Goal: Task Accomplishment & Management: Use online tool/utility

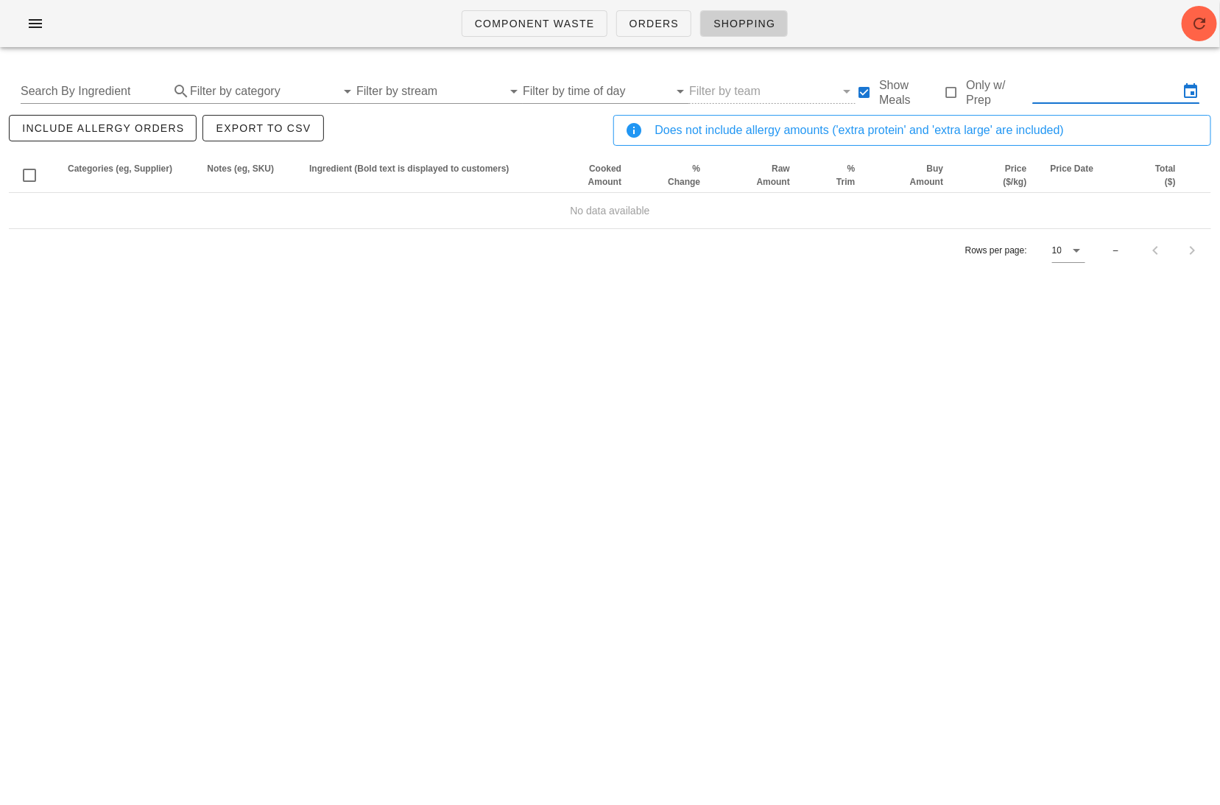
click at [1082, 87] on input "text" at bounding box center [1106, 92] width 146 height 24
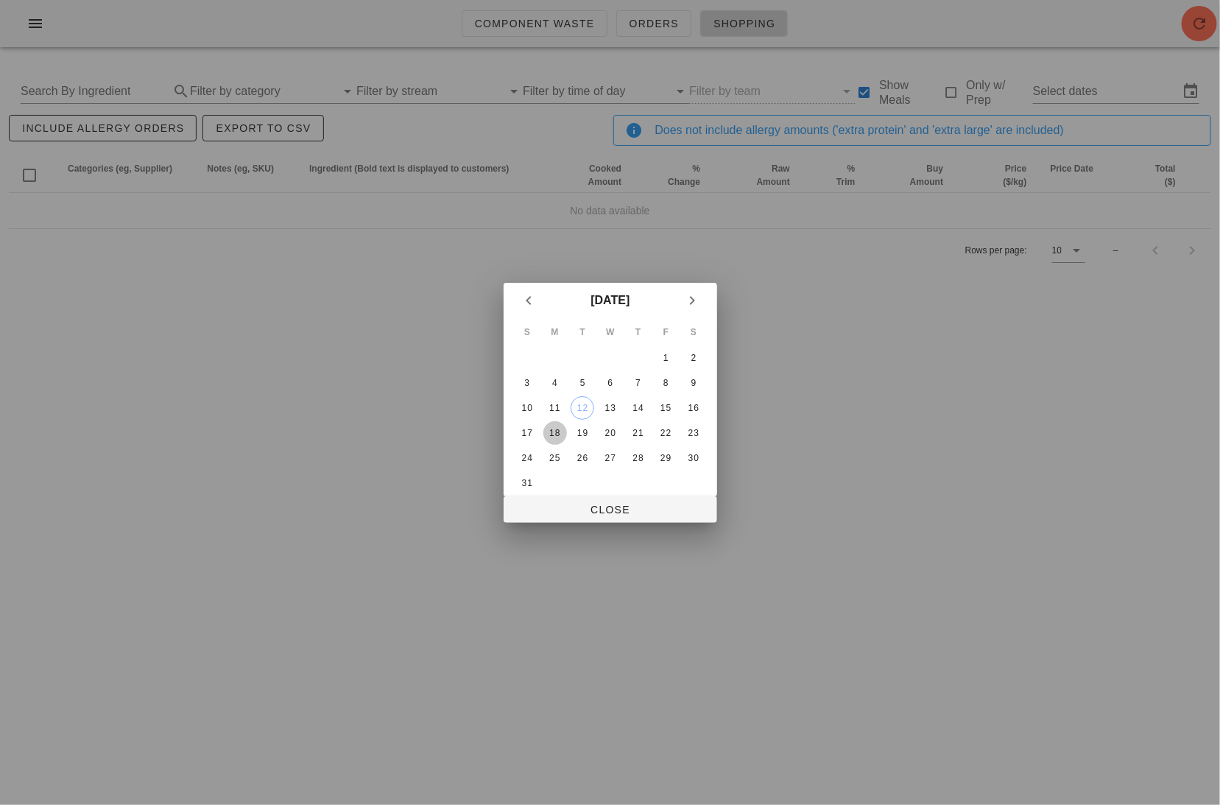
click at [557, 428] on div "18" at bounding box center [555, 433] width 24 height 10
click at [608, 428] on div "20" at bounding box center [610, 433] width 24 height 10
click at [578, 496] on button "Close" at bounding box center [611, 509] width 214 height 27
type input "[DATE] - [DATE]"
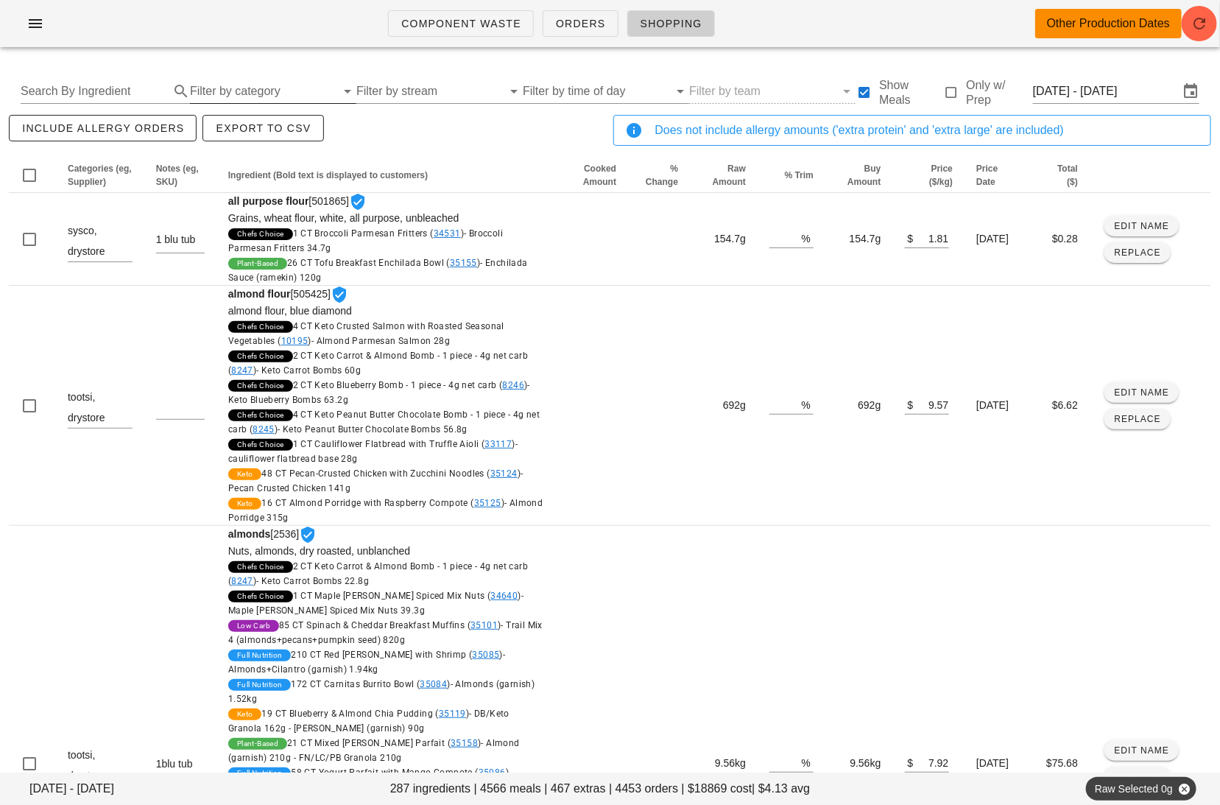
click at [300, 85] on input "Filter by category" at bounding box center [263, 92] width 146 height 24
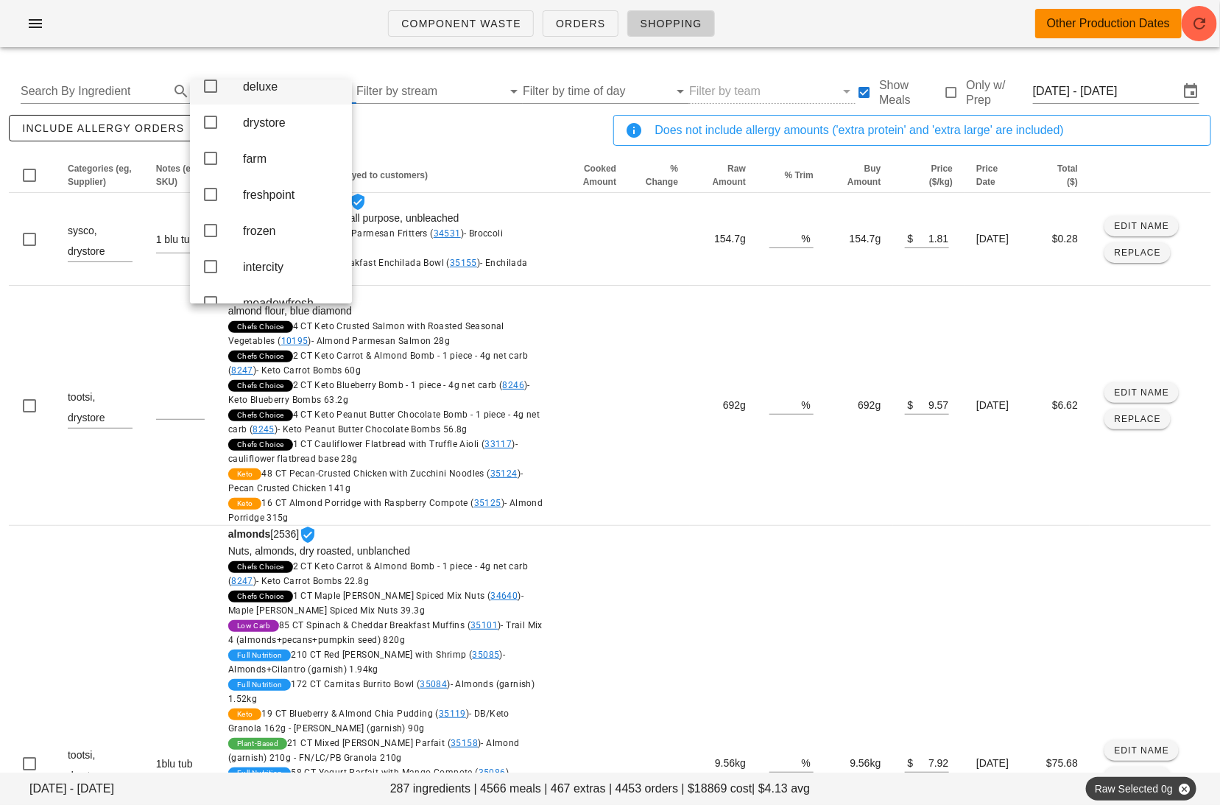
scroll to position [171, 0]
click at [288, 192] on div "freshpoint" at bounding box center [291, 185] width 97 height 14
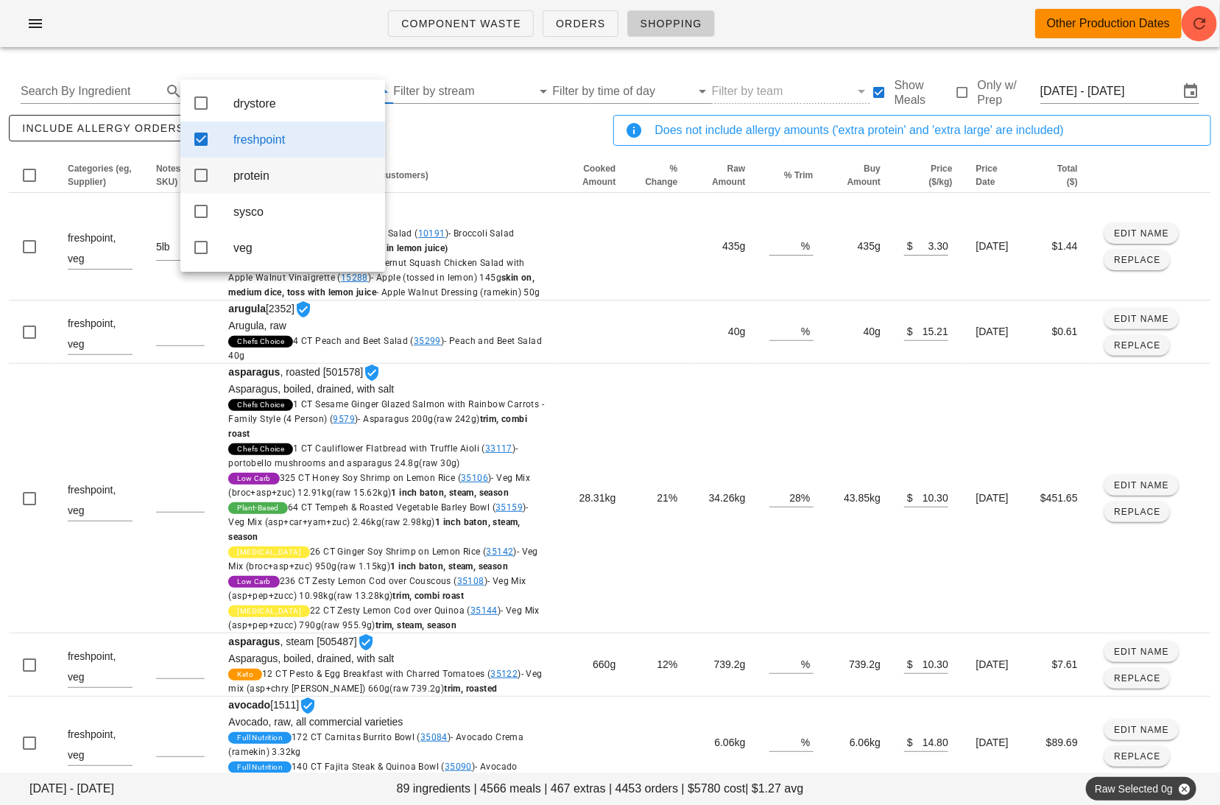
scroll to position [0, 0]
click at [448, 144] on div "include allergy orders Export to CSV" at bounding box center [308, 136] width 605 height 49
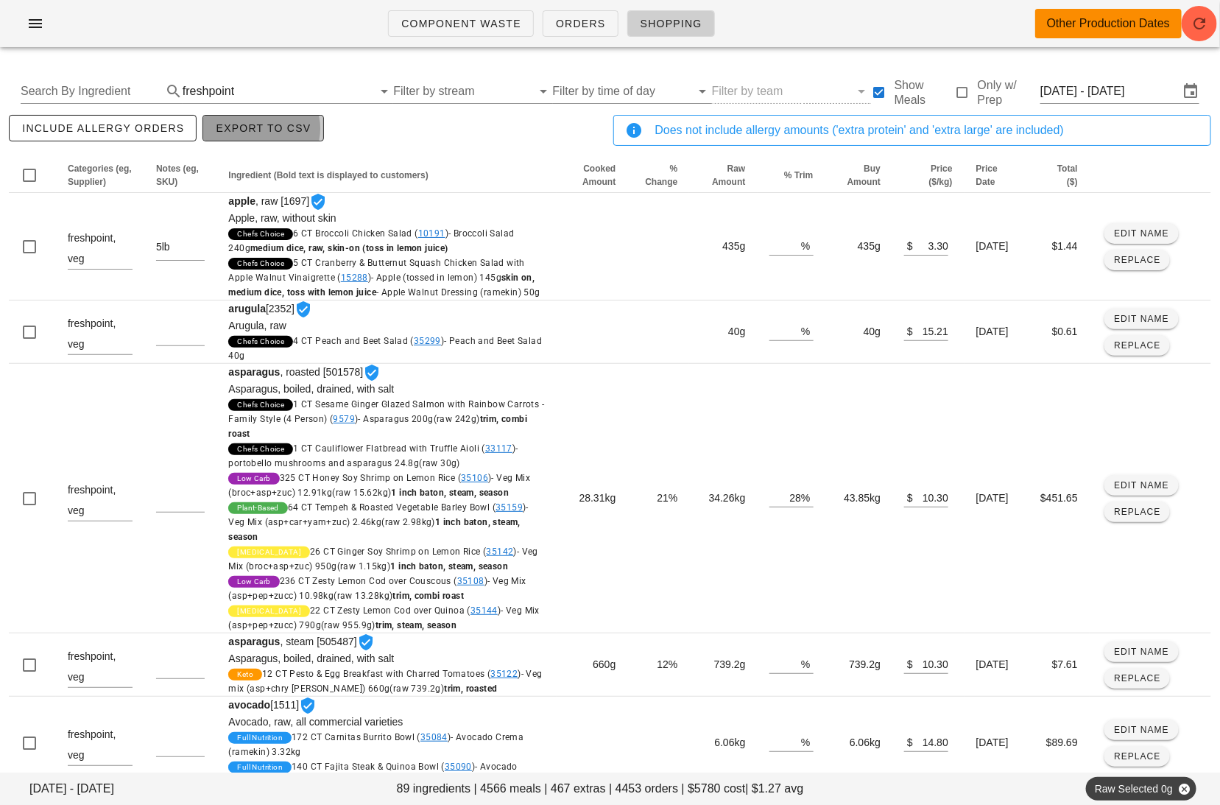
click at [286, 123] on span "Export to CSV" at bounding box center [263, 128] width 96 height 12
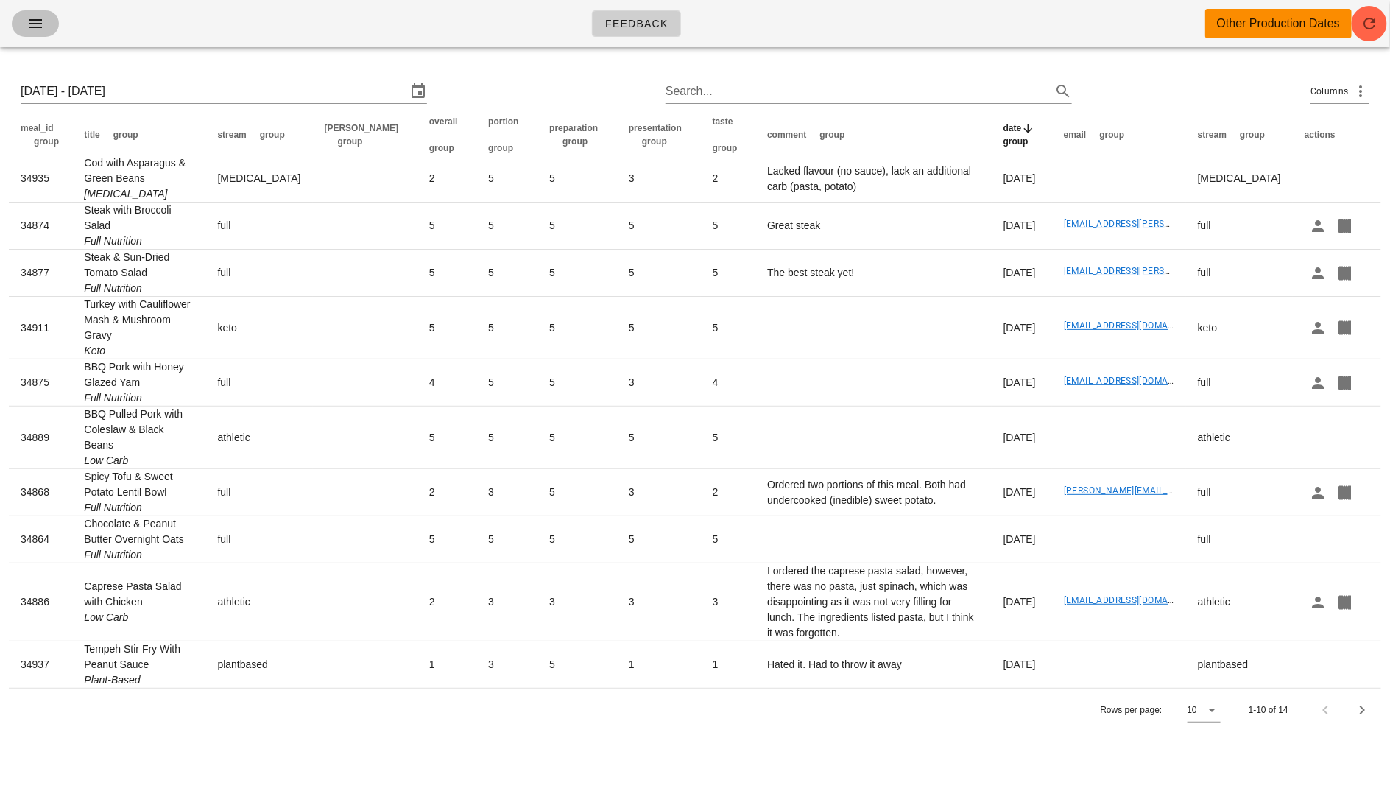
click at [29, 29] on icon "button" at bounding box center [36, 24] width 18 height 18
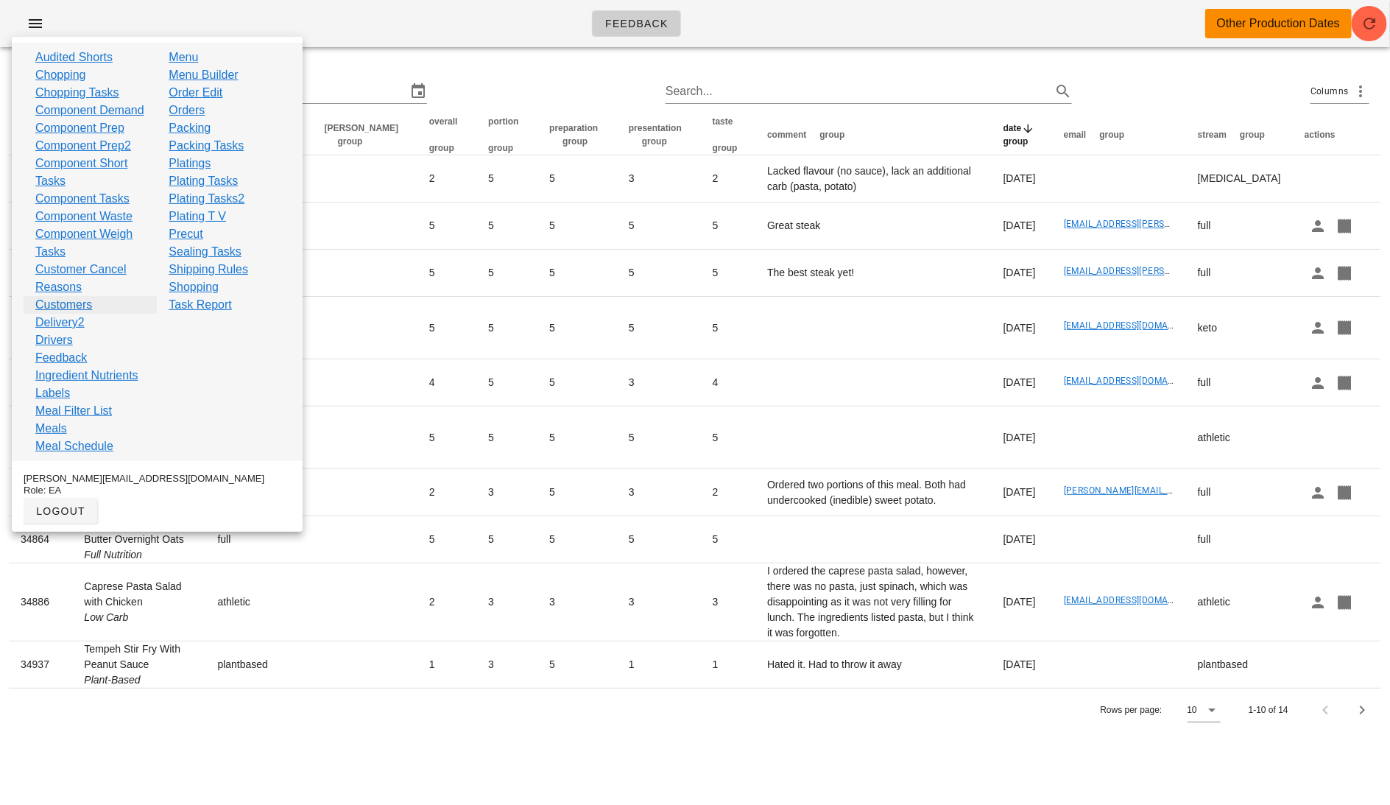
click at [73, 314] on link "Customers" at bounding box center [63, 305] width 57 height 18
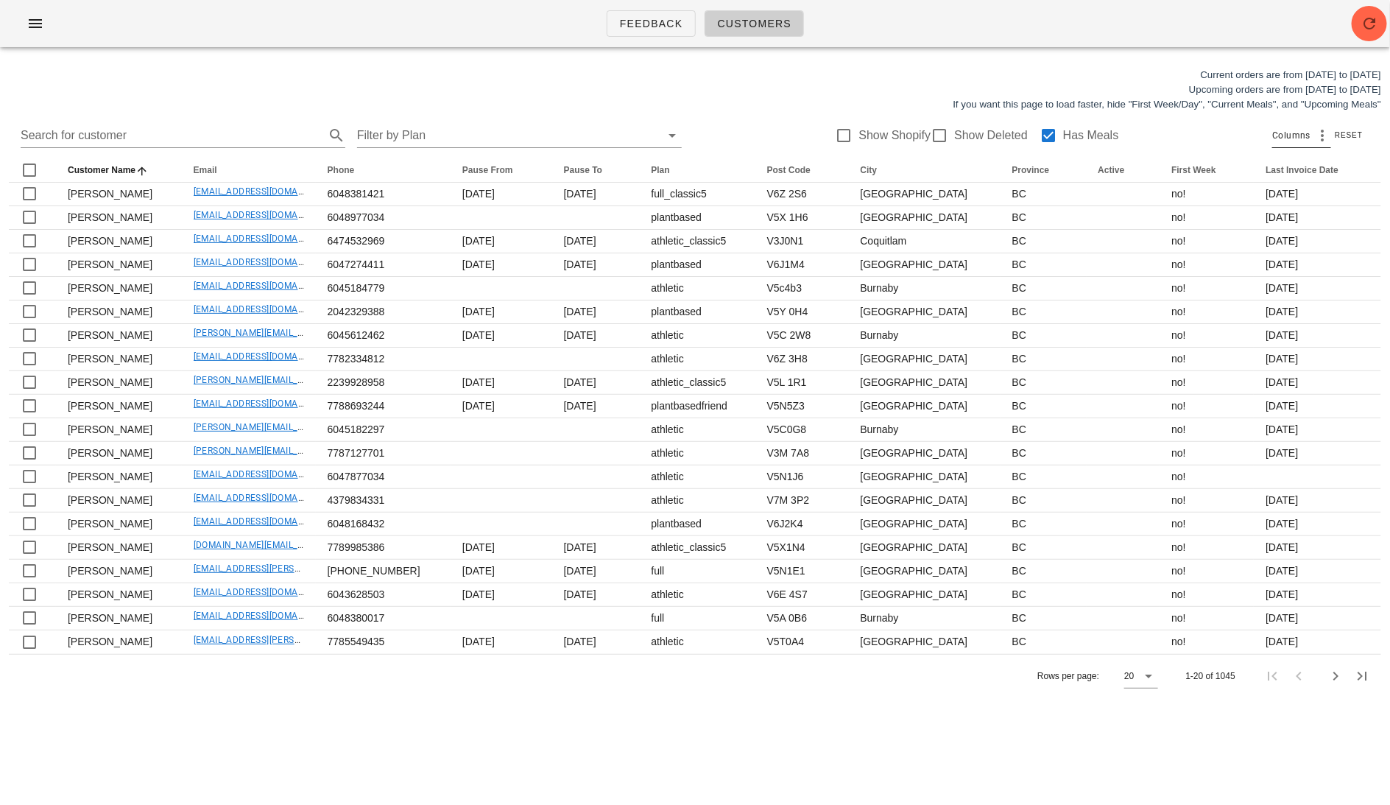
click at [1220, 128] on span "Columns" at bounding box center [1292, 135] width 38 height 15
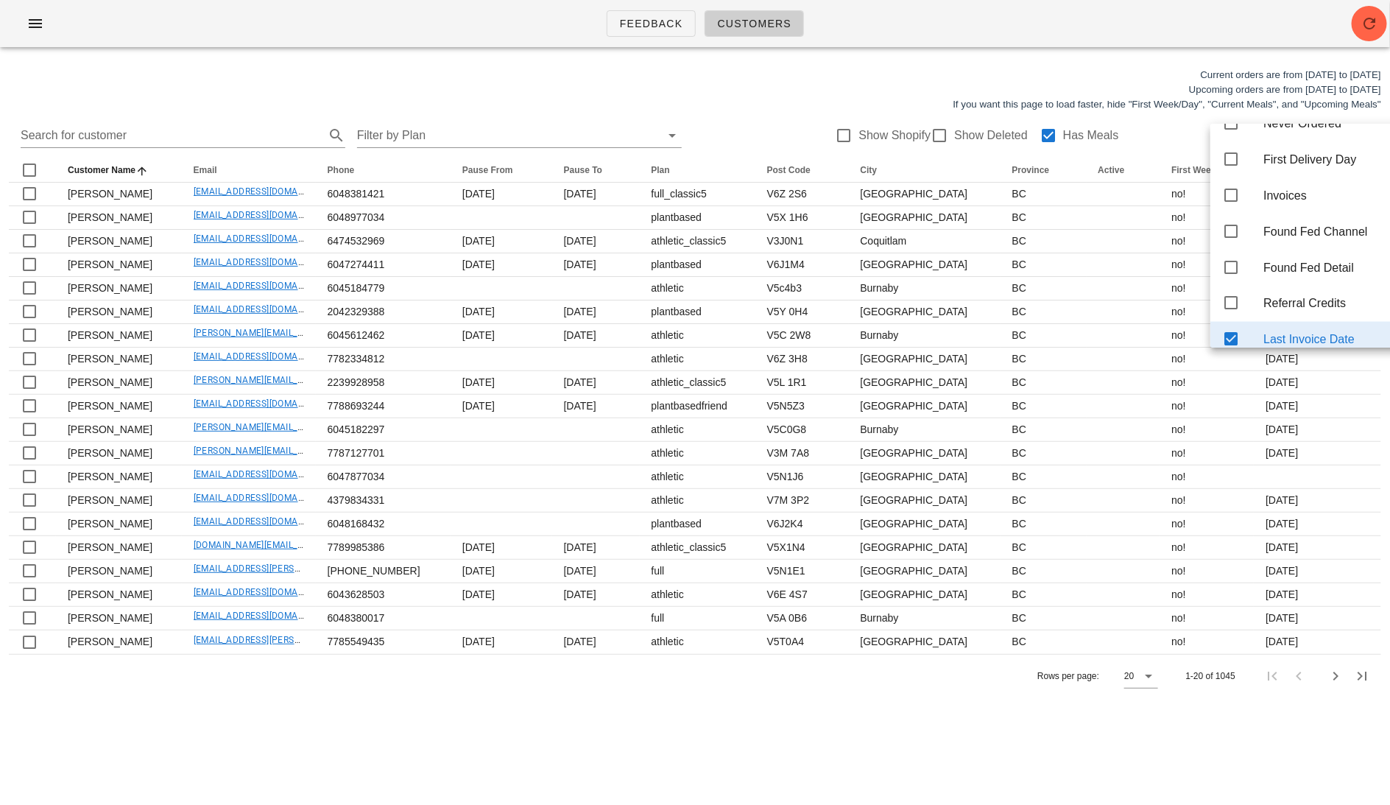
scroll to position [1214, 0]
click at [1220, 133] on icon at bounding box center [1231, 125] width 18 height 18
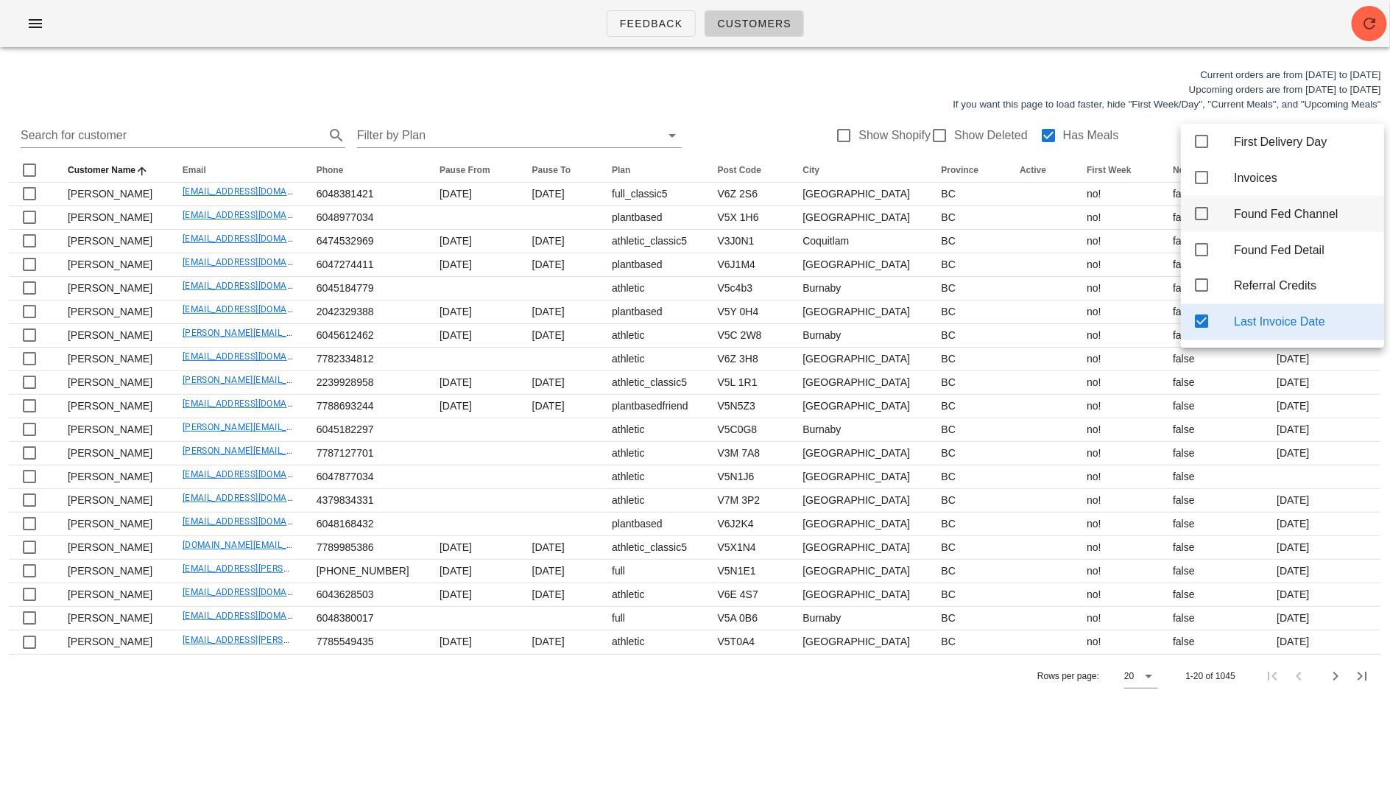
scroll to position [1238, 0]
click at [1220, 180] on div "Invoices" at bounding box center [1303, 173] width 138 height 14
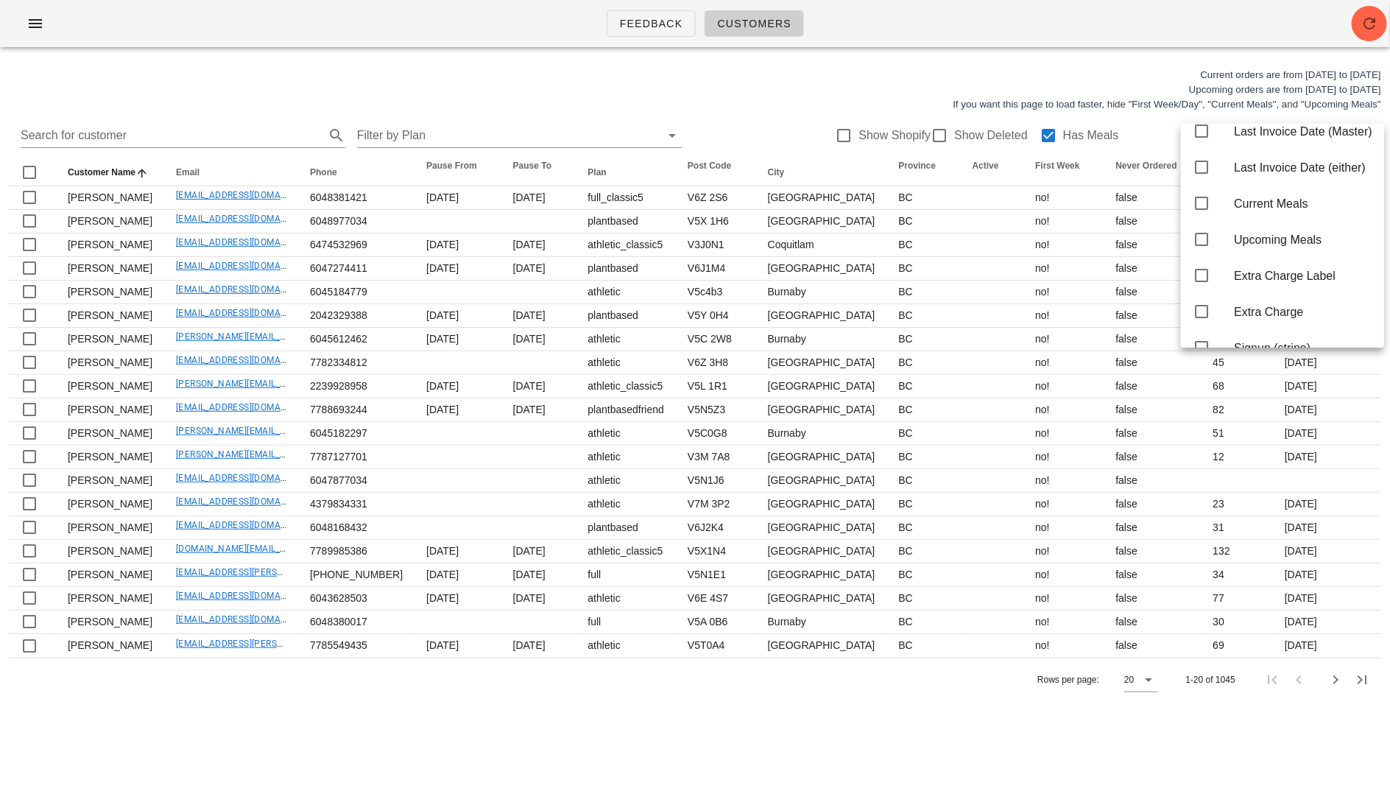
scroll to position [1469, 0]
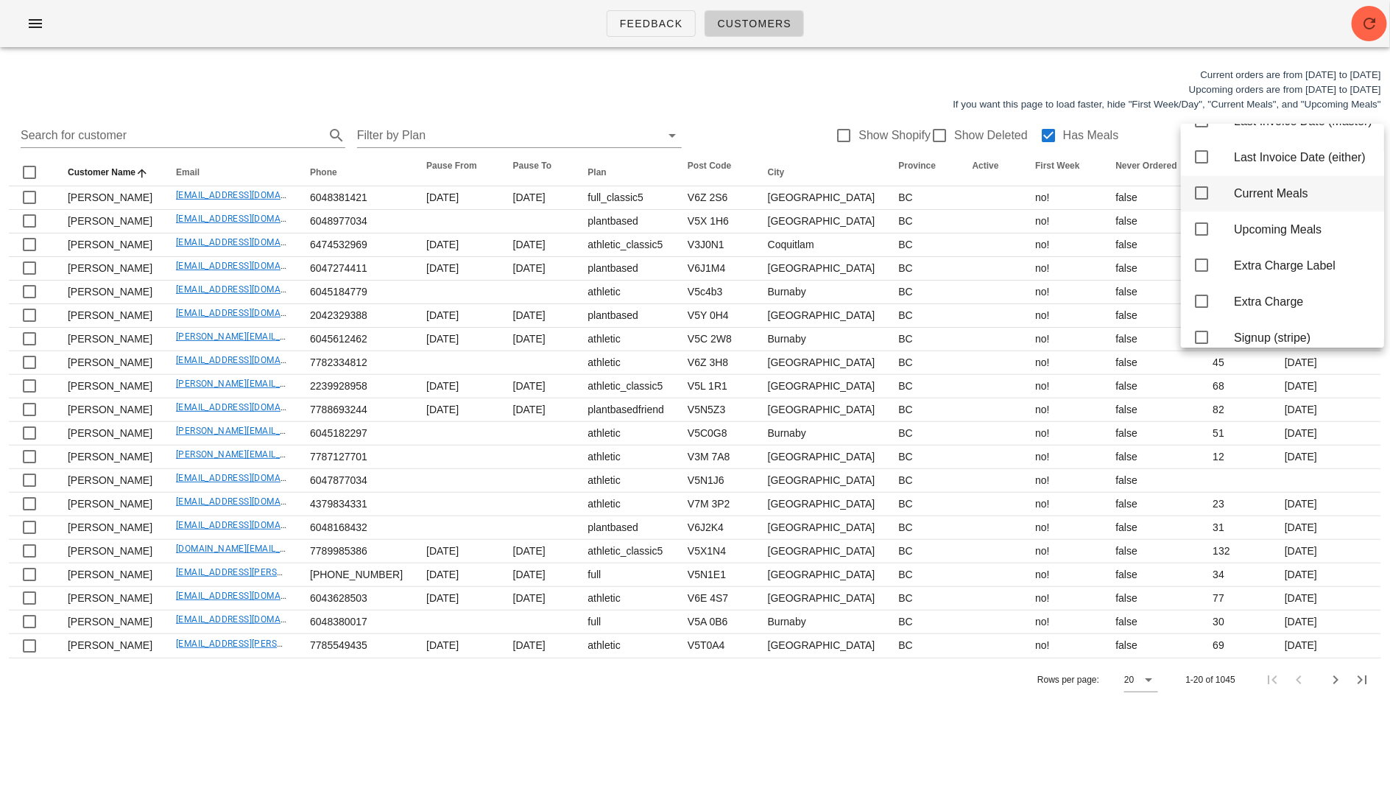
click at [1220, 201] on div "Current Meals" at bounding box center [1303, 194] width 138 height 14
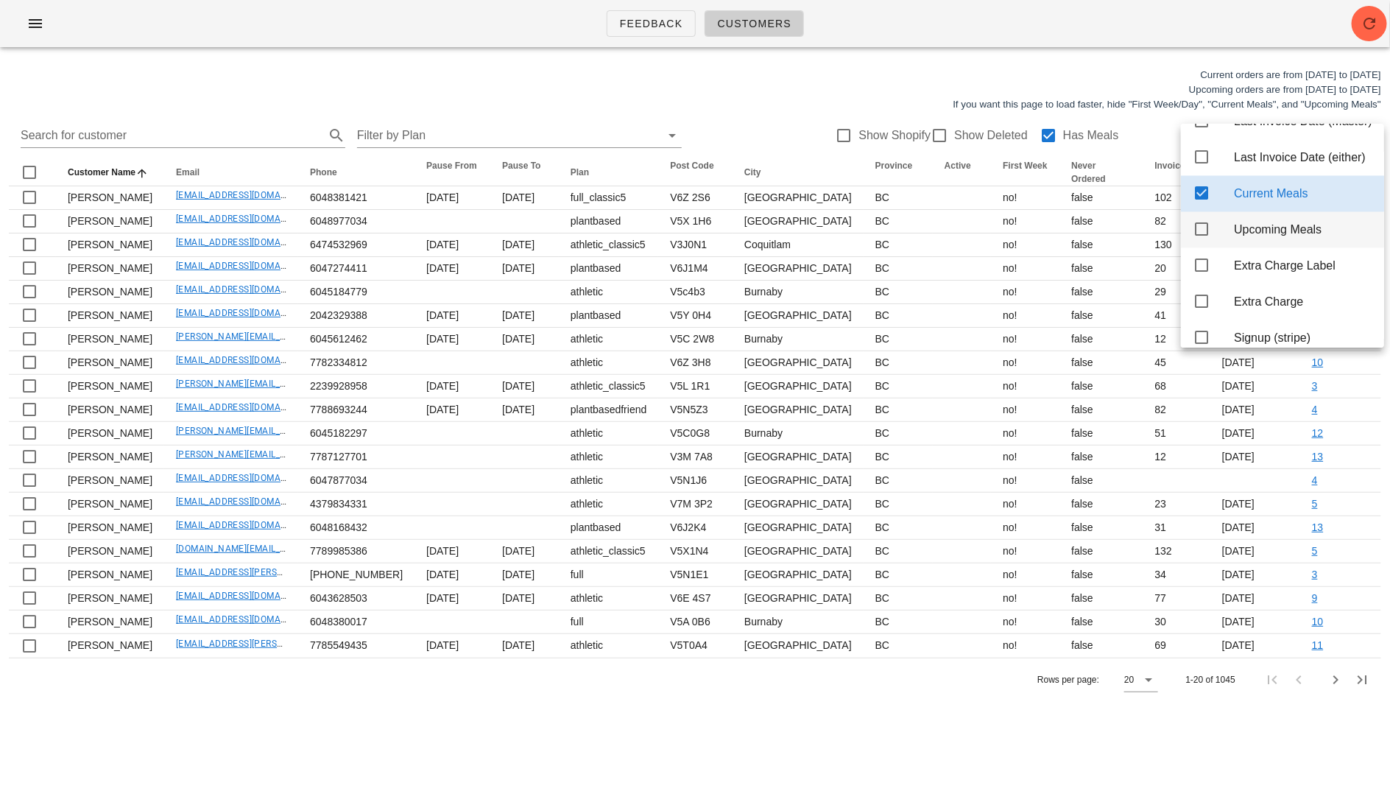
click at [1220, 237] on div "Upcoming Meals" at bounding box center [1303, 230] width 138 height 14
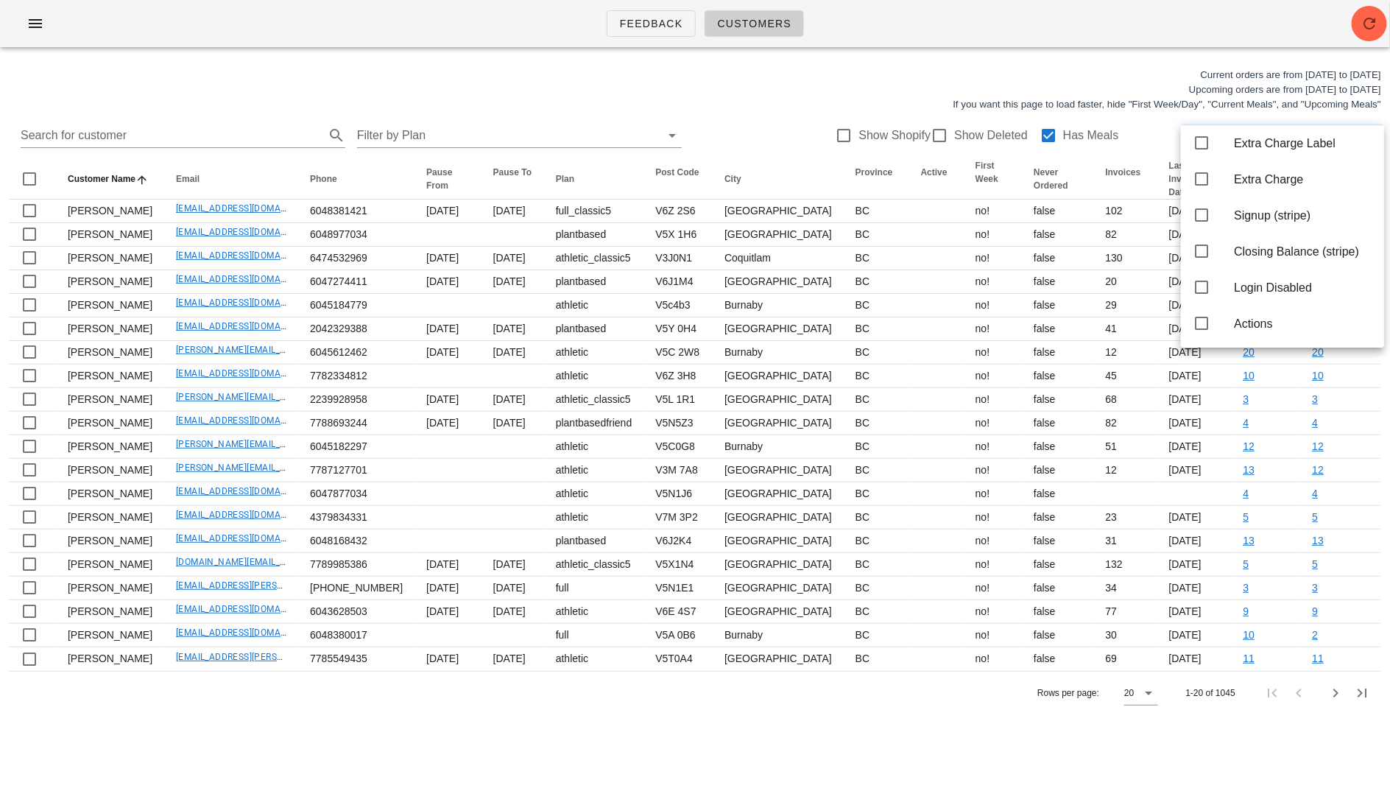
scroll to position [1666, 0]
click at [693, 77] on div "Current orders are from [DATE] to [DATE] Upcoming orders are from [DATE] to [DA…" at bounding box center [695, 90] width 1390 height 62
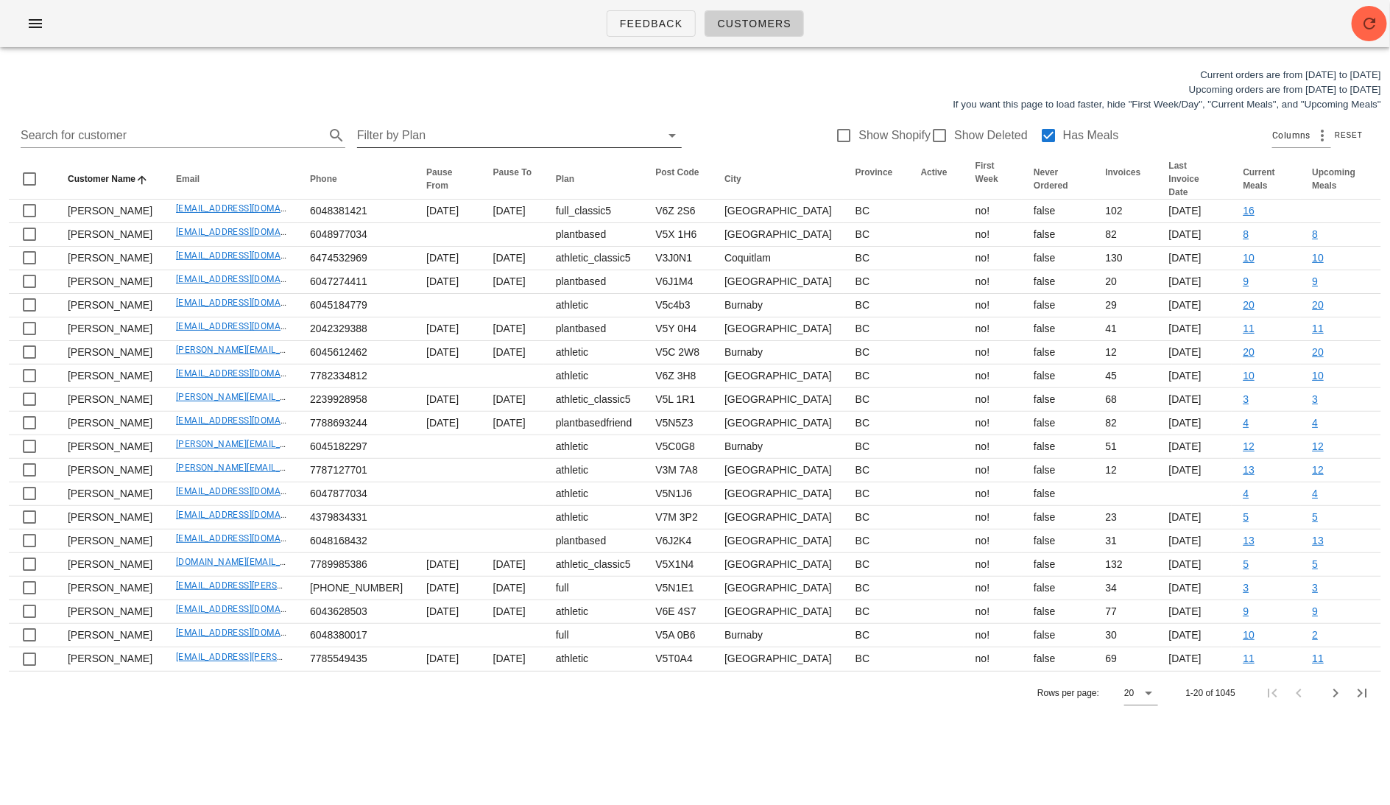
click at [528, 130] on input "Filter by Plan" at bounding box center [507, 136] width 301 height 24
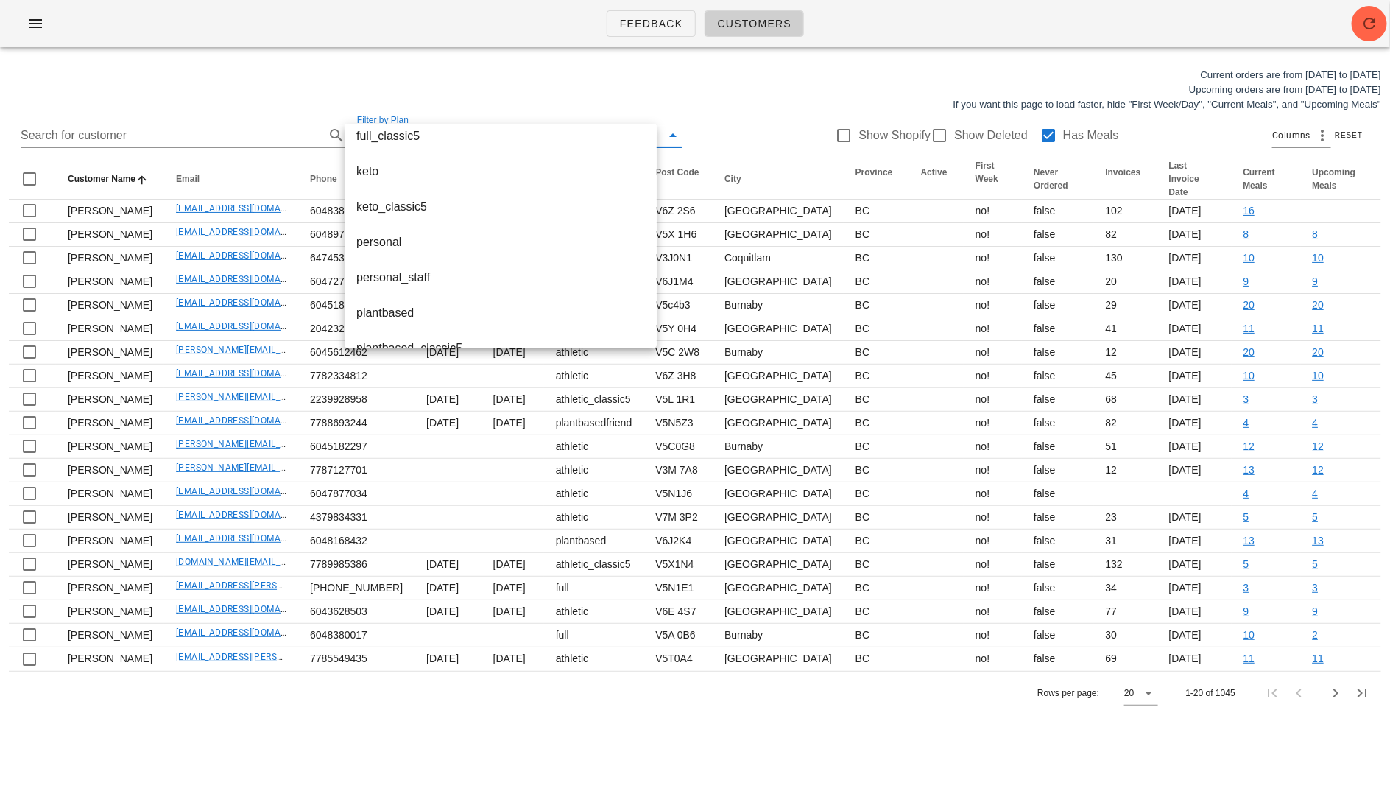
scroll to position [298, 0]
click at [471, 239] on div "personal" at bounding box center [500, 238] width 289 height 14
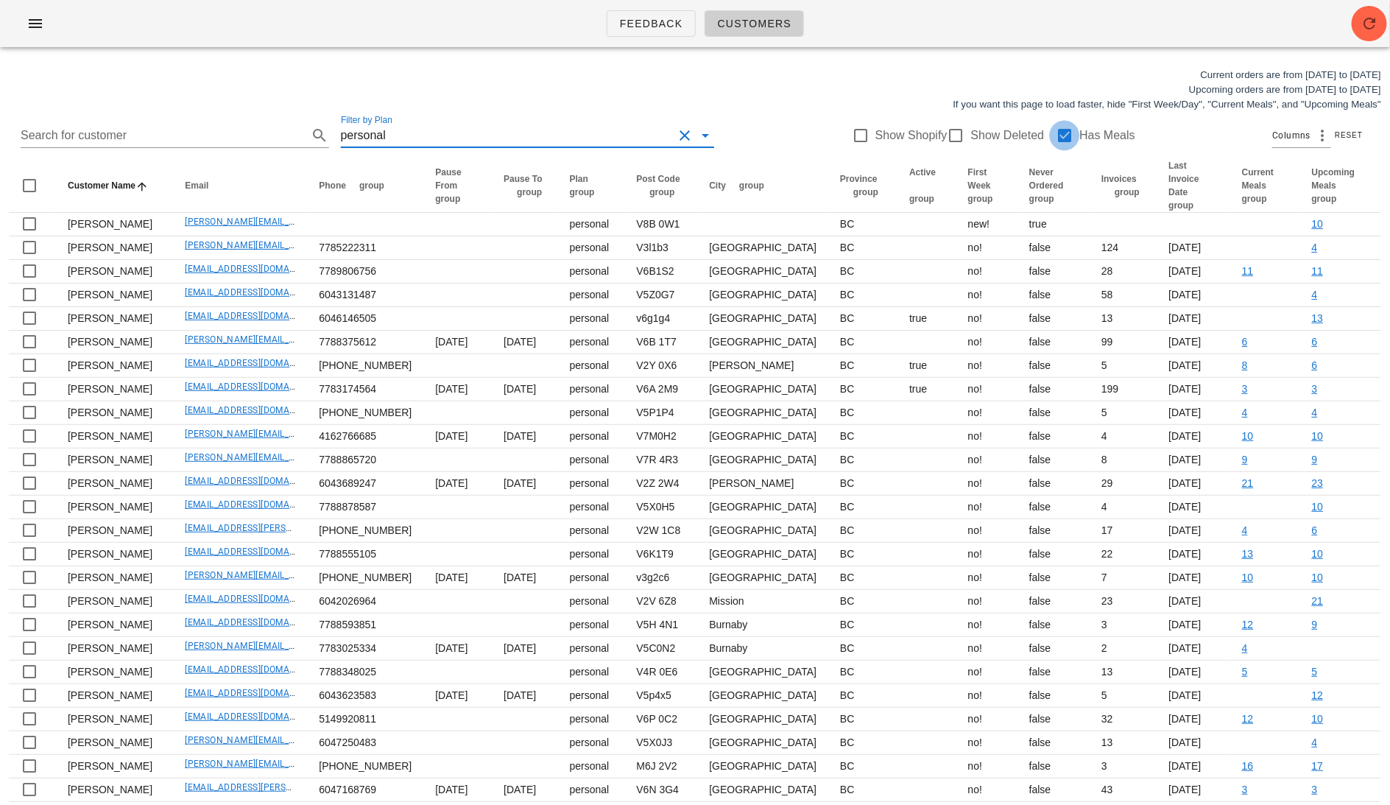
click at [1052, 133] on div at bounding box center [1064, 135] width 25 height 25
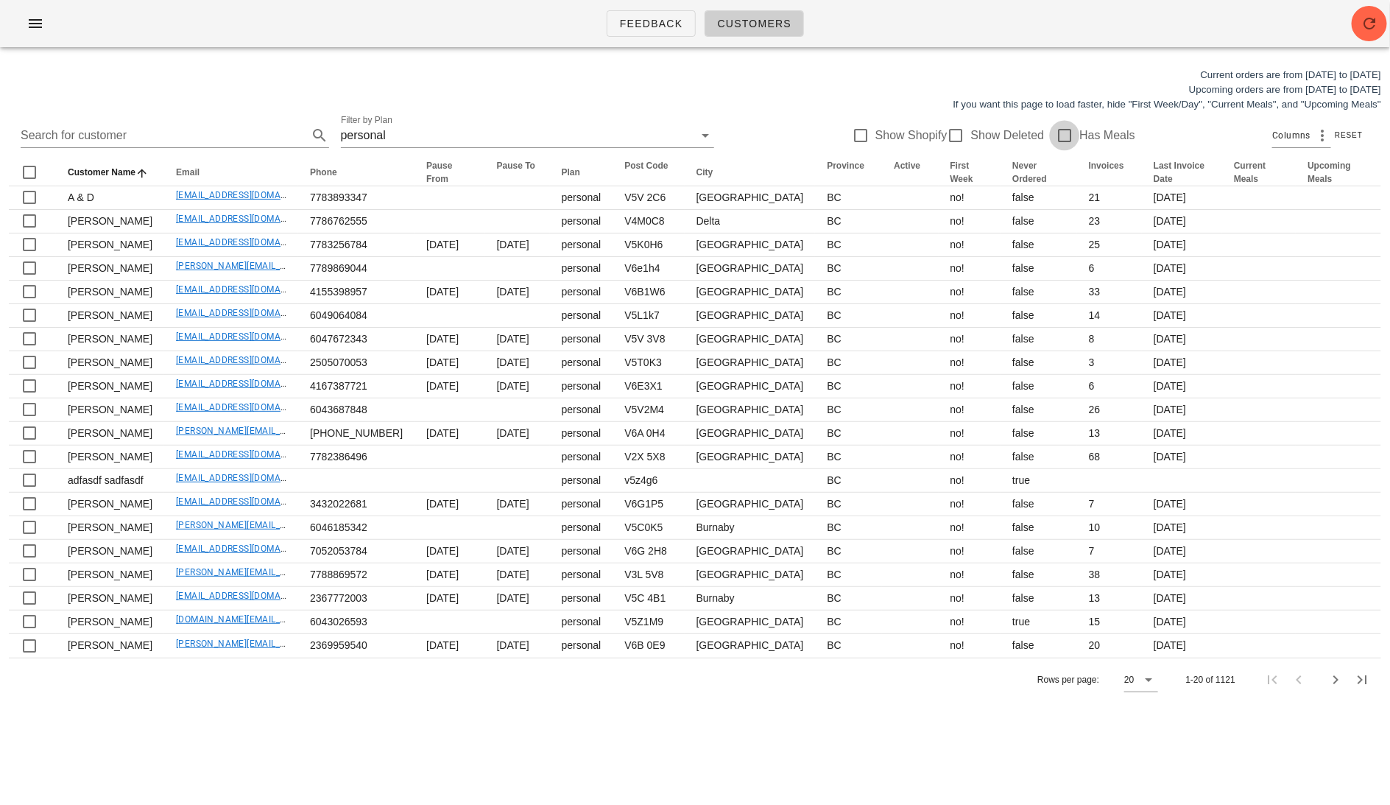
click at [1057, 141] on div at bounding box center [1064, 135] width 25 height 25
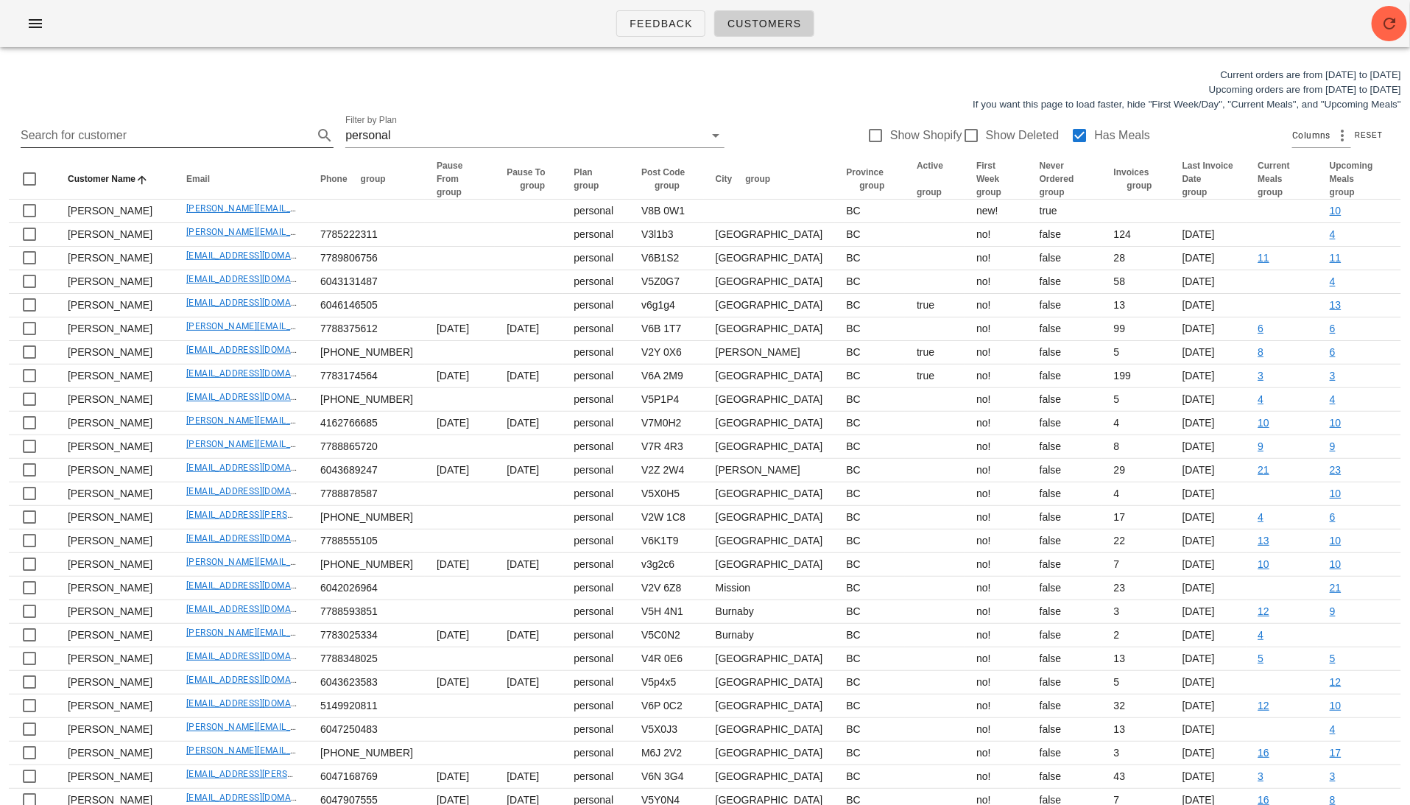
click at [130, 139] on input "Search for customer" at bounding box center [165, 136] width 289 height 24
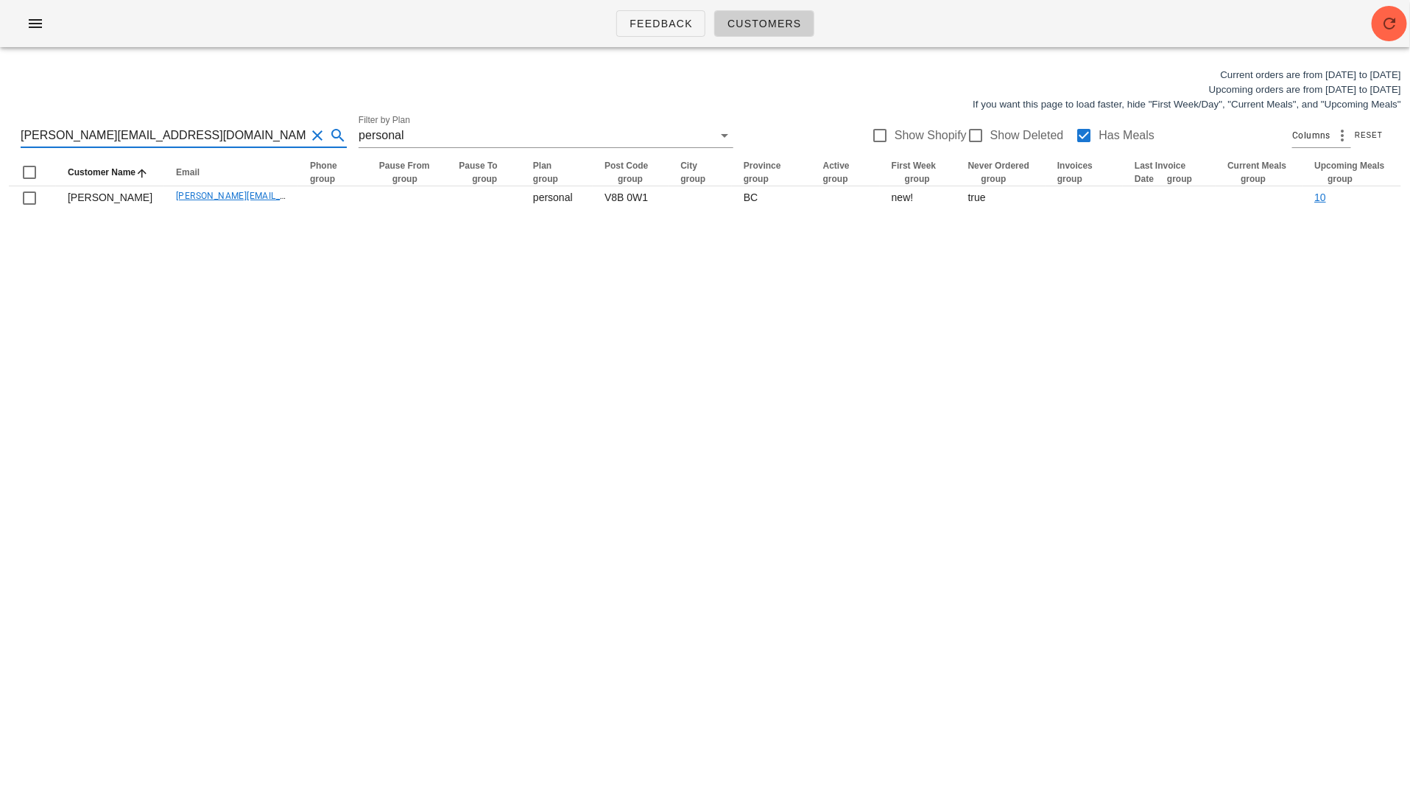
drag, startPoint x: 171, startPoint y: 133, endPoint x: -24, endPoint y: 126, distance: 194.5
click at [0, 126] on html "Feedback Customers Current orders are from [DATE] to [DATE] Upcoming orders are…" at bounding box center [705, 402] width 1410 height 805
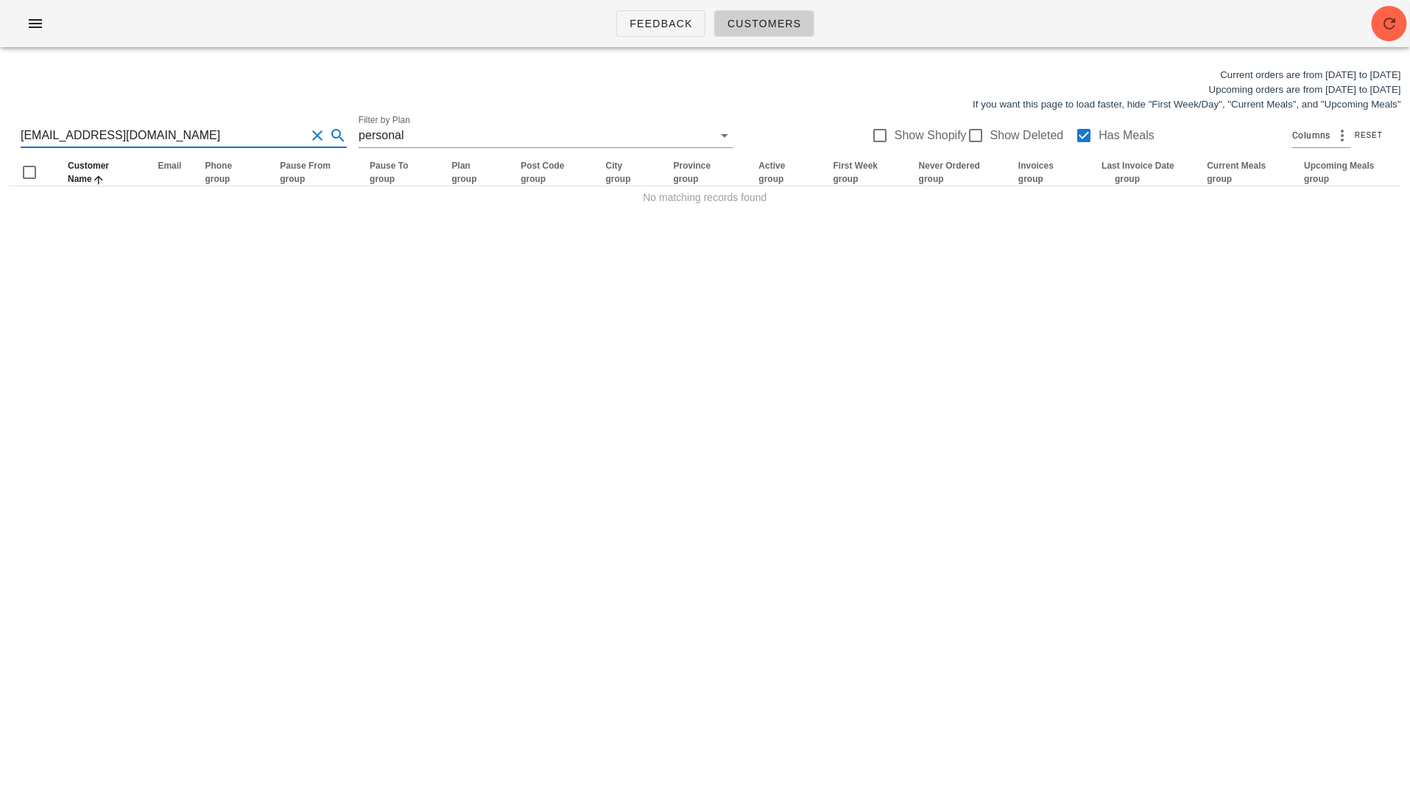
type input "[EMAIL_ADDRESS][DOMAIN_NAME]"
click at [825, 320] on div "Feedback Customers Current orders are from [DATE] to [DATE] Upcoming orders are…" at bounding box center [705, 402] width 1410 height 805
click at [1075, 138] on div at bounding box center [1084, 135] width 25 height 25
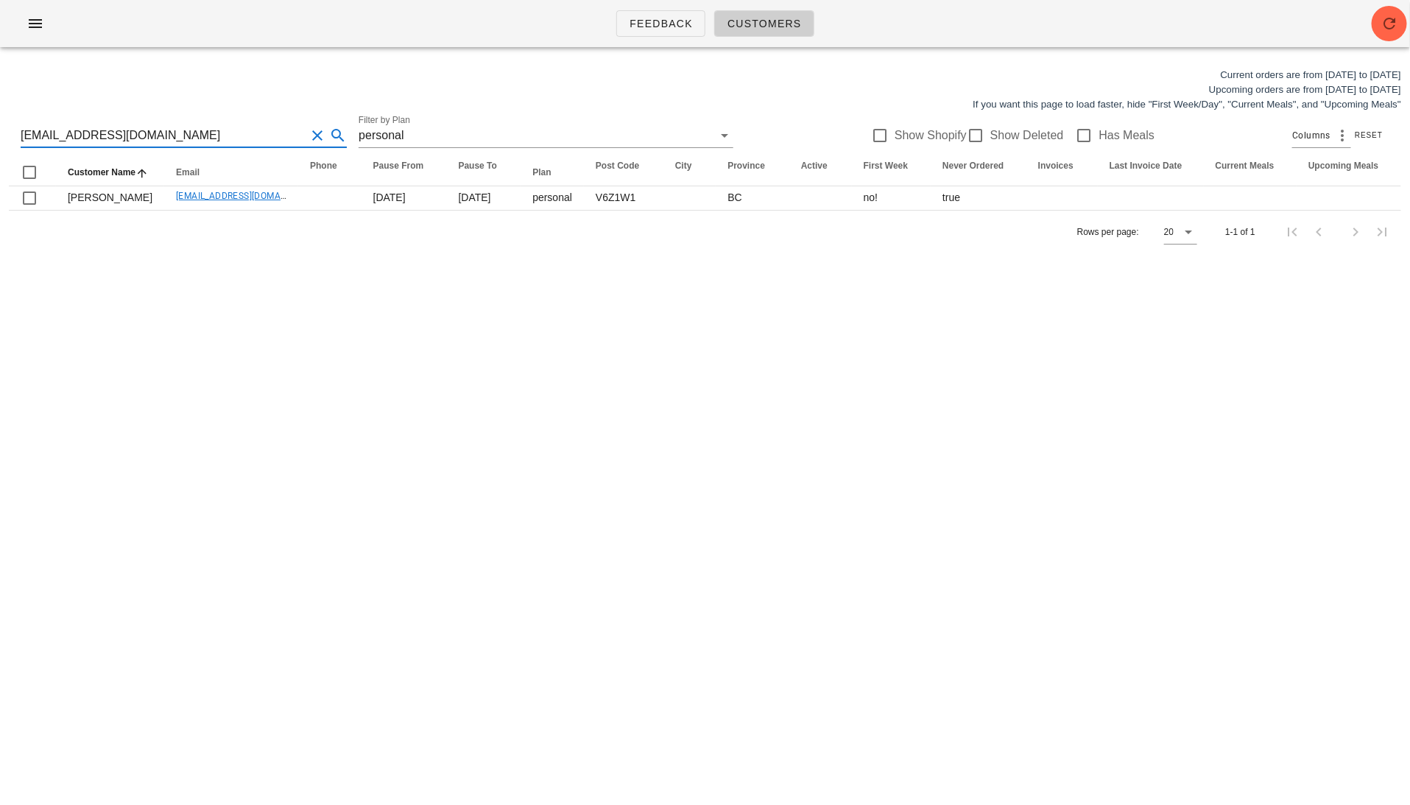
drag, startPoint x: 155, startPoint y: 136, endPoint x: -24, endPoint y: 136, distance: 178.2
click at [0, 136] on html "Feedback Customers Current orders are from [DATE] to [DATE] Upcoming orders are…" at bounding box center [705, 402] width 1410 height 805
drag, startPoint x: 160, startPoint y: 139, endPoint x: -24, endPoint y: 135, distance: 183.4
click at [0, 135] on html "Feedback Customers Current orders are from [DATE] to [DATE] Upcoming orders are…" at bounding box center [705, 402] width 1410 height 805
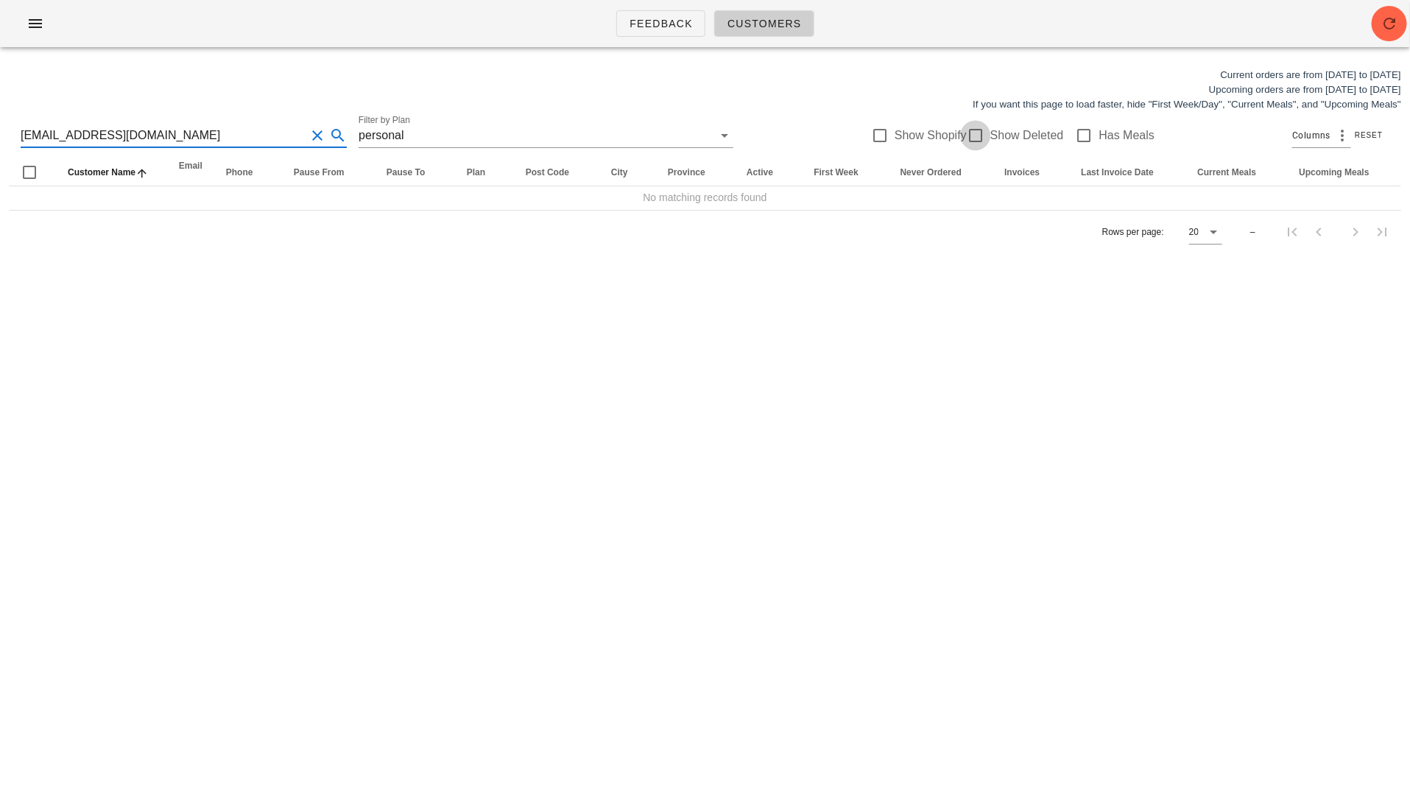
type input "[EMAIL_ADDRESS][DOMAIN_NAME]"
click at [973, 137] on div at bounding box center [975, 135] width 25 height 25
checkbox input "false"
click at [1077, 134] on div at bounding box center [1084, 135] width 25 height 25
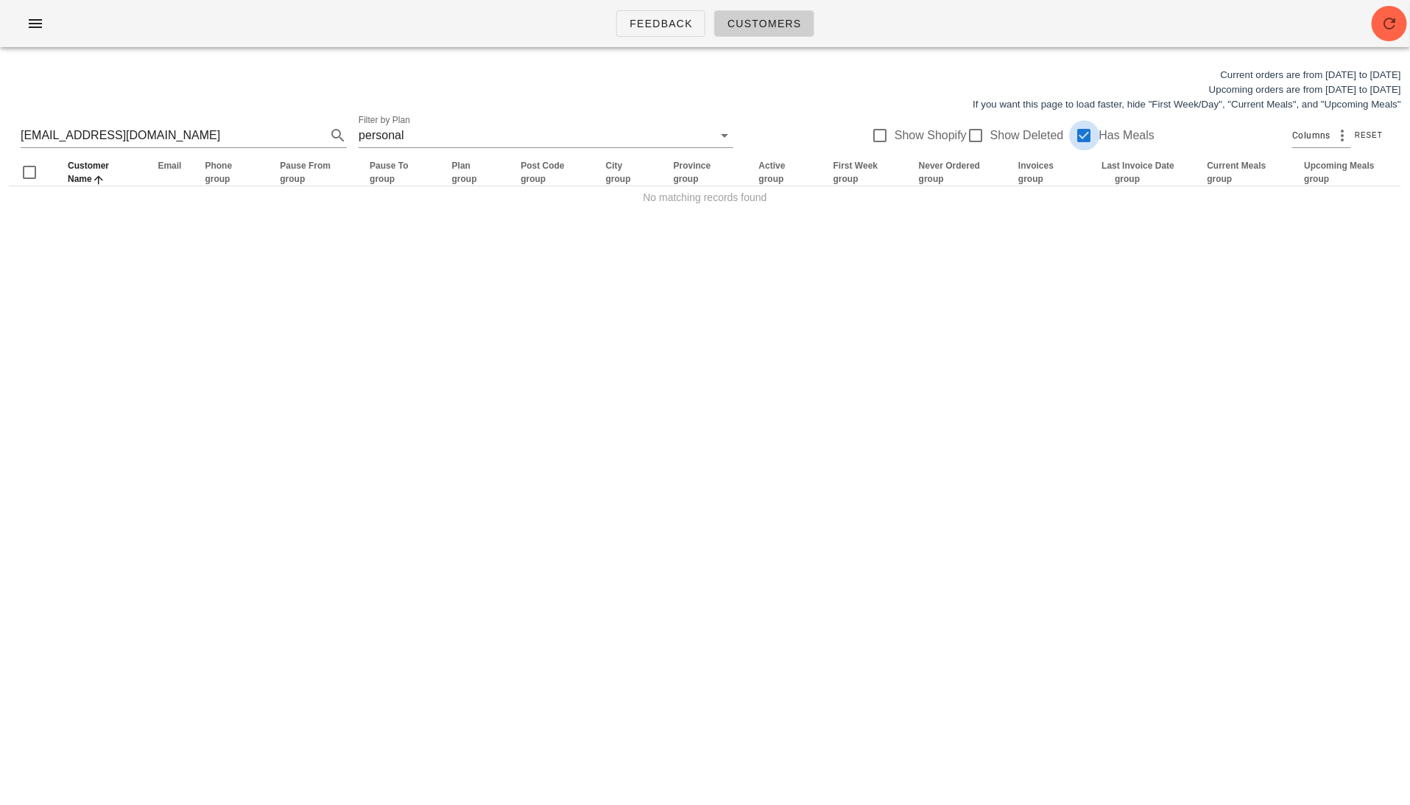
click at [1072, 140] on div at bounding box center [1084, 135] width 25 height 25
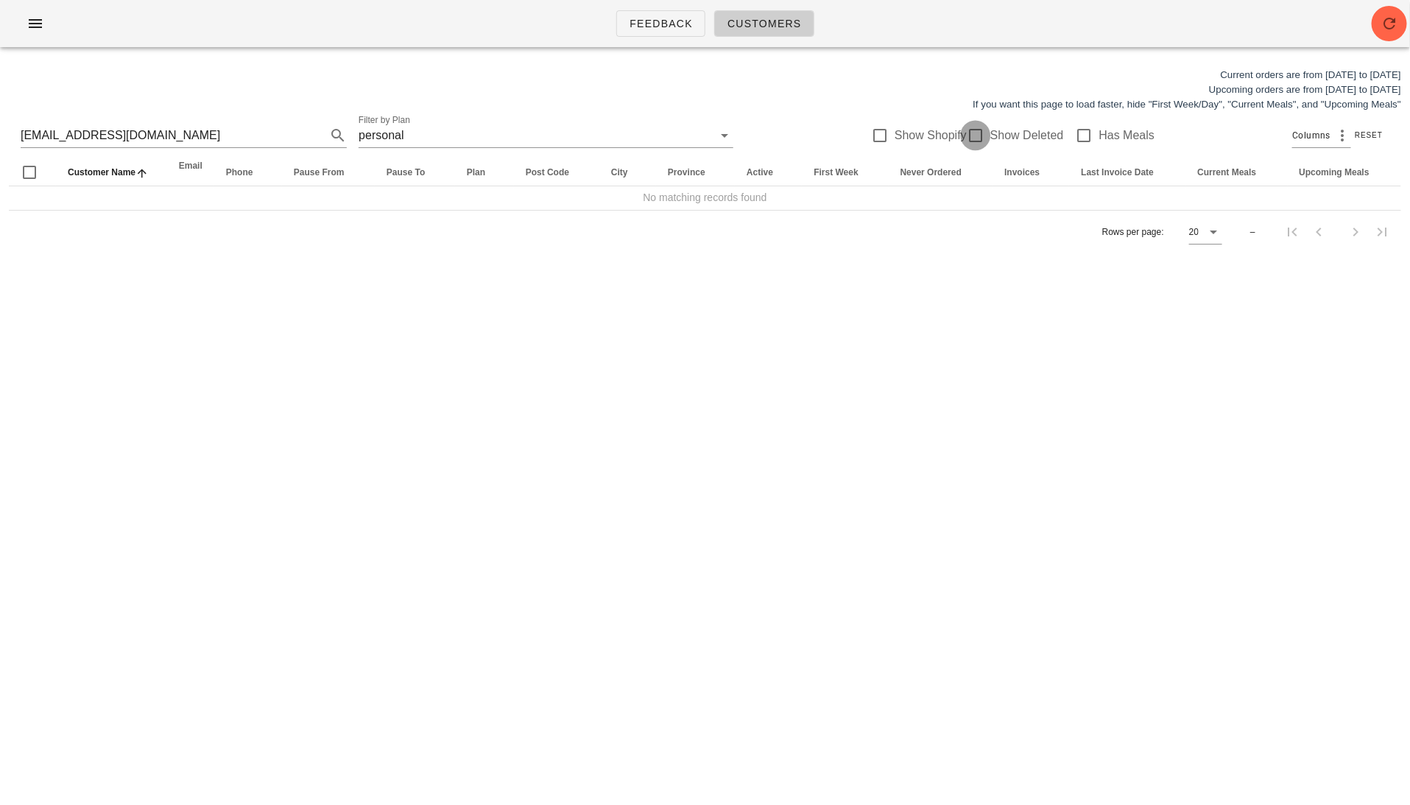
click at [969, 136] on div at bounding box center [975, 135] width 25 height 25
checkbox input "true"
click at [112, 142] on input "[EMAIL_ADDRESS][DOMAIN_NAME]" at bounding box center [163, 136] width 285 height 24
drag, startPoint x: 48, startPoint y: 135, endPoint x: 163, endPoint y: 133, distance: 114.9
click at [163, 133] on input "[EMAIL_ADDRESS][DOMAIN_NAME]" at bounding box center [163, 136] width 285 height 24
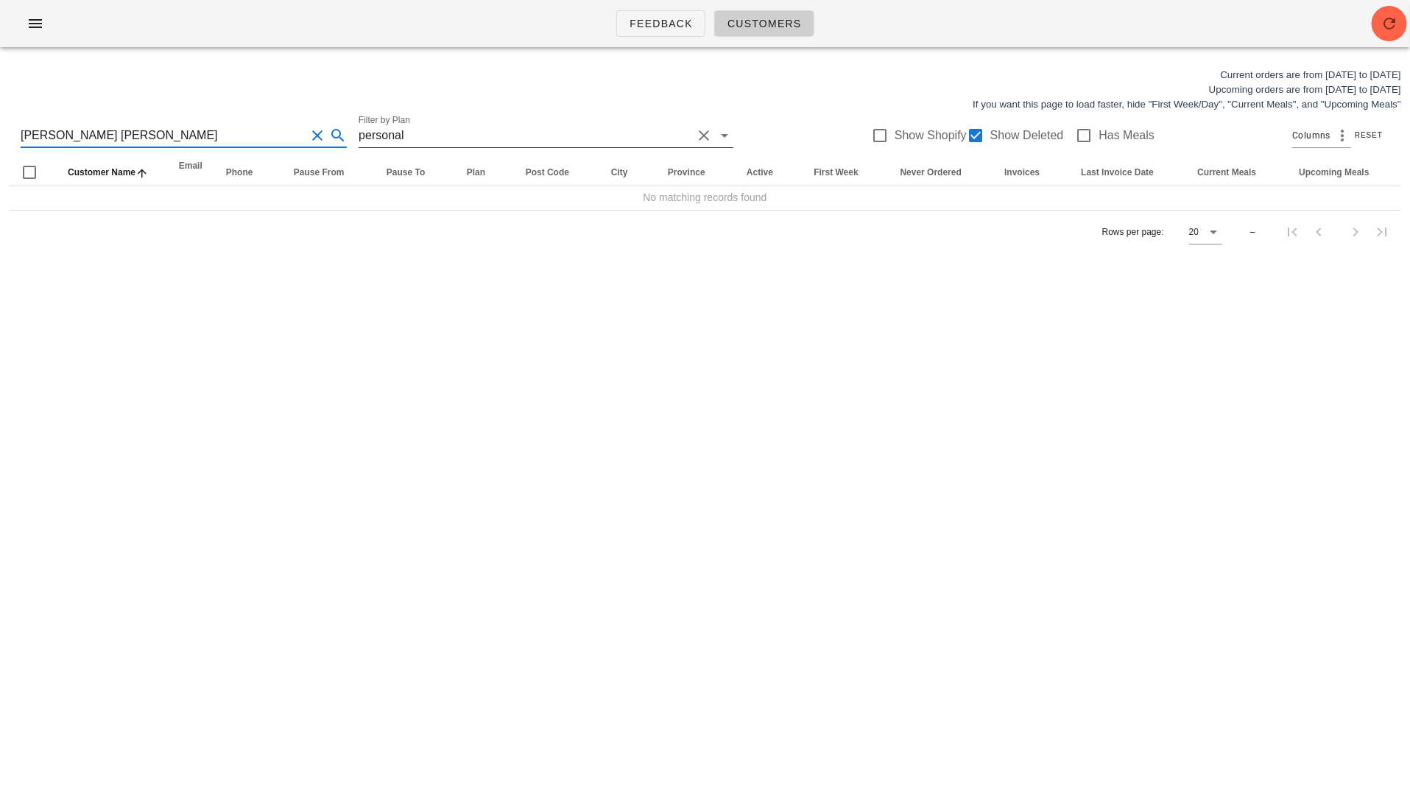
click at [695, 132] on button "Clear Filter by Plan" at bounding box center [704, 136] width 18 height 18
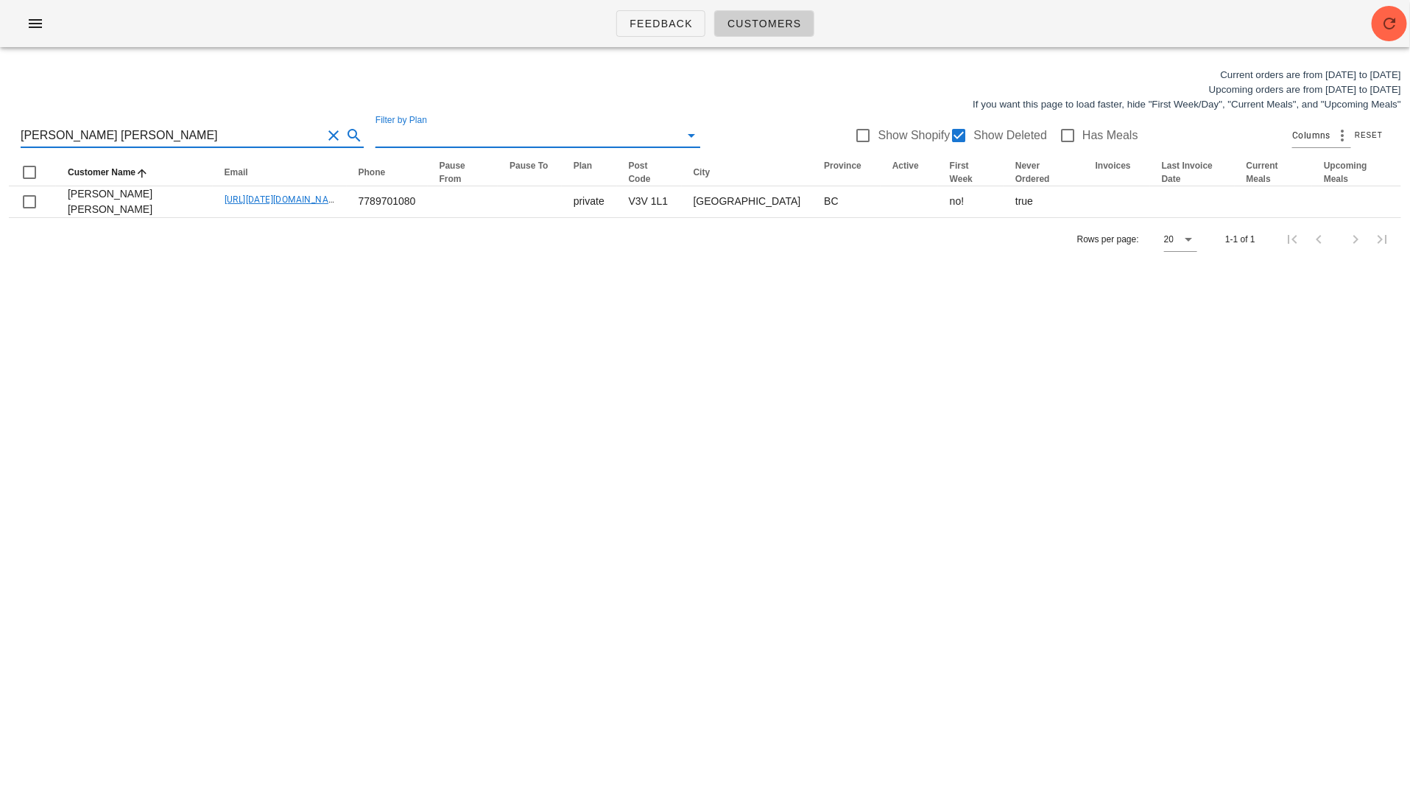
drag, startPoint x: 119, startPoint y: 135, endPoint x: -24, endPoint y: 133, distance: 142.1
click at [0, 133] on html "Feedback Customers Current orders are from [DATE] to [DATE] Upcoming orders are…" at bounding box center [705, 402] width 1410 height 805
click at [445, 136] on input "Filter by Plan" at bounding box center [527, 136] width 302 height 24
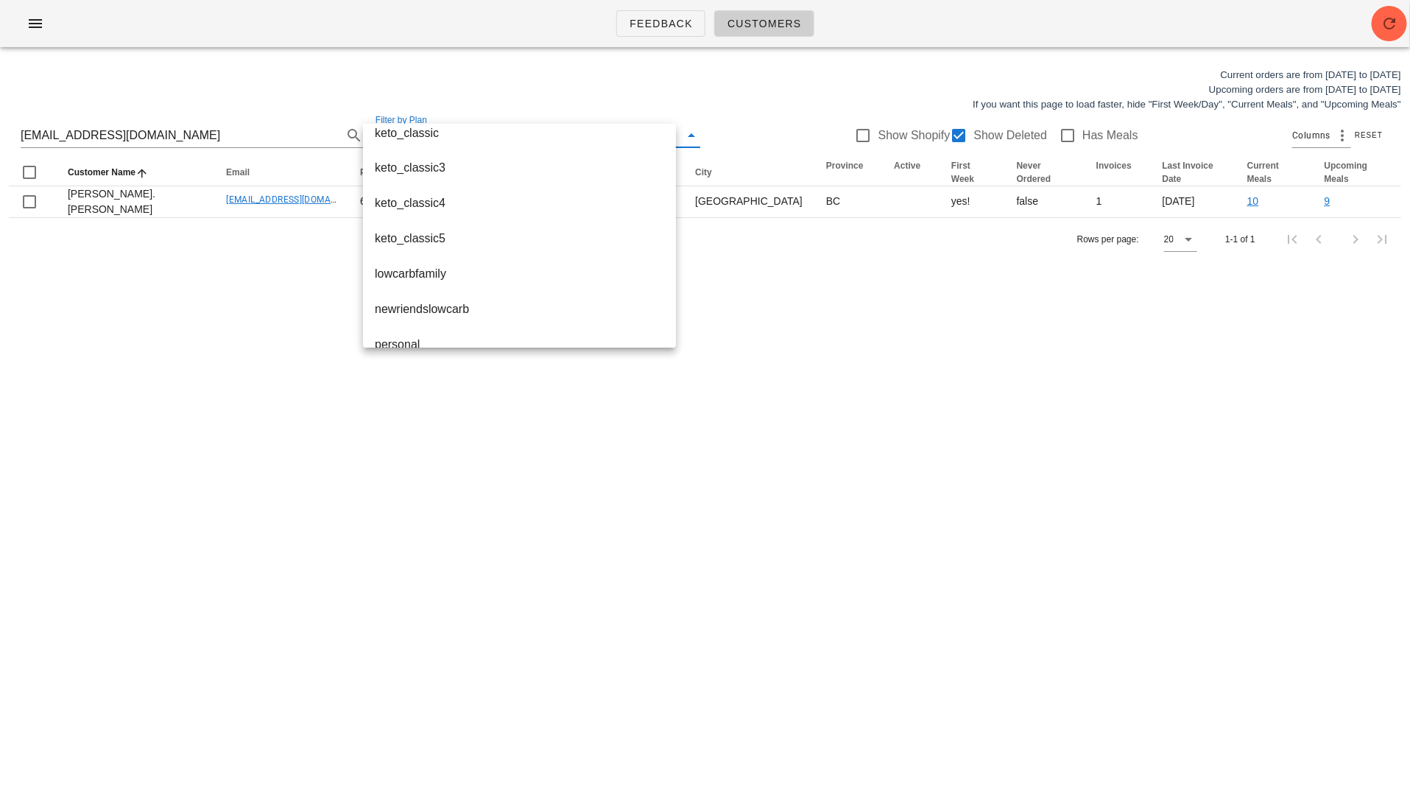
scroll to position [1365, 0]
click at [854, 305] on div "Feedback Customers Current orders are from [DATE] to [DATE] Upcoming orders are…" at bounding box center [705, 402] width 1410 height 805
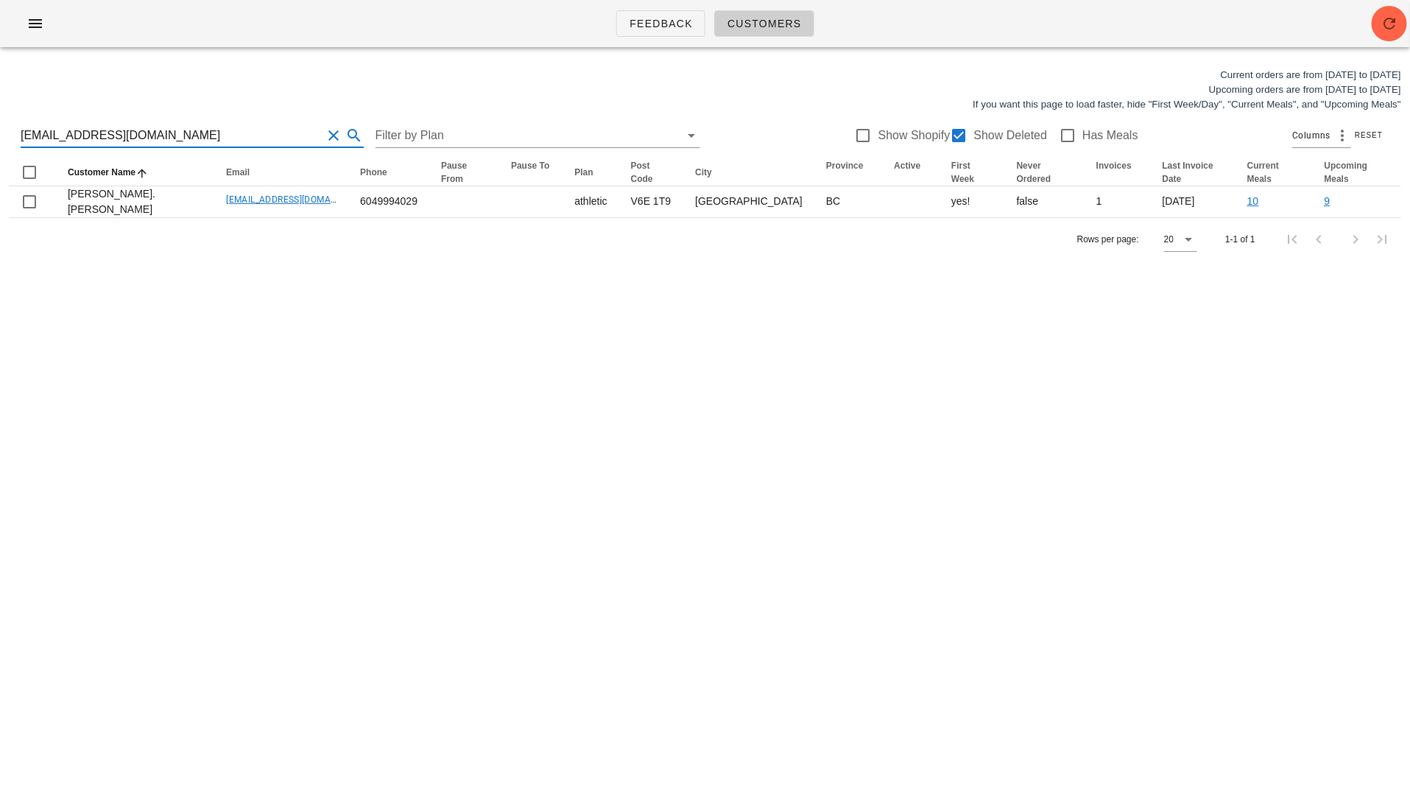
drag, startPoint x: 130, startPoint y: 136, endPoint x: 13, endPoint y: 136, distance: 116.4
click at [15, 136] on div "[EMAIL_ADDRESS][DOMAIN_NAME] Filter by Plan Show Shopify Show Deleted Has Meals…" at bounding box center [705, 135] width 1393 height 47
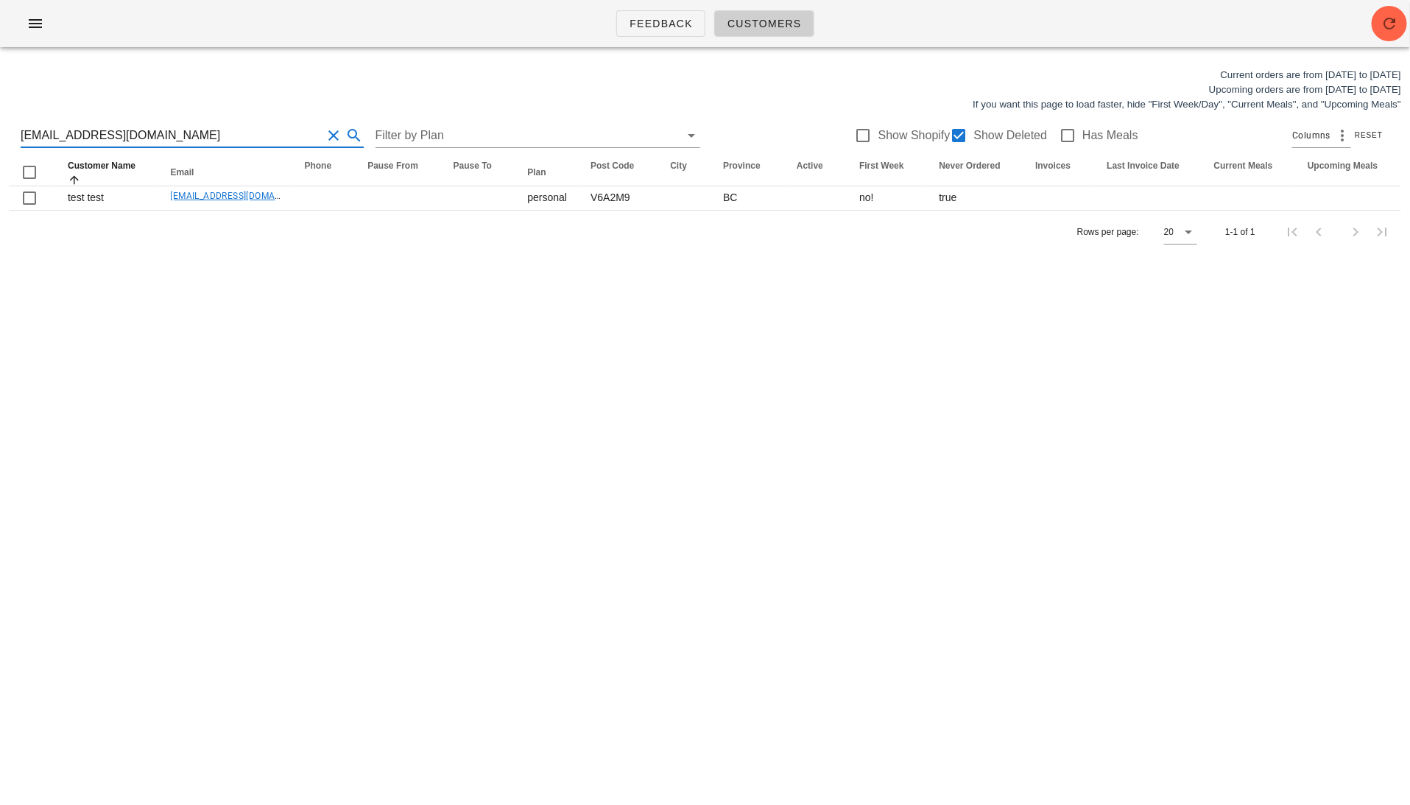
click at [261, 286] on div "Feedback Customers Current orders are from [DATE] to [DATE] Upcoming orders are…" at bounding box center [705, 402] width 1410 height 805
drag, startPoint x: 157, startPoint y: 130, endPoint x: -24, endPoint y: 122, distance: 180.6
click at [0, 122] on html "Feedback Customers Current orders are from [DATE] to [DATE] Upcoming orders are…" at bounding box center [705, 402] width 1410 height 805
click at [751, 391] on div "Feedback Customers Current orders are from [DATE] to [DATE] Upcoming orders are…" at bounding box center [705, 402] width 1410 height 805
drag, startPoint x: 201, startPoint y: 131, endPoint x: -24, endPoint y: 124, distance: 224.7
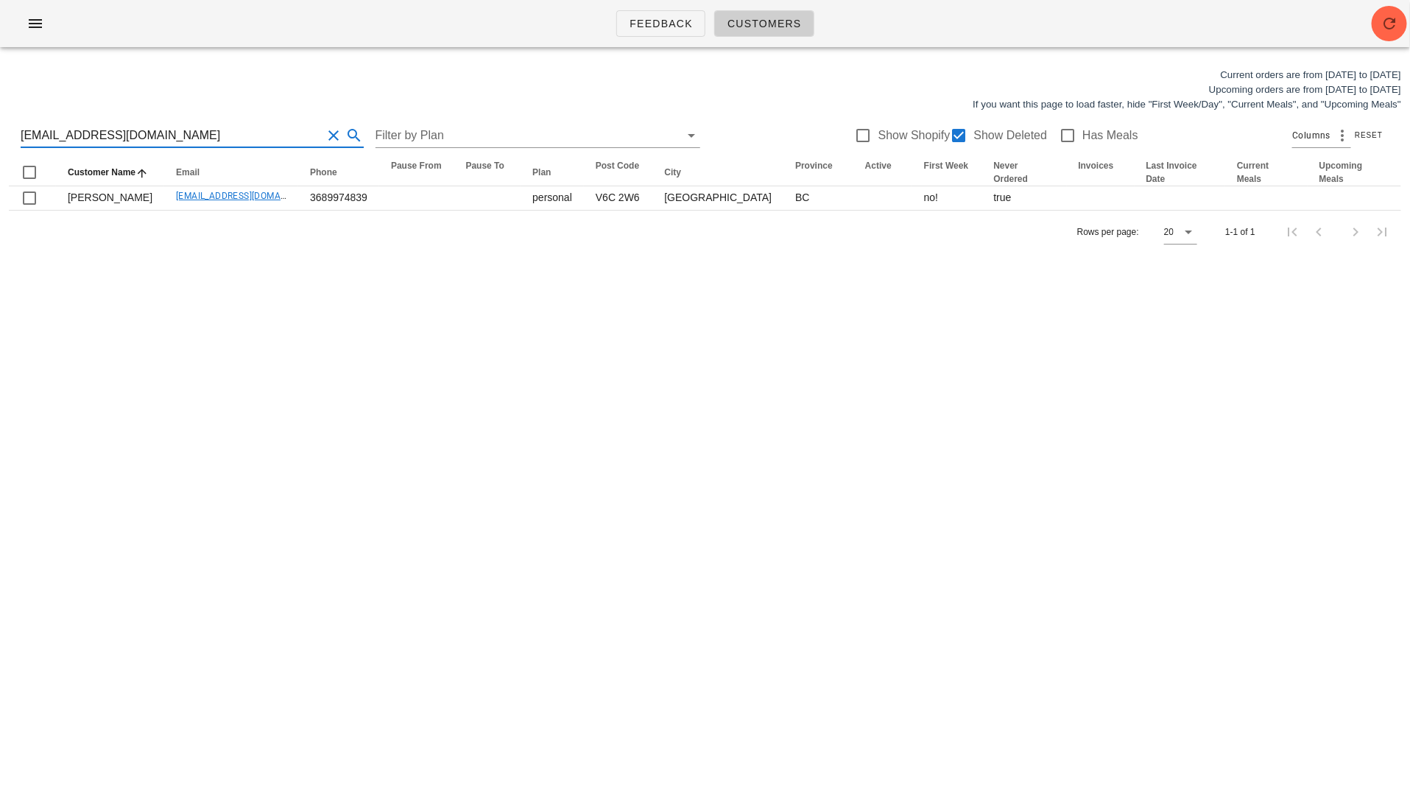
click at [0, 124] on html "Feedback Customers Current orders are from [DATE] to [DATE] Upcoming orders are…" at bounding box center [705, 402] width 1410 height 805
drag, startPoint x: 208, startPoint y: 138, endPoint x: -24, endPoint y: 138, distance: 232.0
click at [0, 138] on html "Feedback Customers Current orders are from [DATE] to [DATE] Upcoming orders are…" at bounding box center [705, 402] width 1410 height 805
drag, startPoint x: 143, startPoint y: 138, endPoint x: -2, endPoint y: 131, distance: 145.3
click at [0, 131] on html "Feedback Customers Current orders are from [DATE] to [DATE] Upcoming orders are…" at bounding box center [705, 402] width 1410 height 805
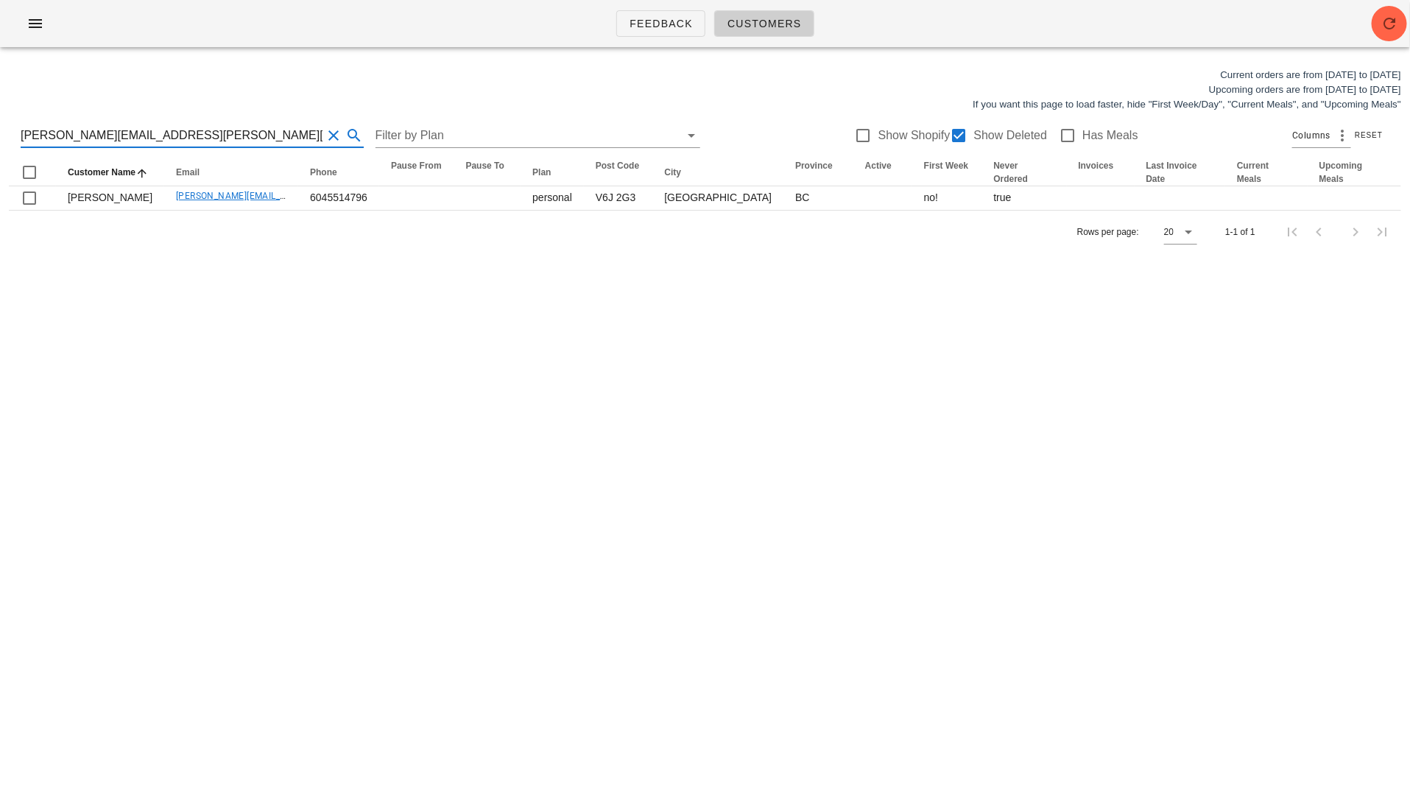
drag, startPoint x: 194, startPoint y: 138, endPoint x: -24, endPoint y: 143, distance: 217.3
click at [0, 143] on html "Feedback Customers Current orders are from [DATE] to [DATE] Upcoming orders are…" at bounding box center [705, 402] width 1410 height 805
drag, startPoint x: 208, startPoint y: 136, endPoint x: 9, endPoint y: 135, distance: 198.8
click at [9, 135] on div "[PERSON_NAME][EMAIL_ADDRESS][PERSON_NAME][DOMAIN_NAME] Filter by Plan Show Shop…" at bounding box center [705, 135] width 1393 height 47
drag, startPoint x: 177, startPoint y: 131, endPoint x: 44, endPoint y: 127, distance: 133.4
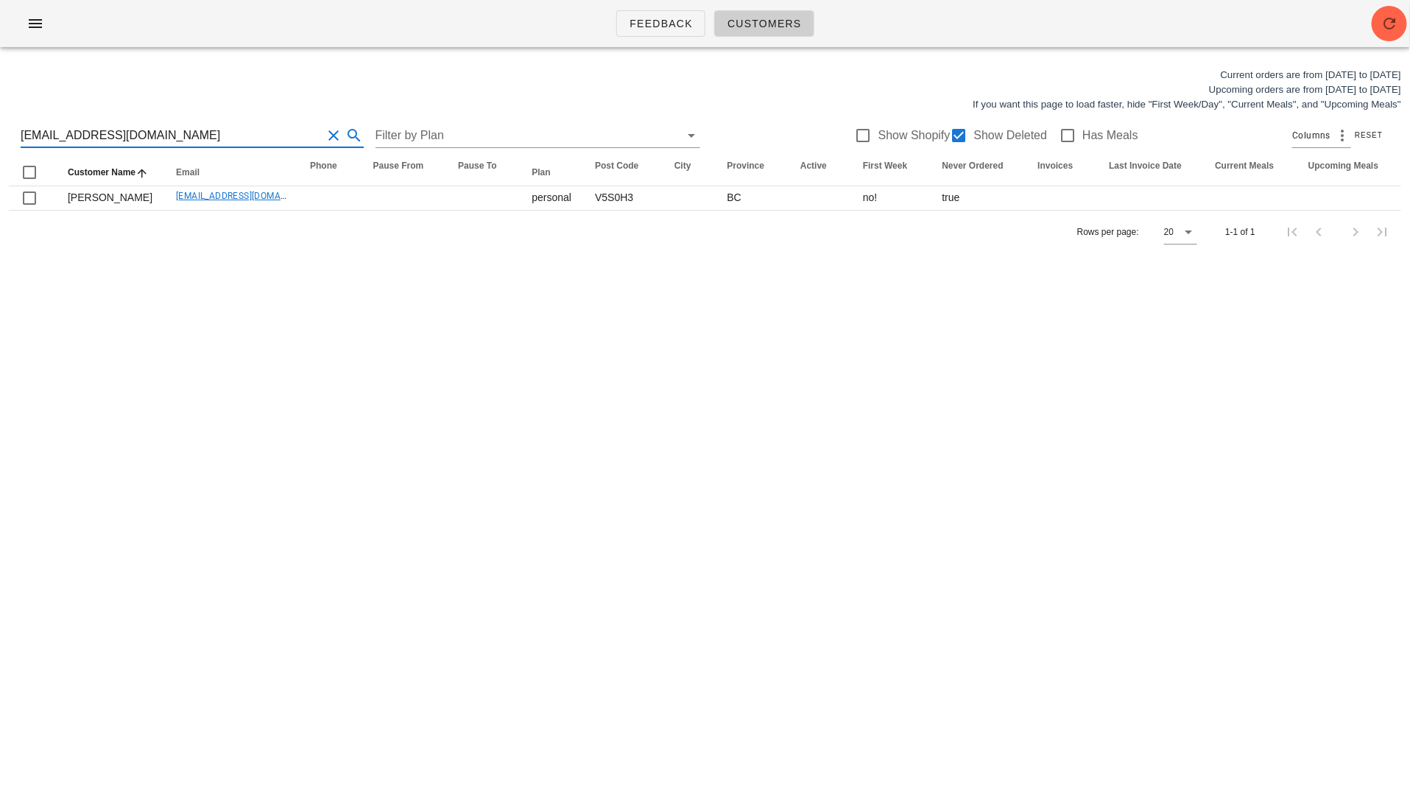
click at [45, 128] on input "[EMAIL_ADDRESS][DOMAIN_NAME]" at bounding box center [172, 136] width 302 height 24
drag, startPoint x: 175, startPoint y: 136, endPoint x: -7, endPoint y: 134, distance: 182.6
click at [0, 134] on html "Feedback Customers Current orders are from [DATE] to [DATE] Upcoming orders are…" at bounding box center [705, 402] width 1410 height 805
click at [926, 264] on div "Feedback Customers Current orders are from [DATE] to [DATE] Upcoming orders are…" at bounding box center [705, 402] width 1410 height 805
drag, startPoint x: 197, startPoint y: 130, endPoint x: 6, endPoint y: 133, distance: 191.5
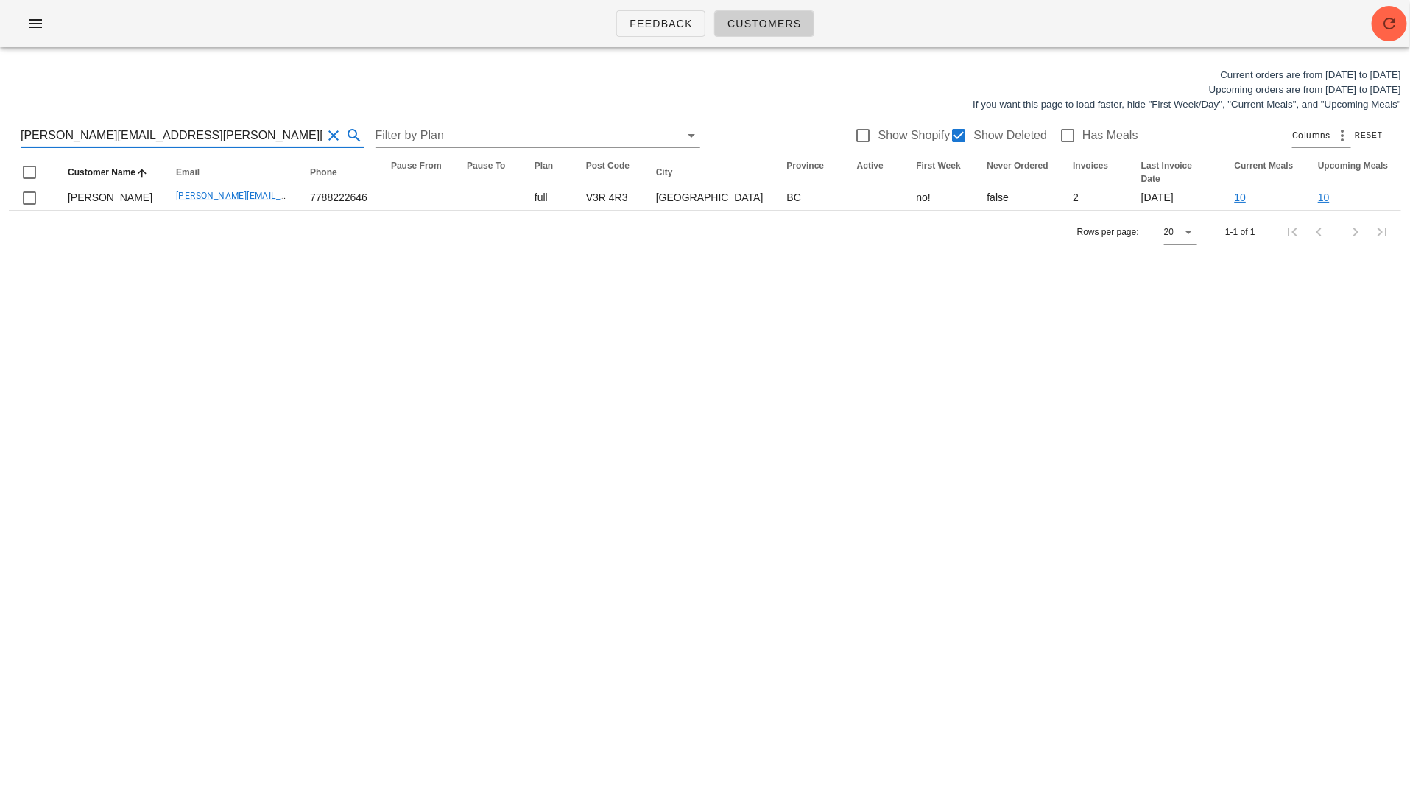
click at [6, 136] on div "Current orders are from [DATE] to [DATE] Upcoming orders are from [DATE] to [DA…" at bounding box center [705, 160] width 1410 height 203
click at [384, 361] on div "Feedback Customers Current orders are from [DATE] to [DATE] Upcoming orders are…" at bounding box center [705, 402] width 1410 height 805
drag, startPoint x: 180, startPoint y: 138, endPoint x: -24, endPoint y: 119, distance: 204.2
click at [0, 119] on html "Feedback Customers Current orders are from [DATE] to [DATE] Upcoming orders are…" at bounding box center [705, 402] width 1410 height 805
type input "[EMAIL_ADDRESS][DOMAIN_NAME]"
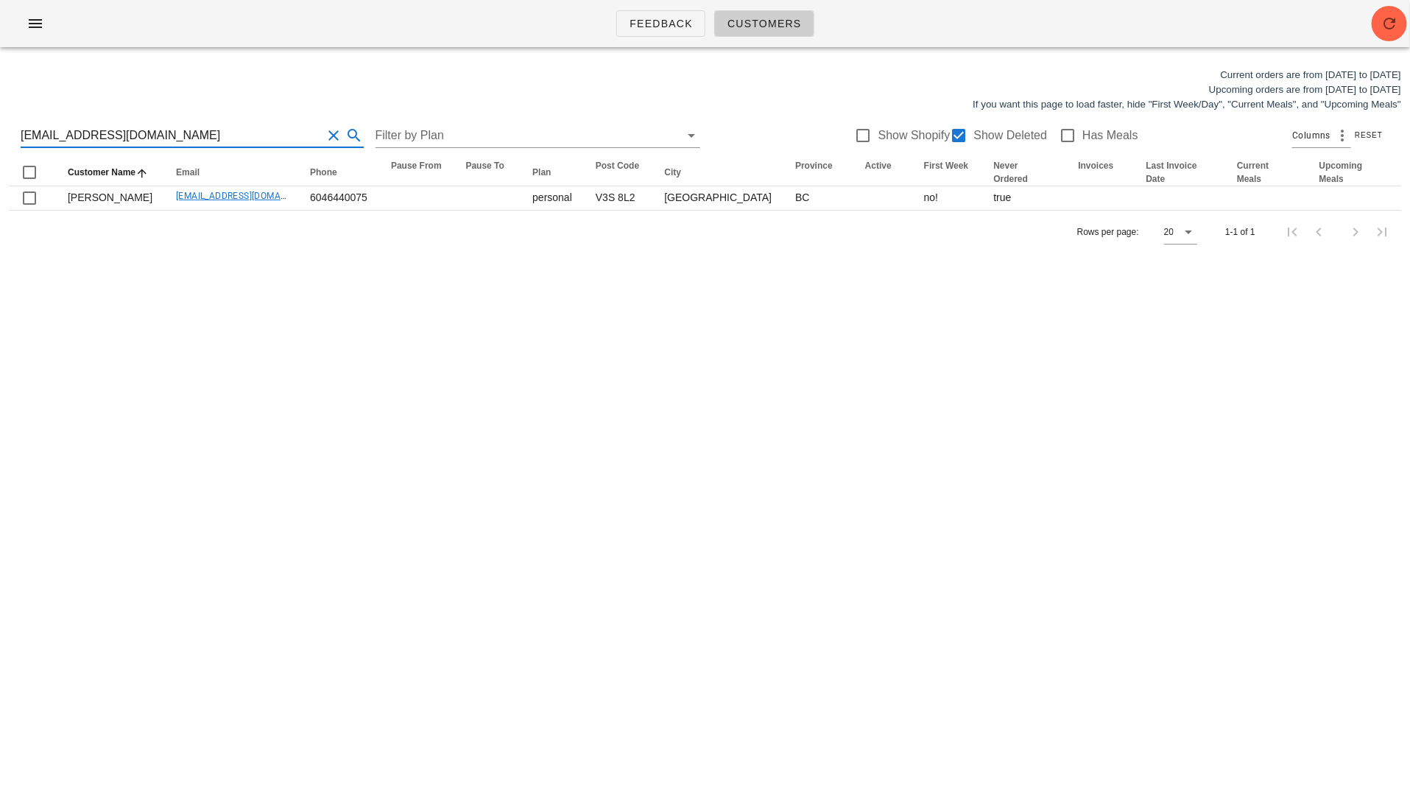
click at [326, 136] on button "Clear Search for customer" at bounding box center [335, 136] width 18 height 18
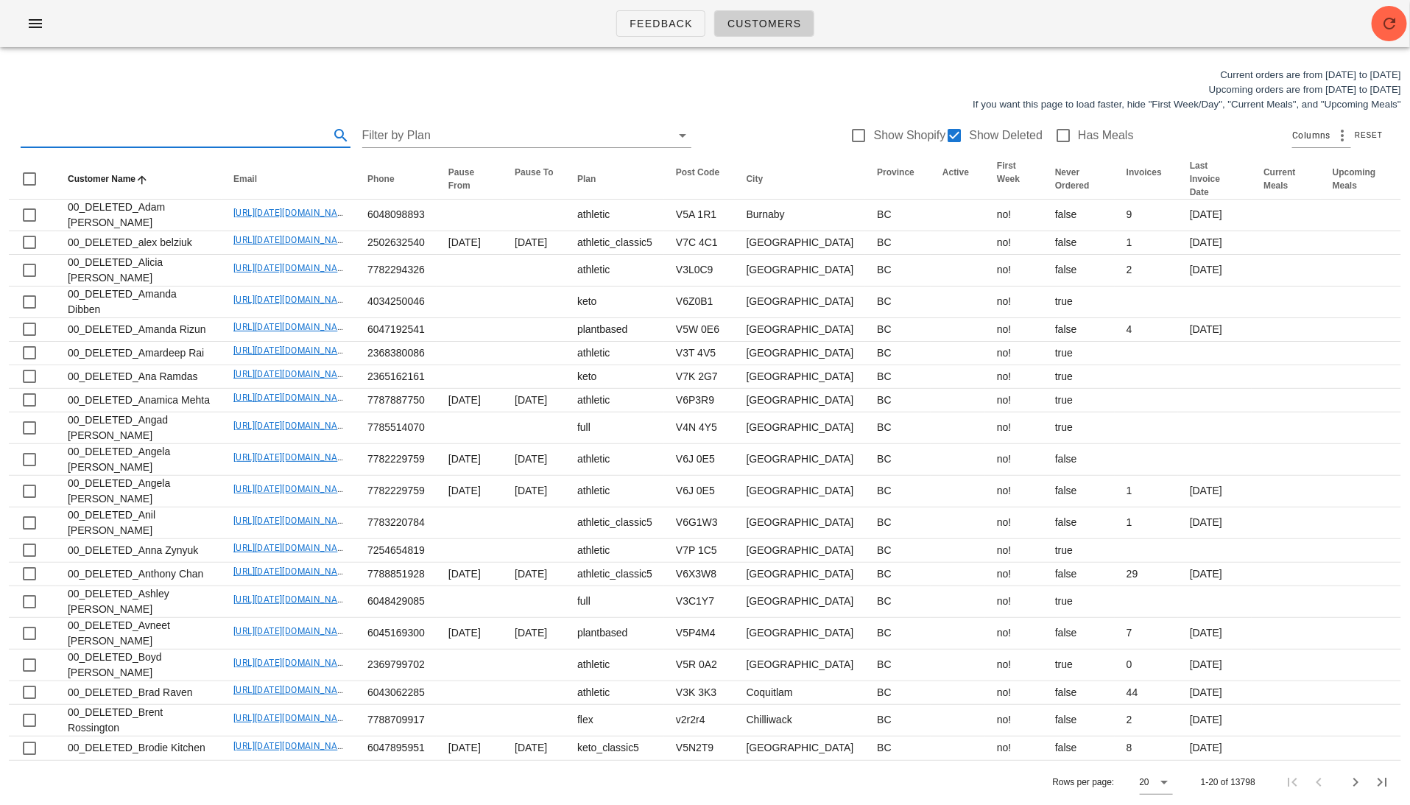
click at [186, 133] on input "text" at bounding box center [174, 136] width 306 height 24
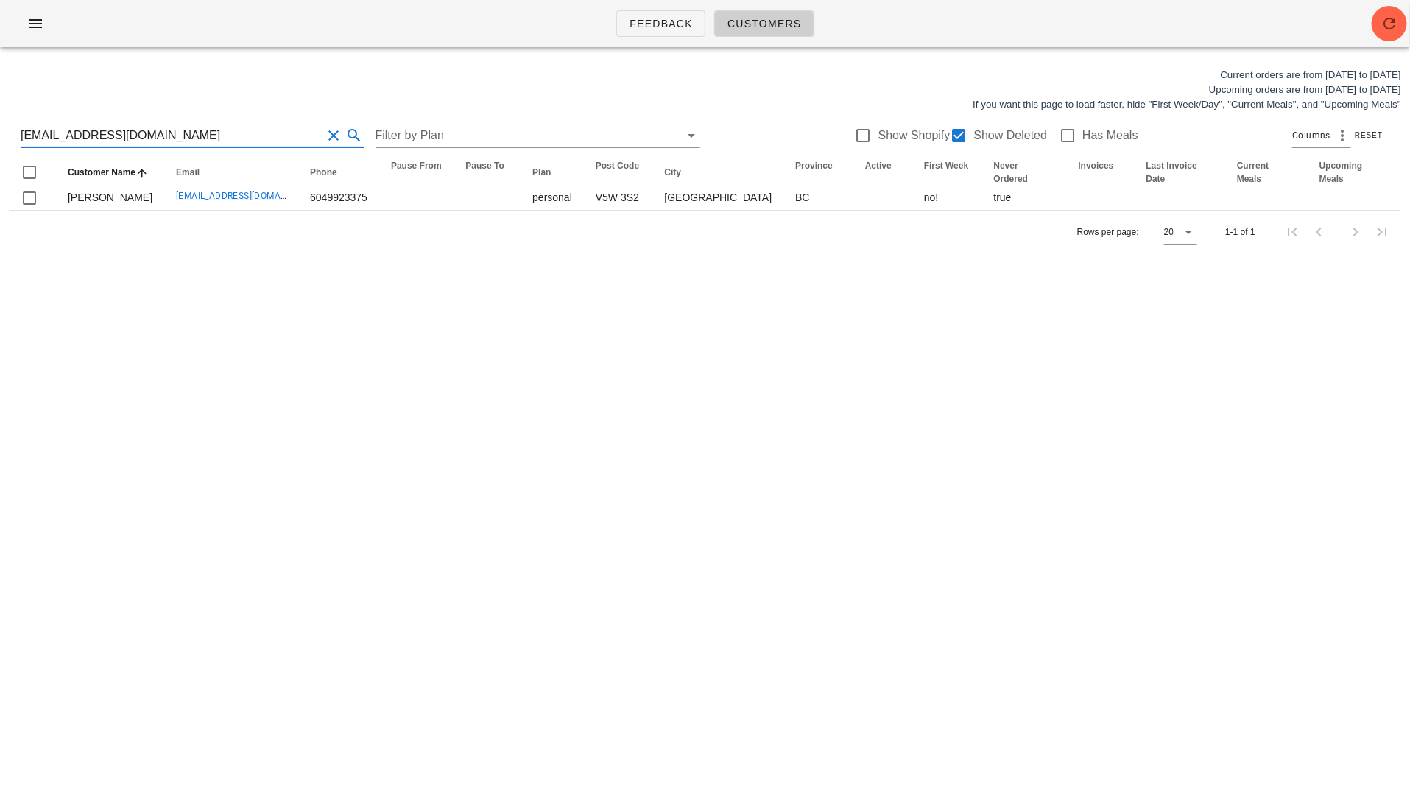
drag, startPoint x: 206, startPoint y: 135, endPoint x: -12, endPoint y: 135, distance: 218.0
click at [0, 135] on html "Feedback Customers Current orders are from [DATE] to [DATE] Upcoming orders are…" at bounding box center [705, 402] width 1410 height 805
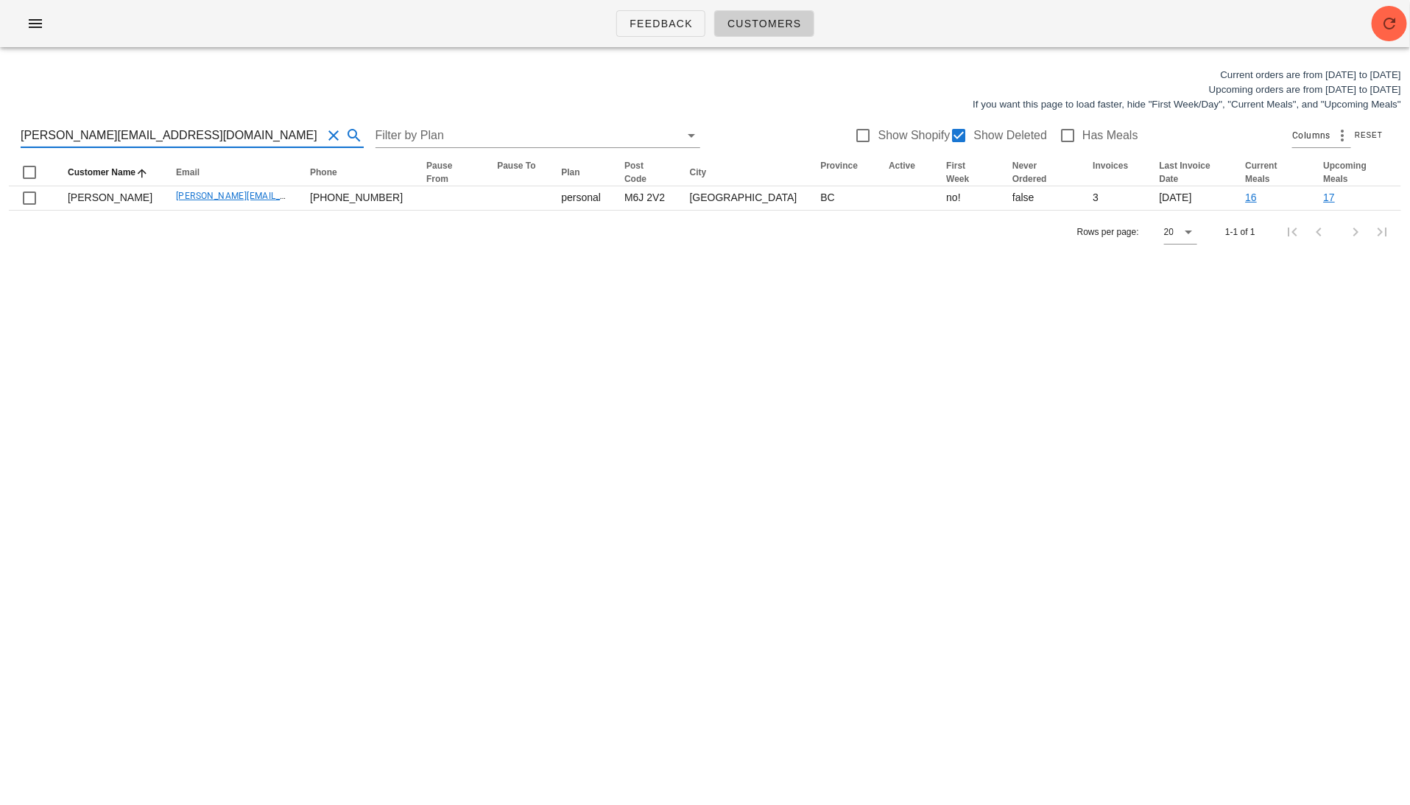
drag, startPoint x: 231, startPoint y: 136, endPoint x: -24, endPoint y: 136, distance: 254.8
click at [0, 136] on html "Feedback Customers Current orders are from [DATE] to [DATE] Upcoming orders are…" at bounding box center [705, 402] width 1410 height 805
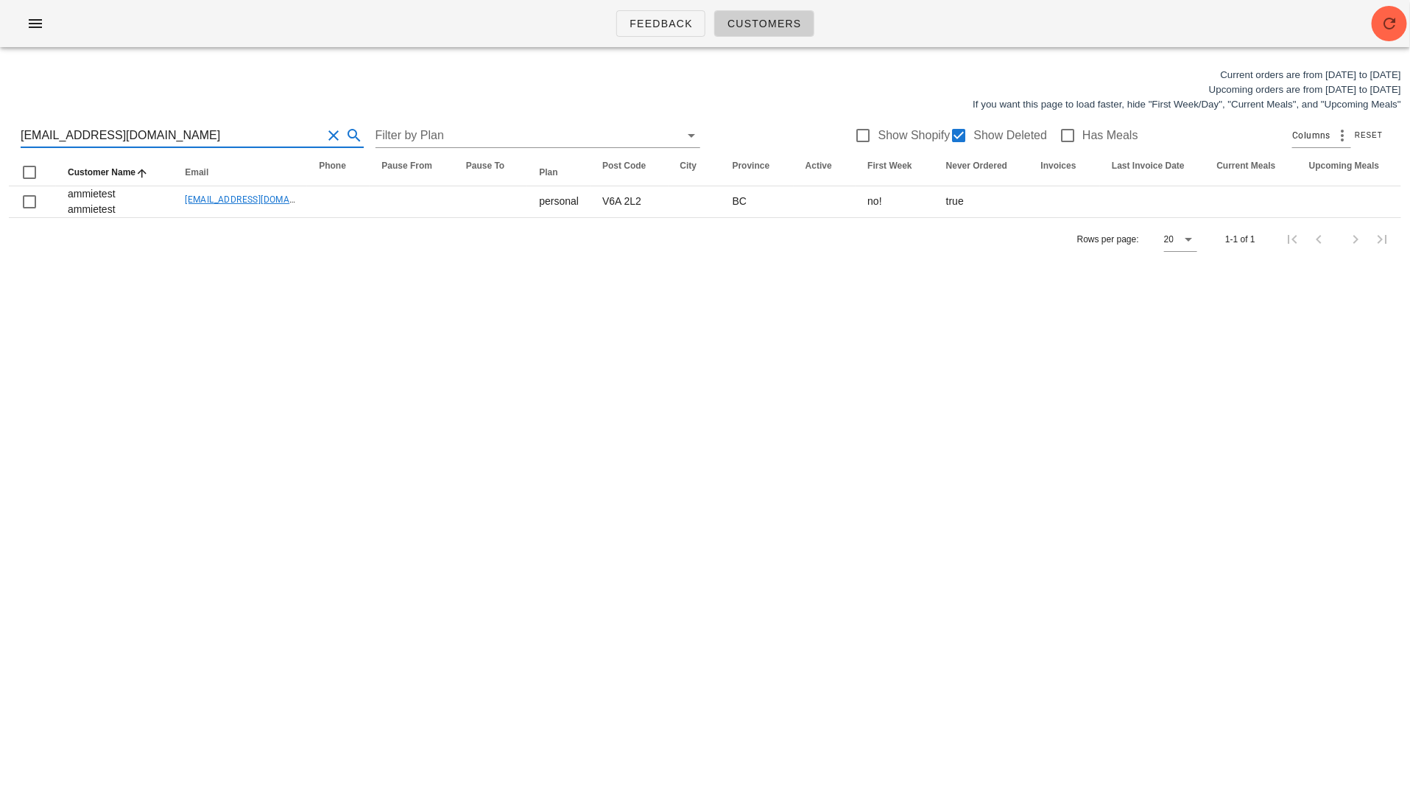
drag, startPoint x: 214, startPoint y: 134, endPoint x: -22, endPoint y: 134, distance: 236.4
click at [0, 134] on html "Feedback Customers Current orders are from [DATE] to [DATE] Upcoming orders are…" at bounding box center [705, 402] width 1410 height 805
drag, startPoint x: 203, startPoint y: 136, endPoint x: -24, endPoint y: 136, distance: 226.1
click at [0, 136] on html "Feedback Customers Current orders are from [DATE] to [DATE] Upcoming orders are…" at bounding box center [705, 402] width 1410 height 805
drag, startPoint x: 233, startPoint y: 130, endPoint x: -10, endPoint y: 126, distance: 243.1
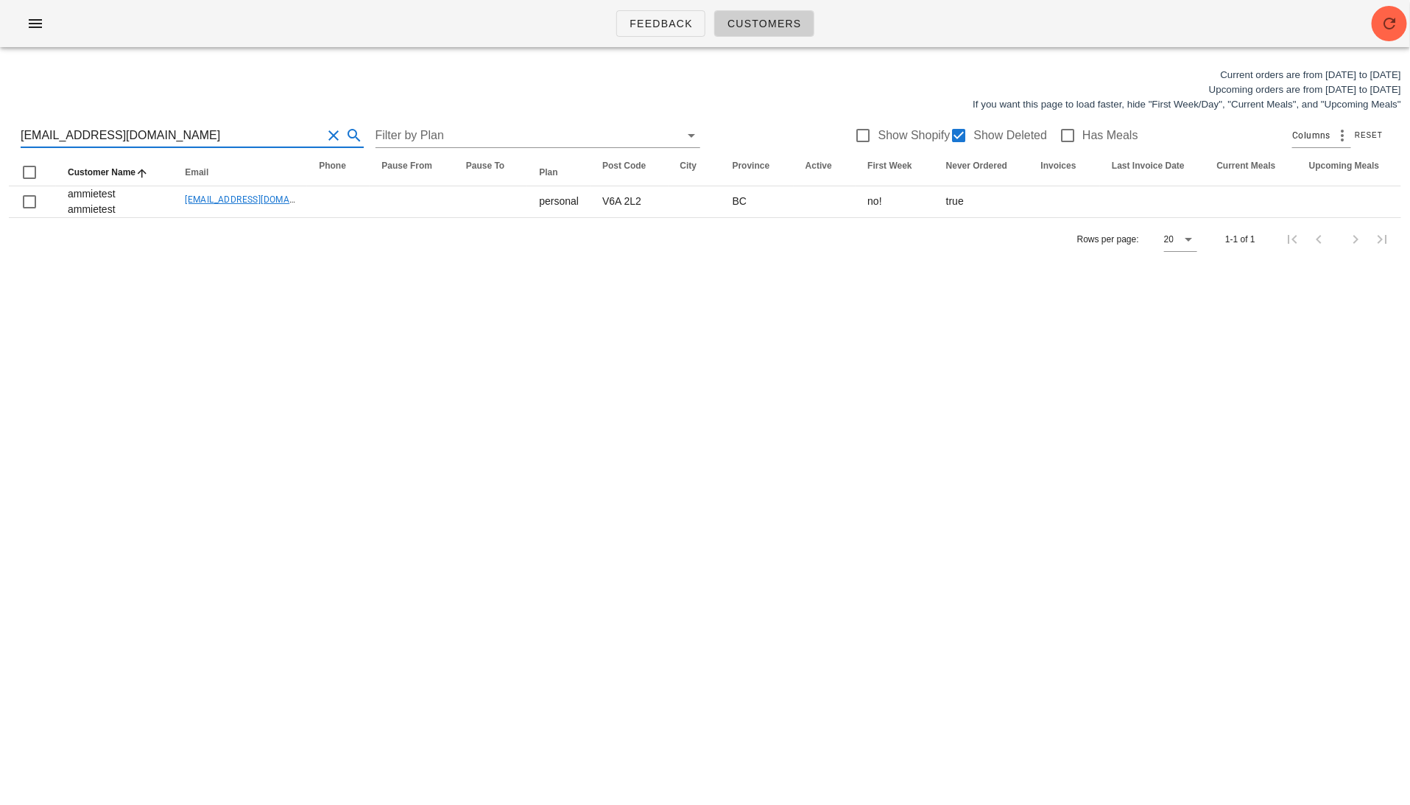
click at [0, 126] on html "Feedback Customers Current orders are from [DATE] to [DATE] Upcoming orders are…" at bounding box center [705, 402] width 1410 height 805
drag, startPoint x: 182, startPoint y: 131, endPoint x: -24, endPoint y: 131, distance: 205.5
click at [0, 131] on html "Feedback Customers Current orders are from [DATE] to [DATE] Upcoming orders are…" at bounding box center [705, 402] width 1410 height 805
drag, startPoint x: 179, startPoint y: 138, endPoint x: -24, endPoint y: 137, distance: 202.5
click at [0, 137] on html "Feedback Customers Current orders are from [DATE] to [DATE] Upcoming orders are…" at bounding box center [705, 402] width 1410 height 805
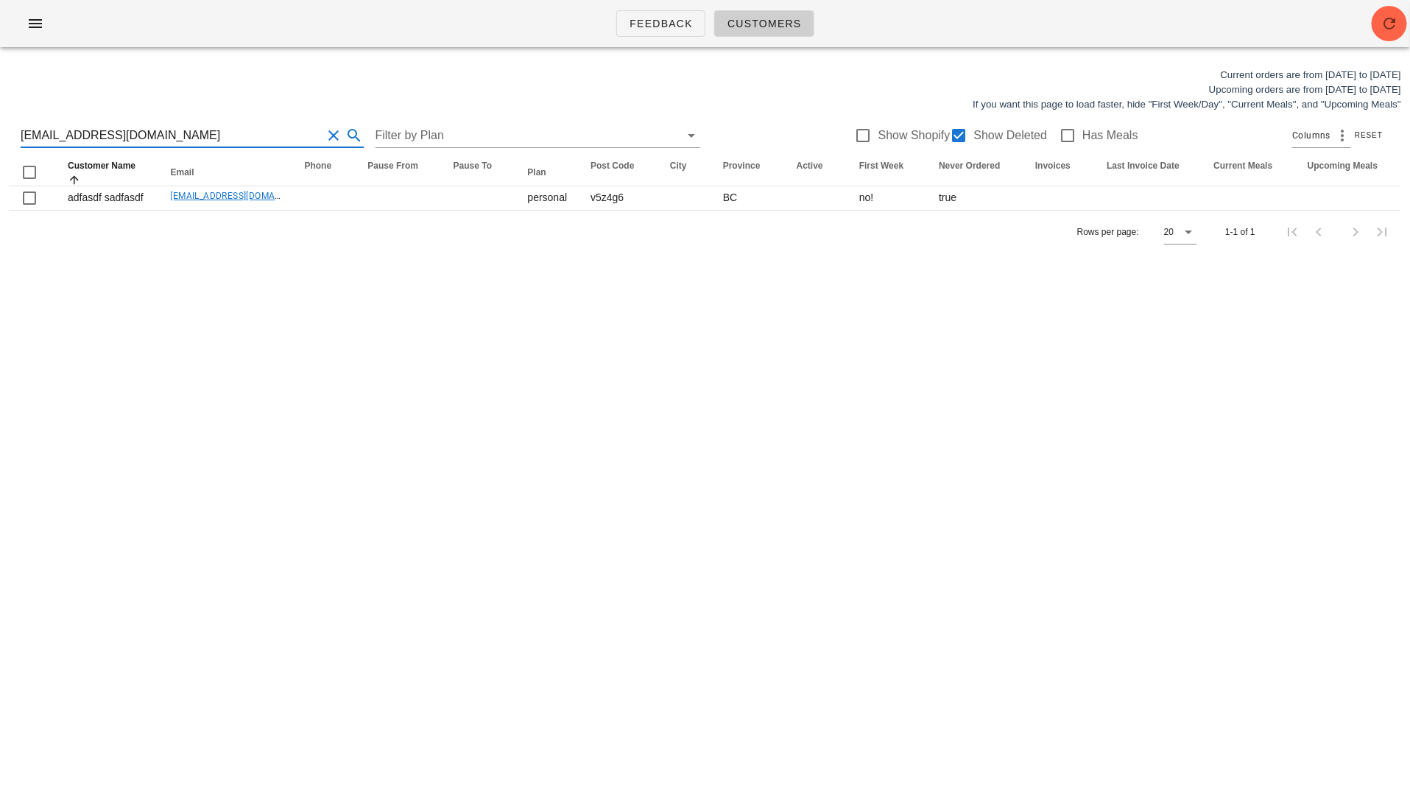
drag, startPoint x: 121, startPoint y: 136, endPoint x: -24, endPoint y: 130, distance: 144.4
click at [0, 130] on html "Feedback Customers Current orders are from [DATE] to [DATE] Upcoming orders are…" at bounding box center [705, 402] width 1410 height 805
drag, startPoint x: 96, startPoint y: 142, endPoint x: 1, endPoint y: 142, distance: 95.7
click at [1, 142] on div "Current orders are from [DATE] to [DATE] Upcoming orders are from [DATE] to [DA…" at bounding box center [705, 160] width 1410 height 203
type input "[EMAIL_ADDRESS][DOMAIN_NAME]"
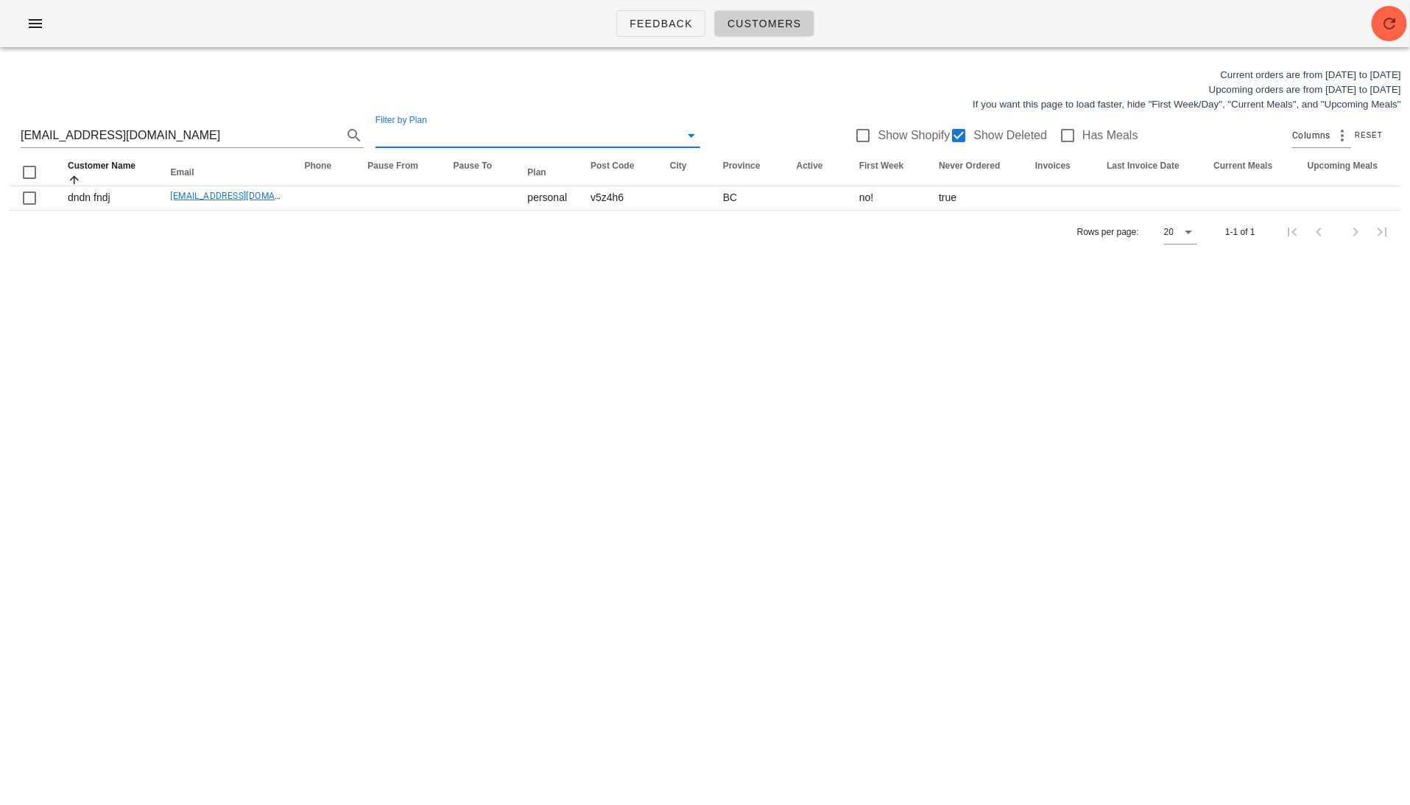
click at [482, 127] on input "Filter by Plan" at bounding box center [527, 136] width 302 height 24
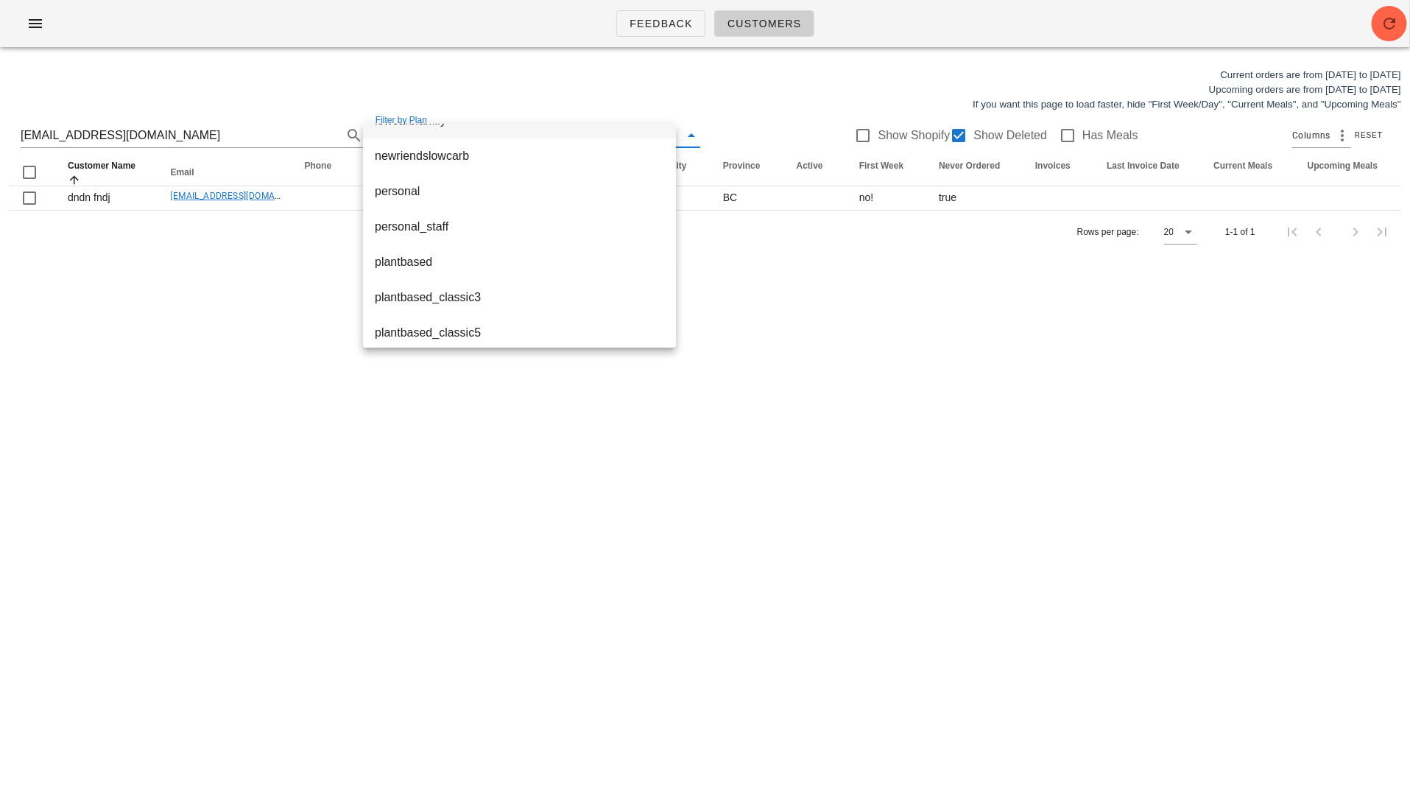
scroll to position [1552, 0]
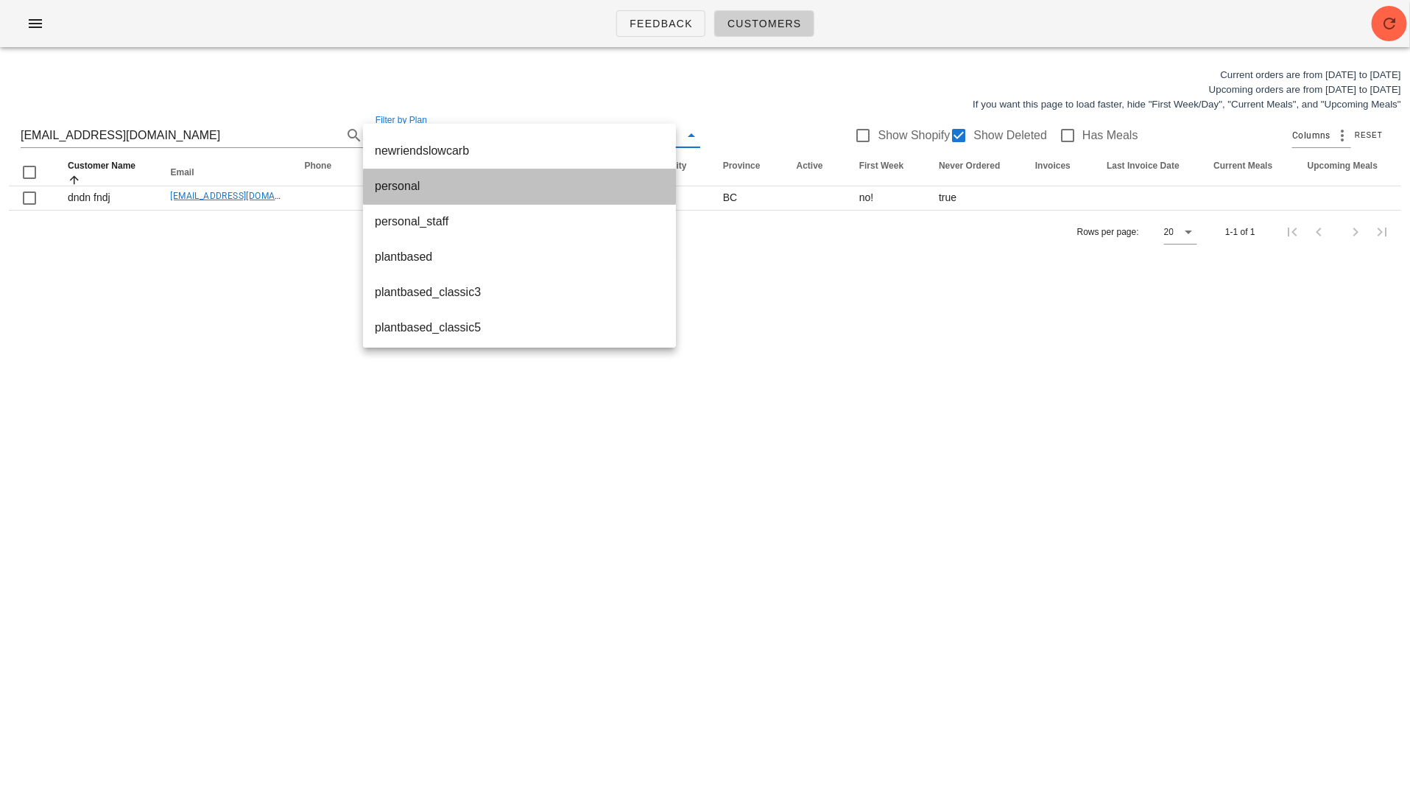
click at [451, 188] on div "personal" at bounding box center [519, 186] width 289 height 14
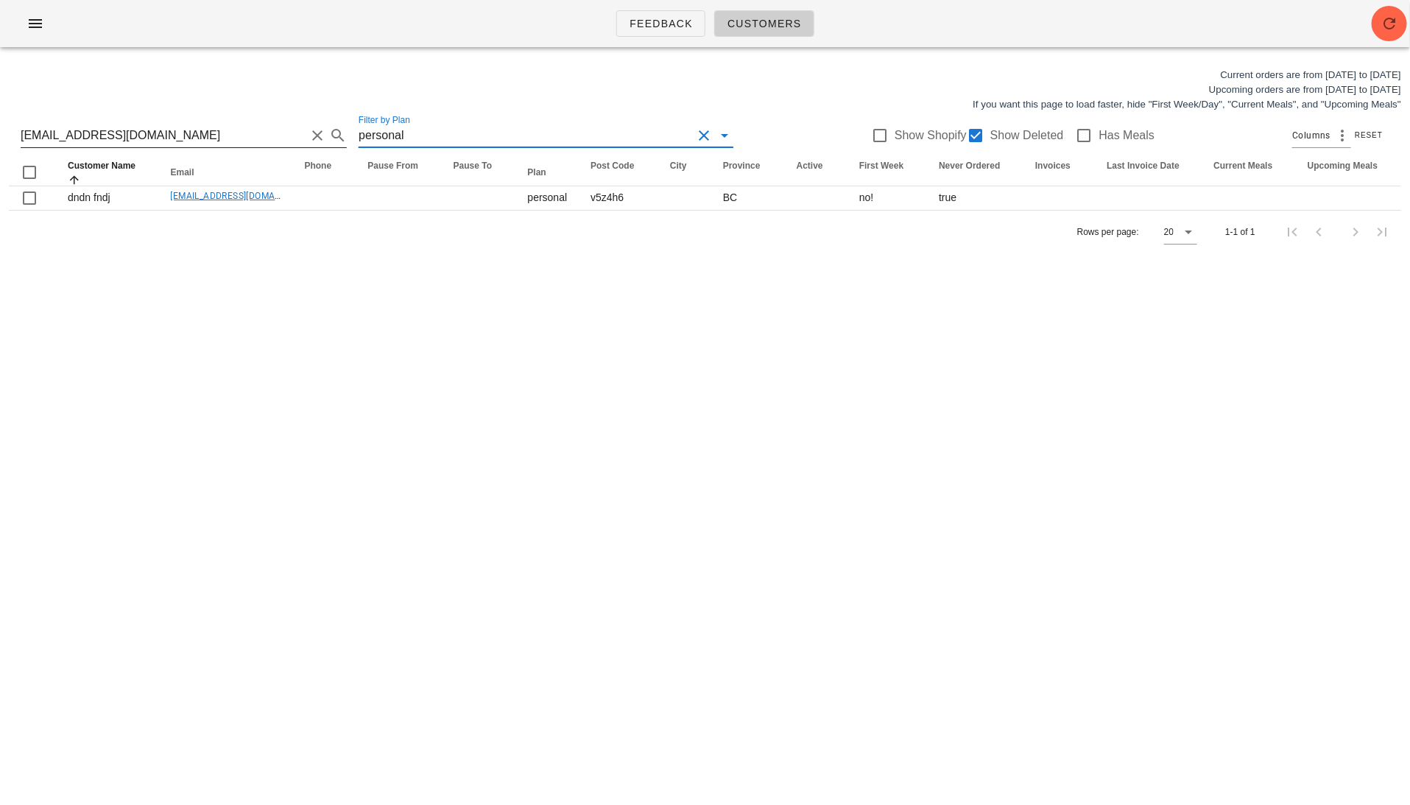
click at [309, 136] on button "Clear Search for customer" at bounding box center [318, 136] width 18 height 18
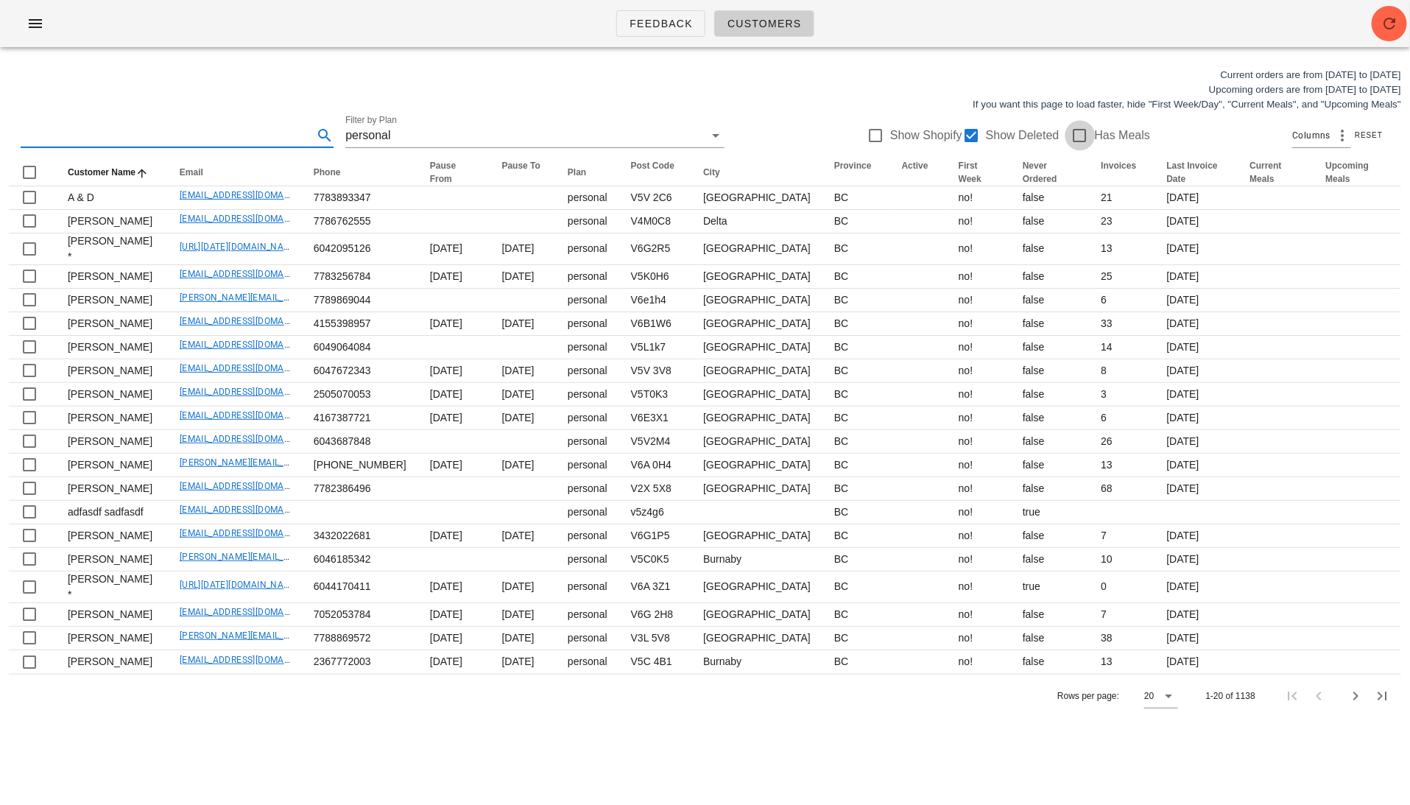
click at [1069, 138] on div at bounding box center [1080, 135] width 25 height 25
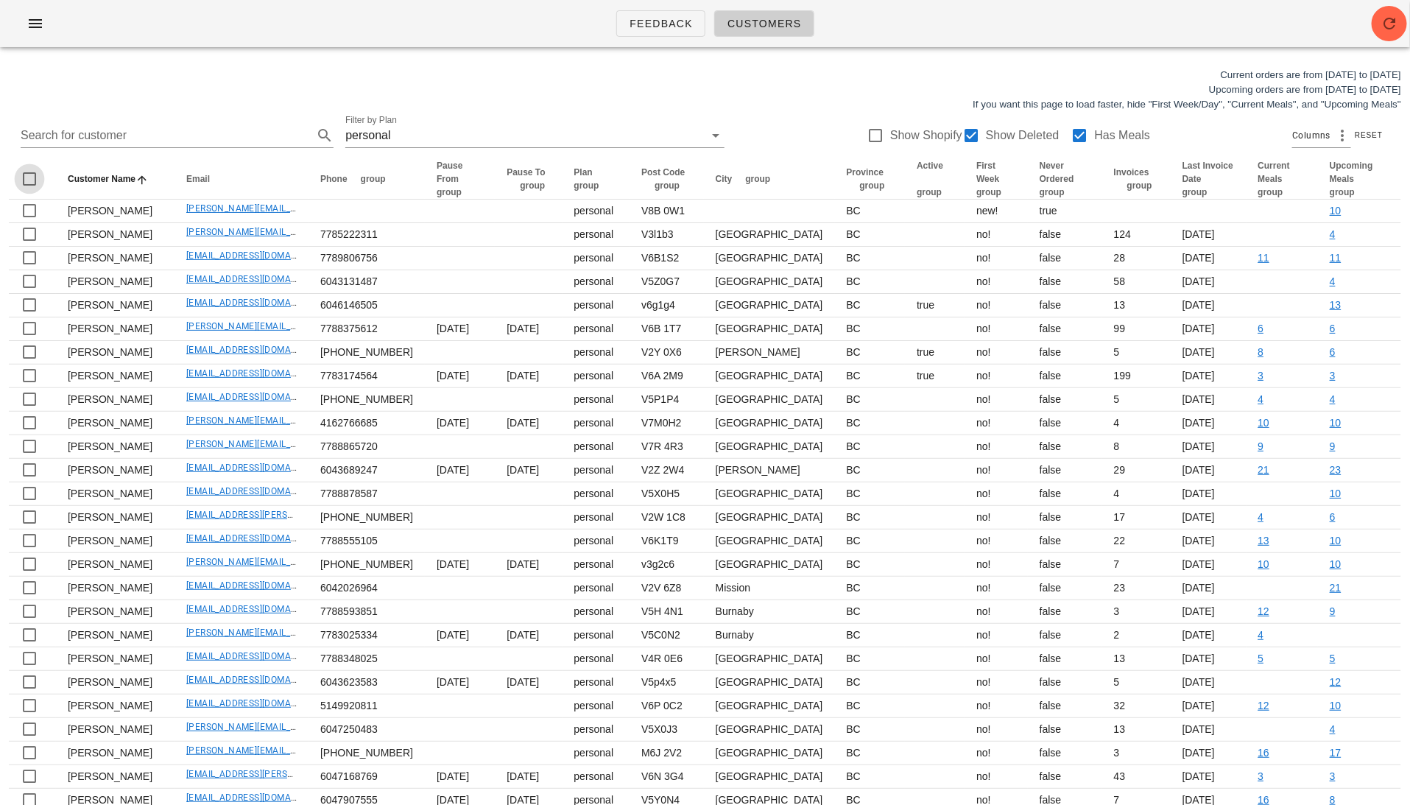
click at [31, 182] on div at bounding box center [29, 178] width 25 height 25
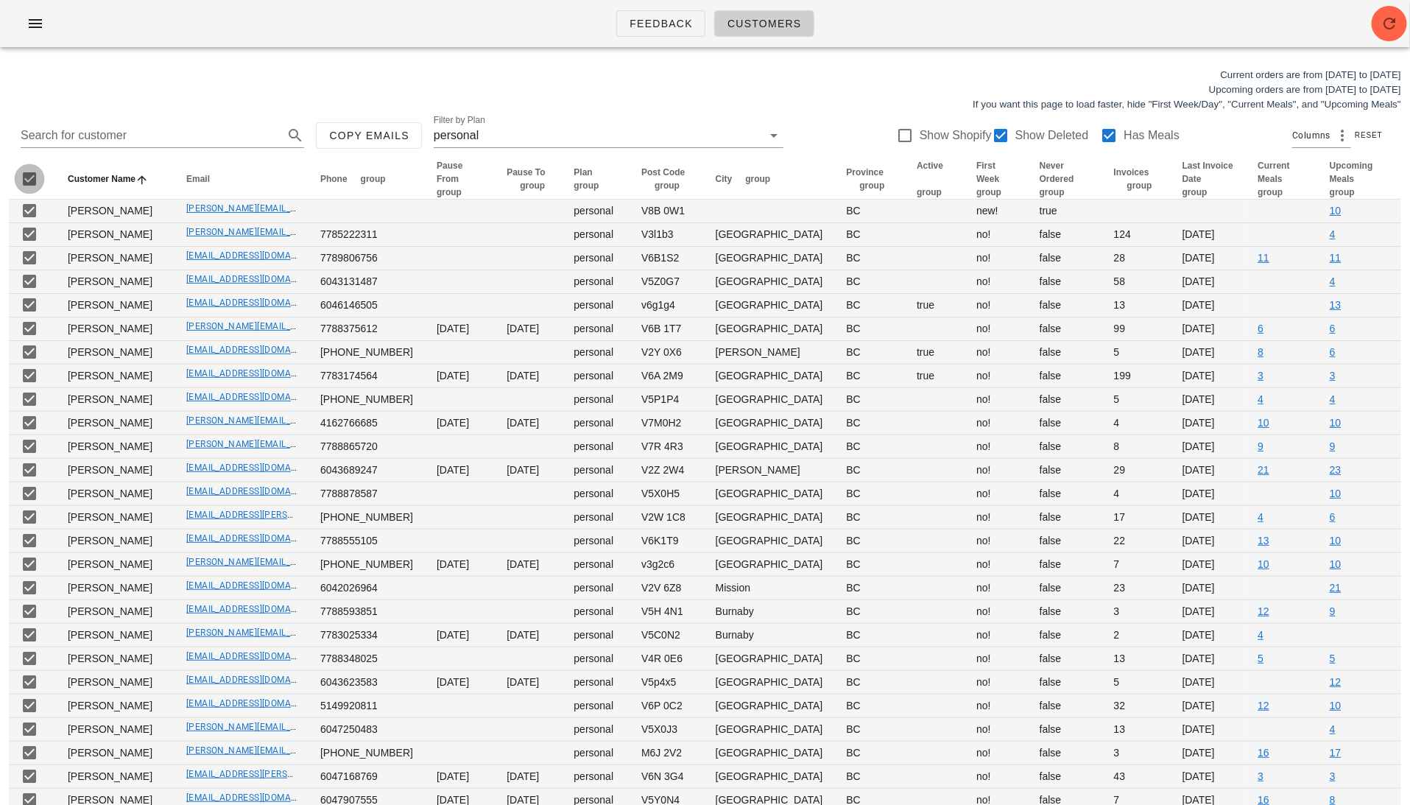
click at [29, 177] on div at bounding box center [29, 178] width 25 height 25
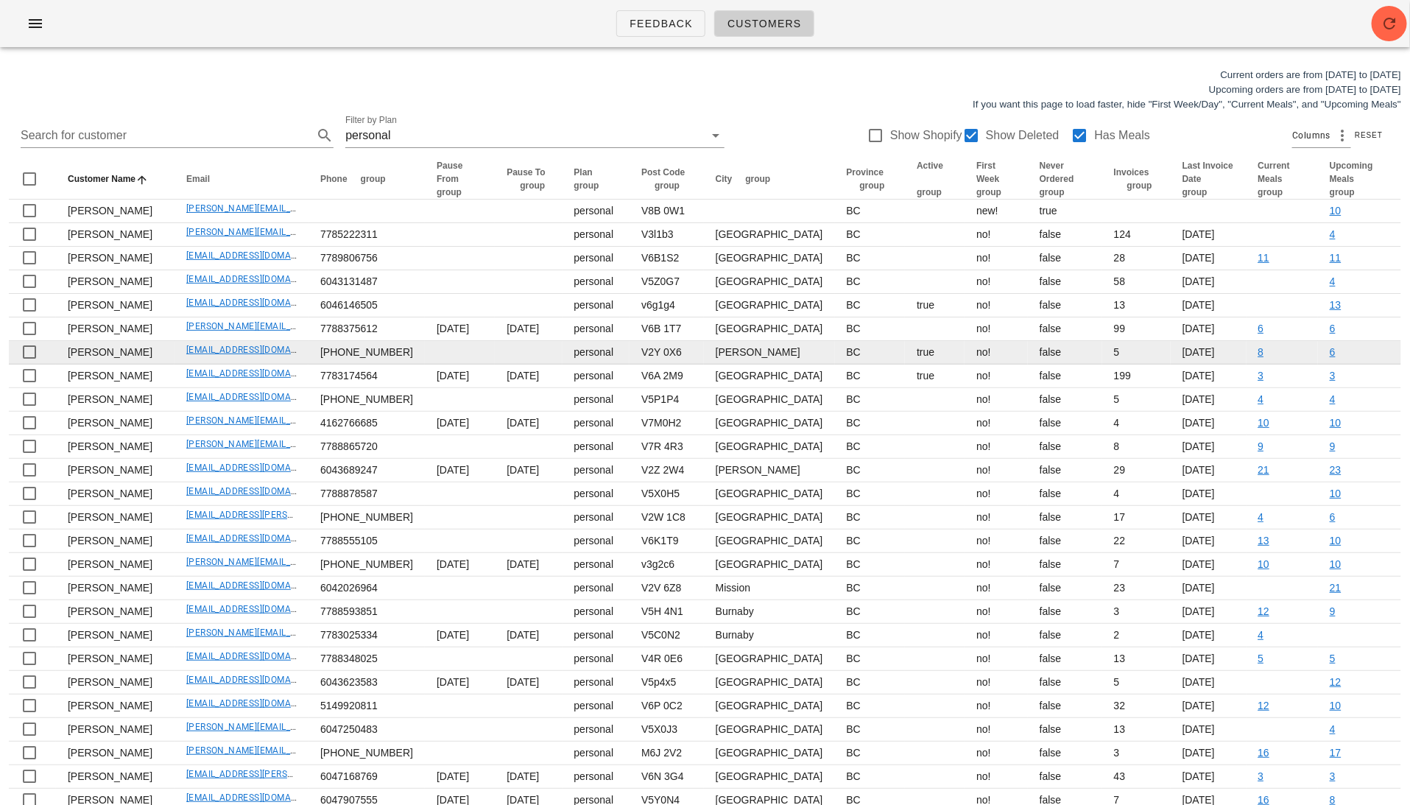
drag, startPoint x: 45, startPoint y: 175, endPoint x: 629, endPoint y: 391, distance: 622.6
click at [631, 391] on table "Customer Name Email Phone group Pause From group Pause To group Plan group Post…" at bounding box center [705, 513] width 1393 height 708
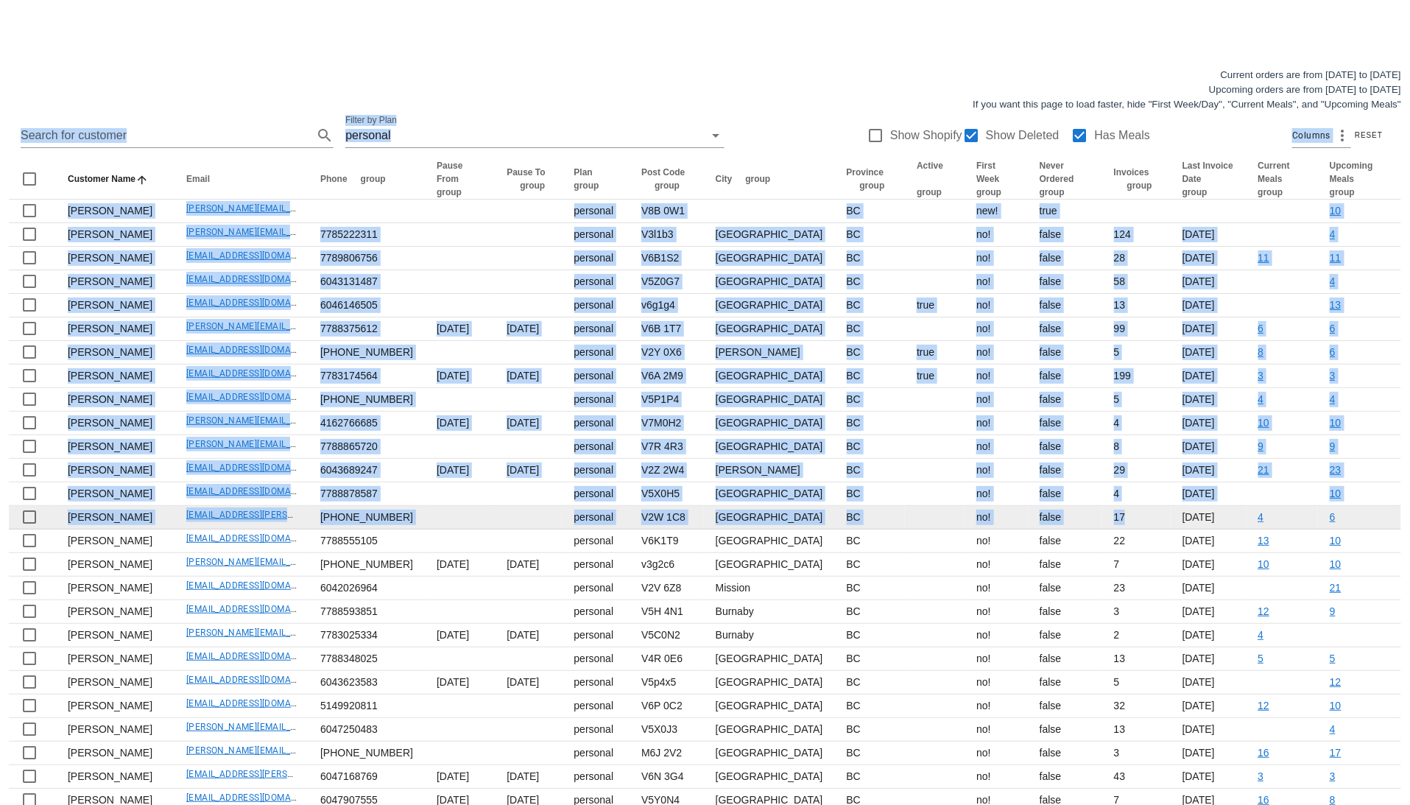
scroll to position [197, 0]
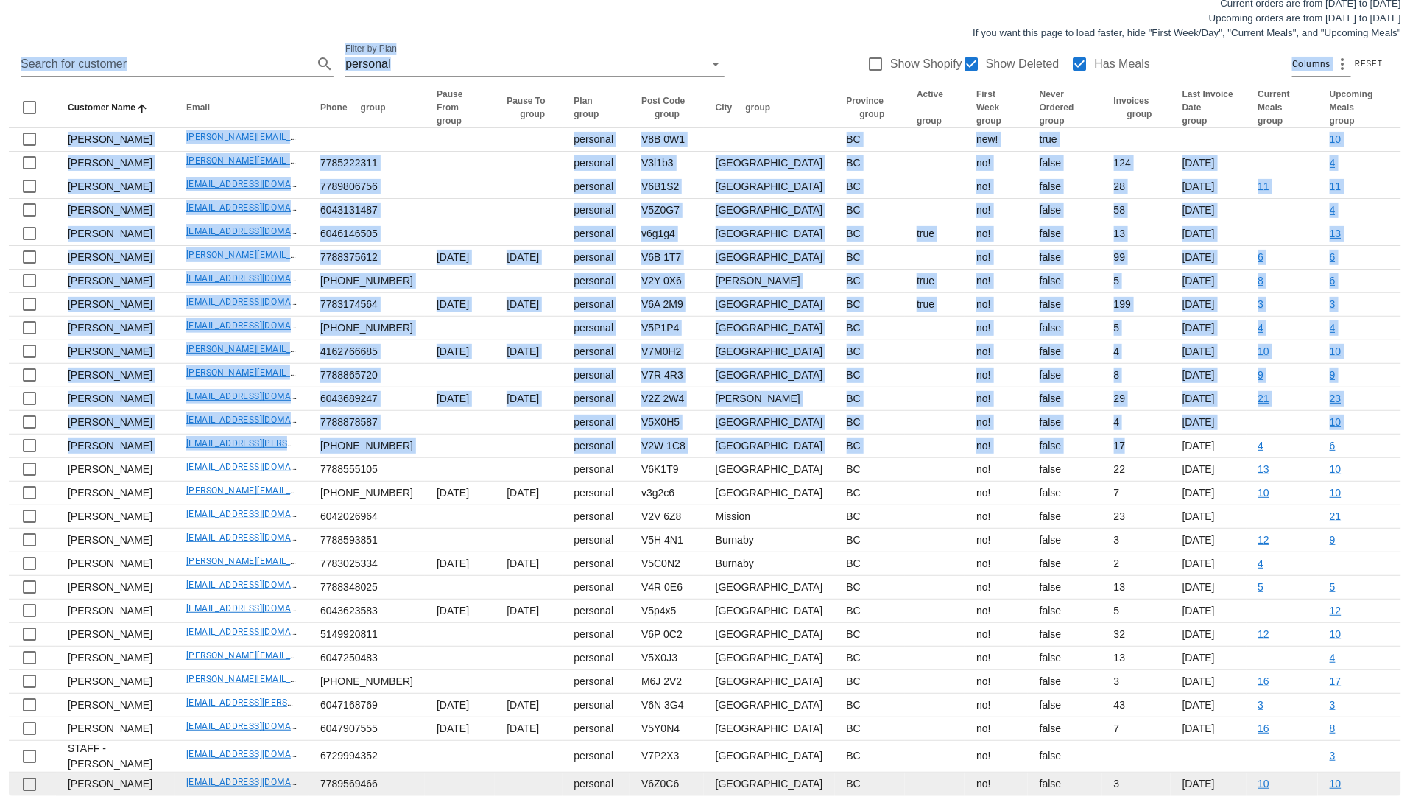
drag, startPoint x: 7, startPoint y: 155, endPoint x: 1358, endPoint y: 781, distance: 1489.0
click at [1220, 781] on div "Current orders are from [DATE] to [DATE] Upcoming orders are from [DATE] to [DA…" at bounding box center [705, 395] width 1410 height 817
copy div "Search for customer Filter by Plan personal Show Shopify Show Deleted Has Meals…"
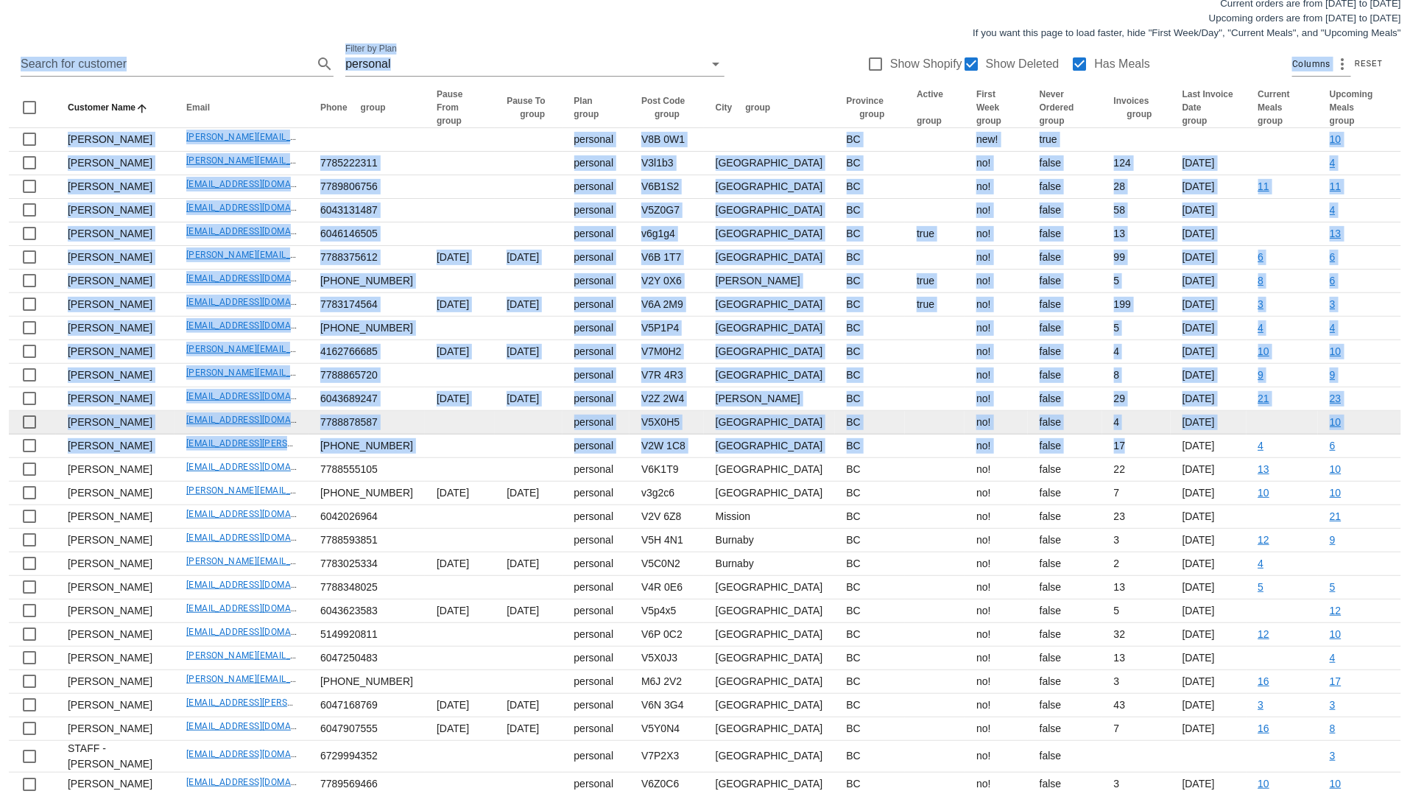
click at [438, 411] on td at bounding box center [460, 423] width 70 height 24
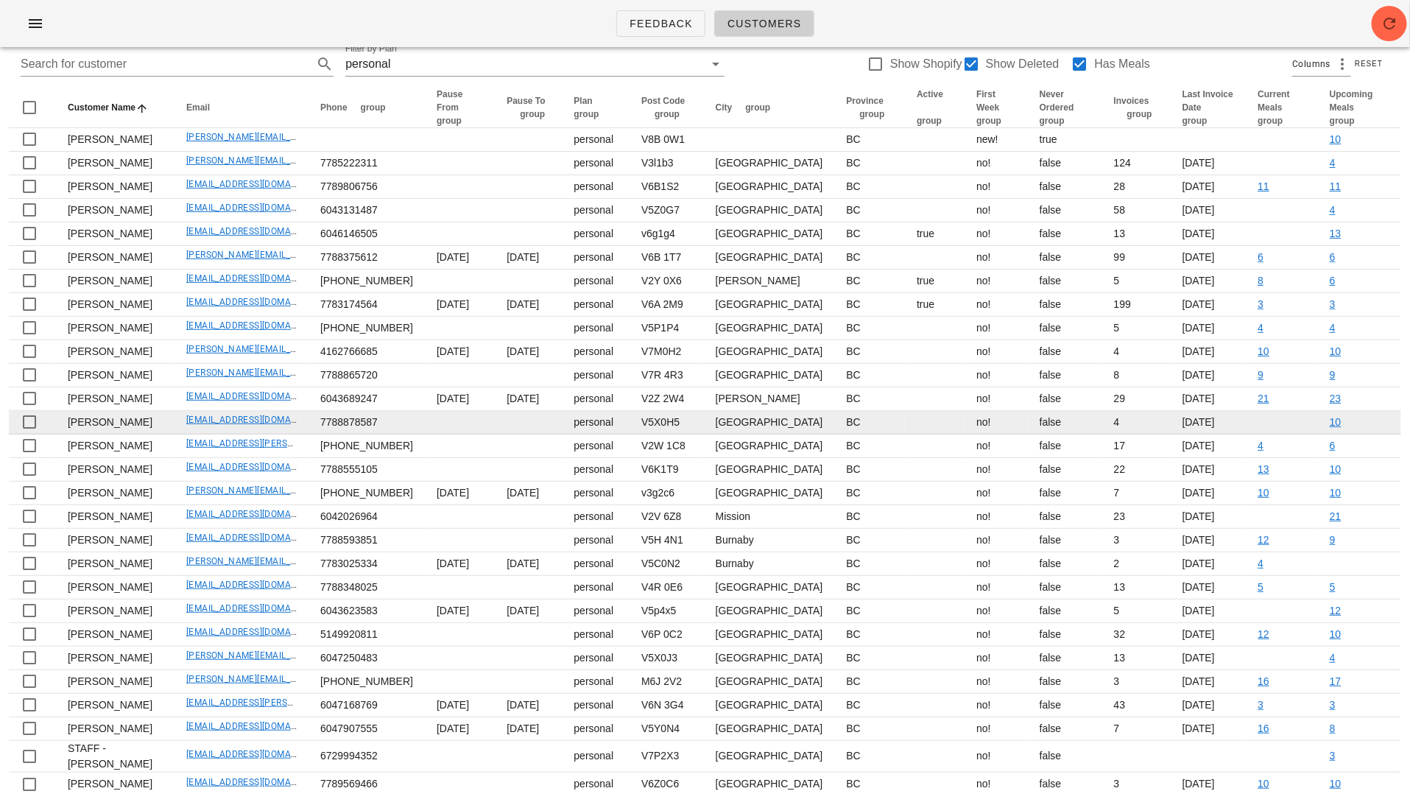
scroll to position [0, 0]
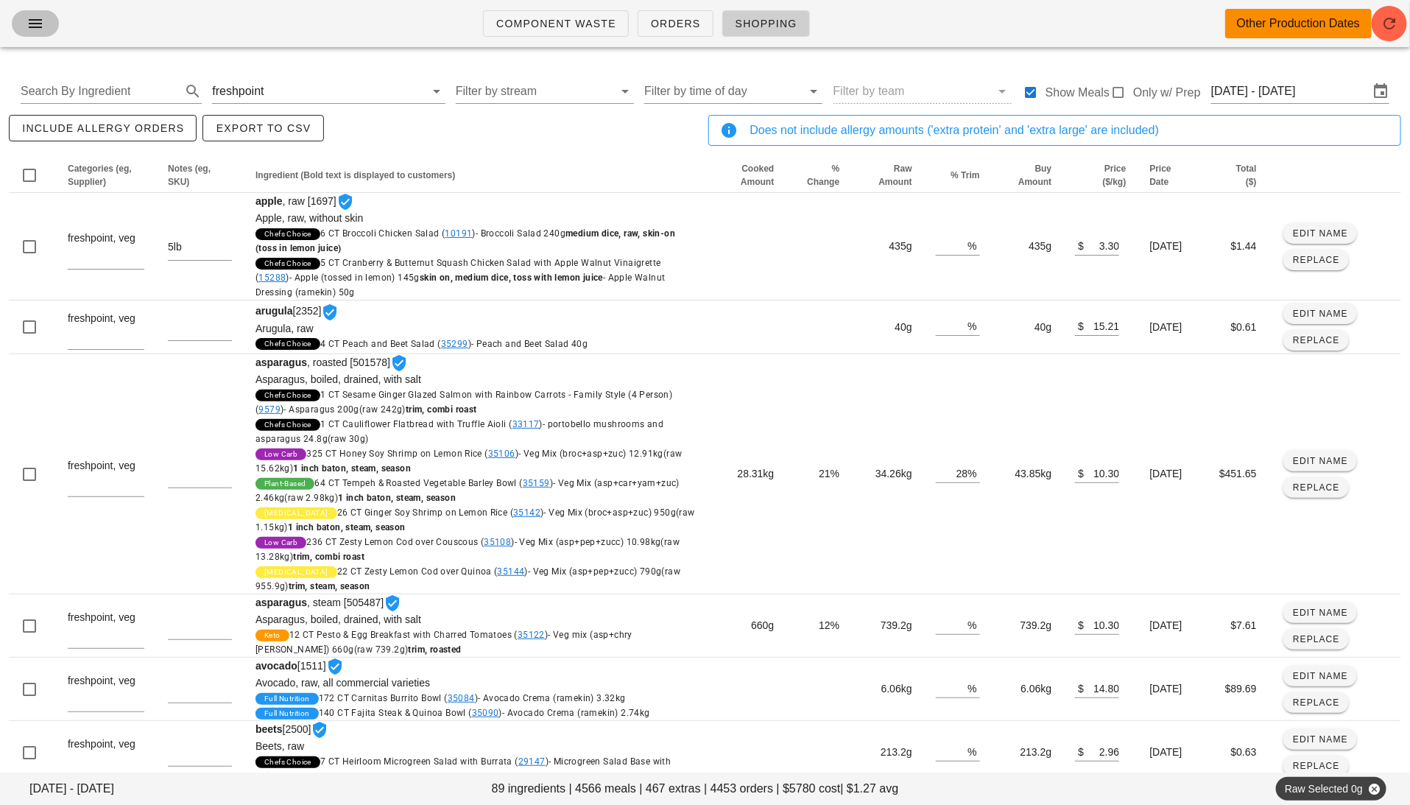
click at [28, 34] on button "button" at bounding box center [35, 23] width 47 height 27
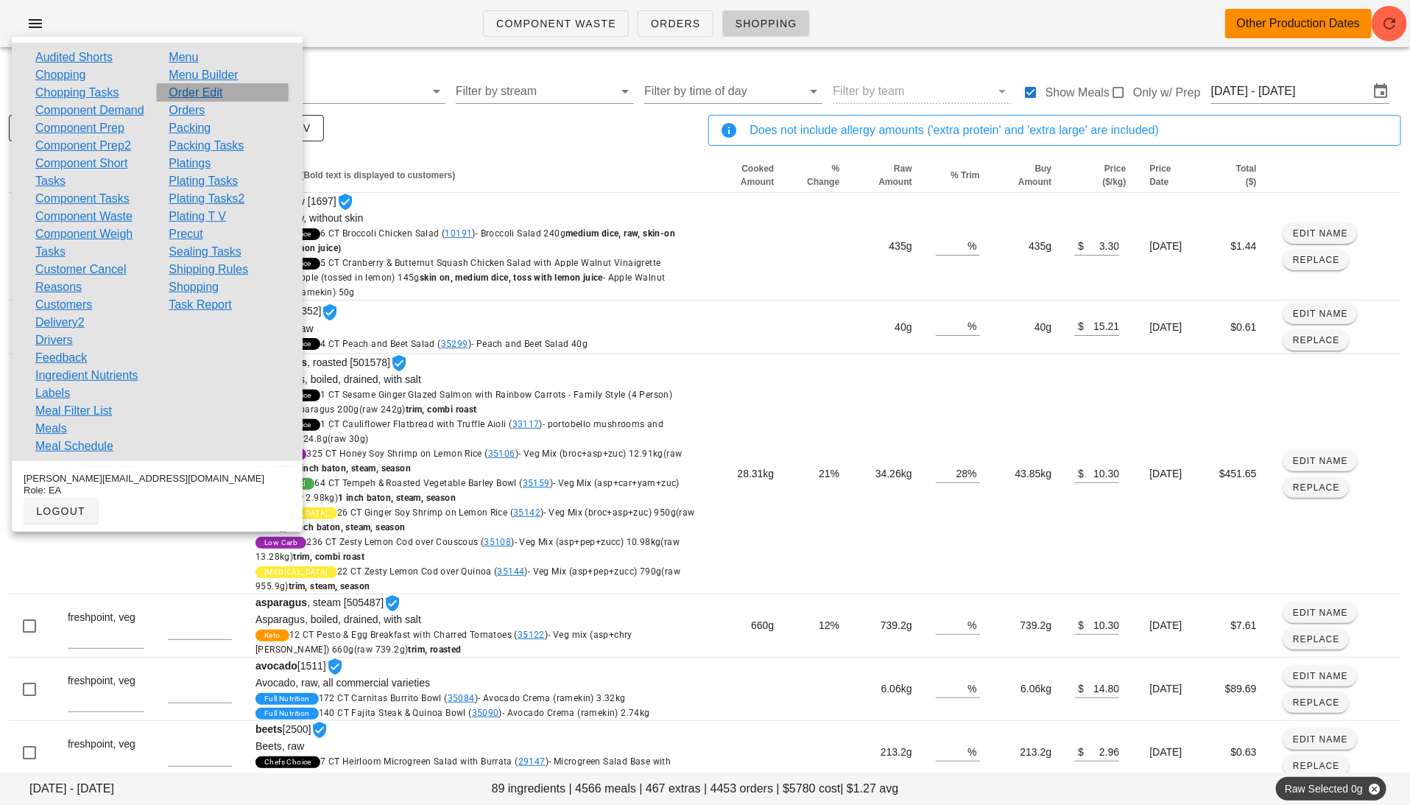
click at [200, 94] on link "Order Edit" at bounding box center [196, 93] width 54 height 18
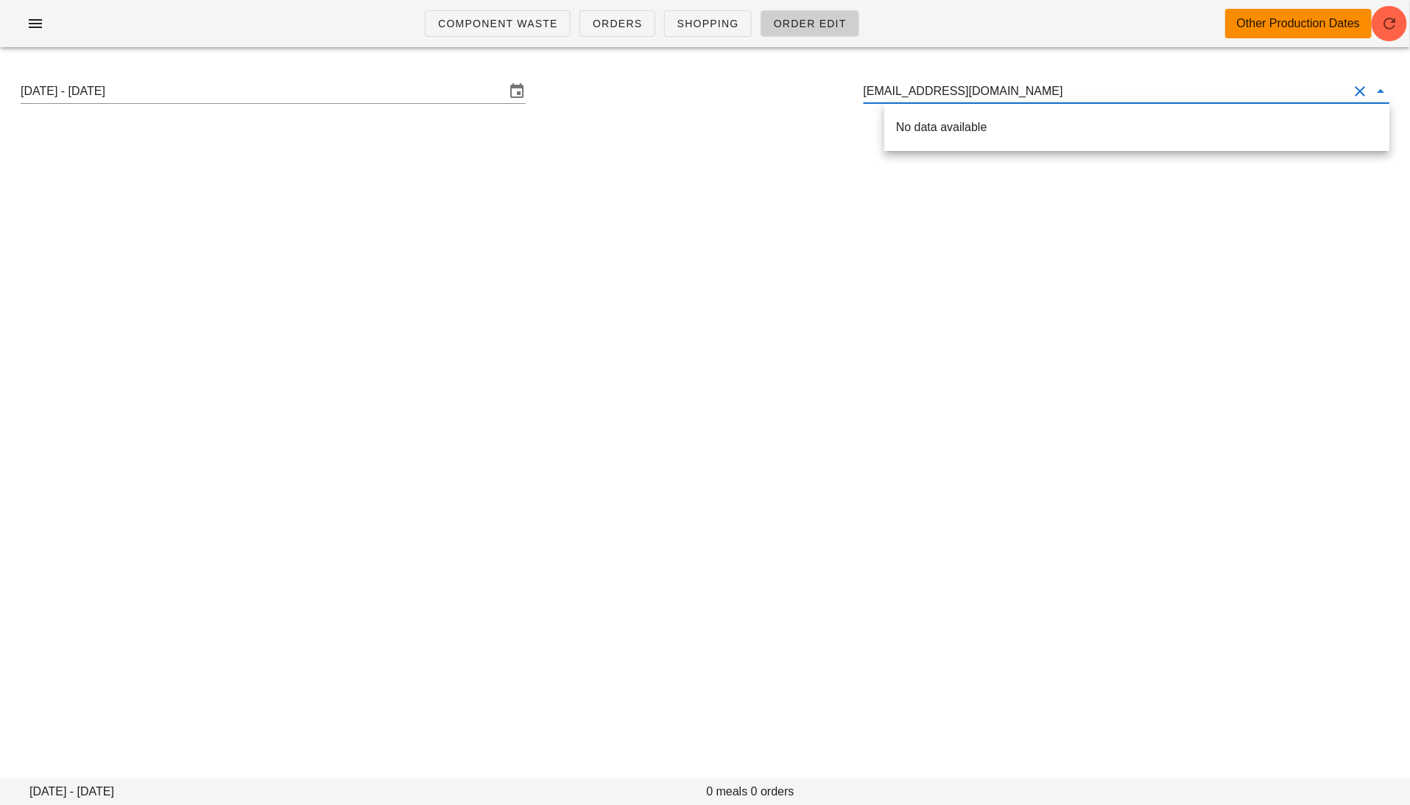
type input "[EMAIL_ADDRESS][DOMAIN_NAME]"
click at [887, 94] on input "[EMAIL_ADDRESS][DOMAIN_NAME]" at bounding box center [1106, 92] width 485 height 24
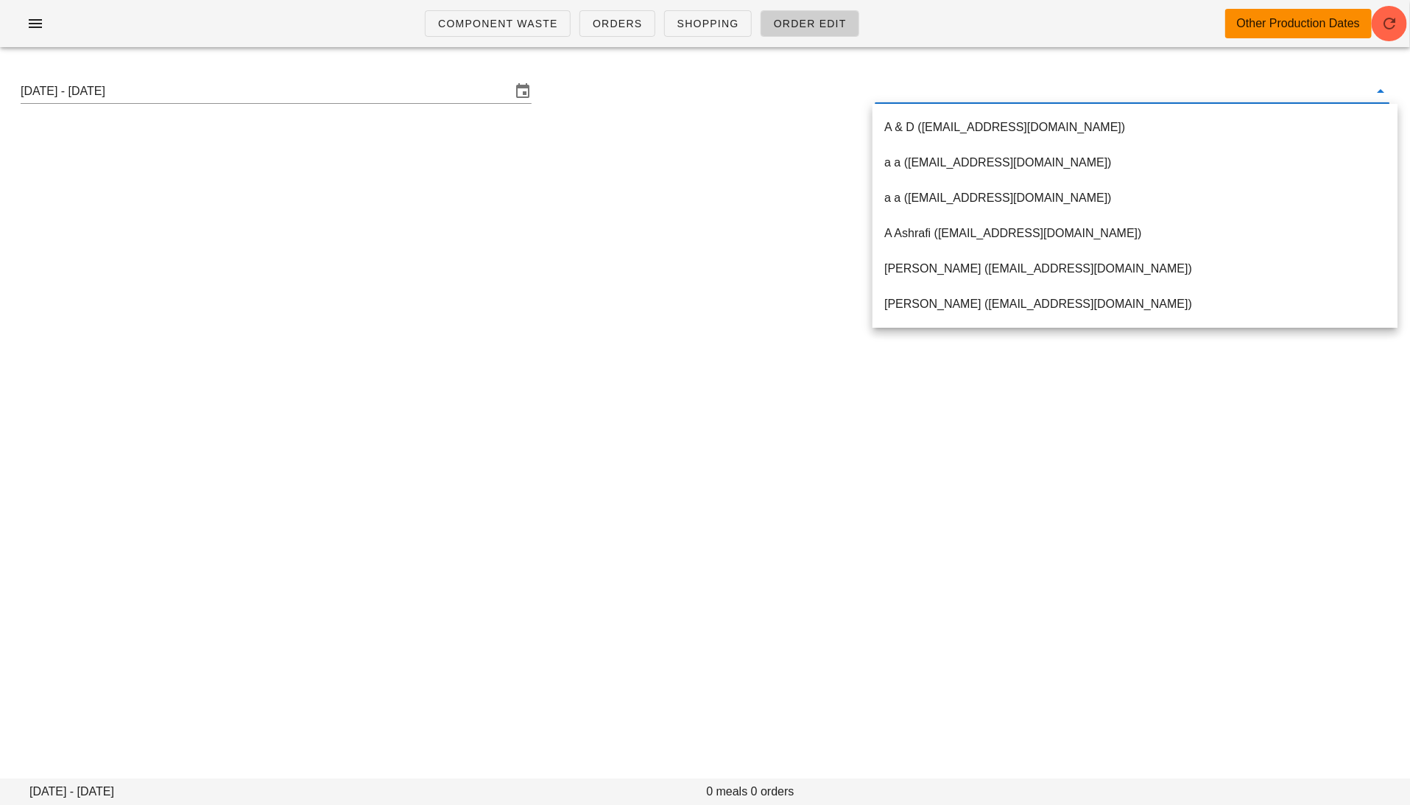
click at [887, 94] on input "text" at bounding box center [1121, 92] width 490 height 24
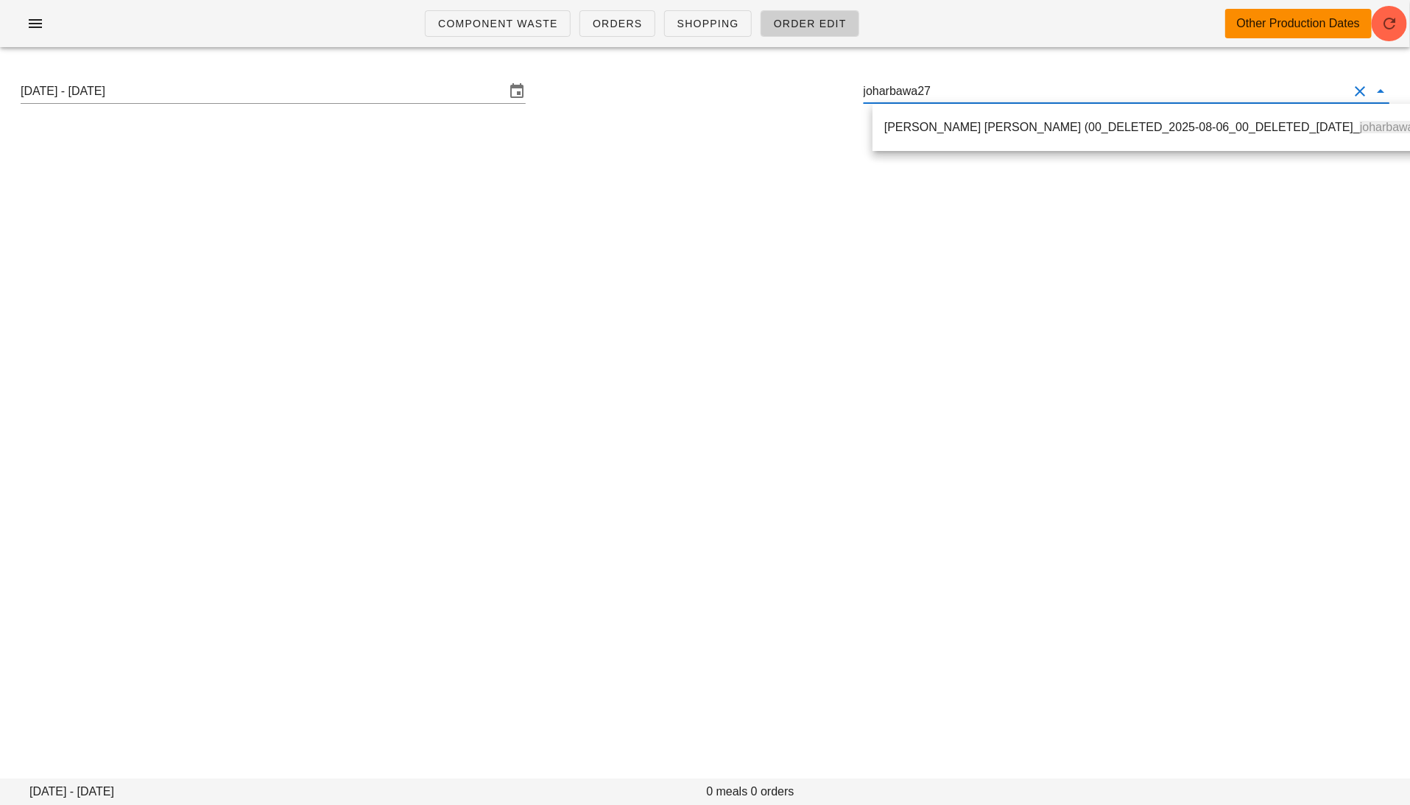
drag, startPoint x: 954, startPoint y: 98, endPoint x: 835, endPoint y: 94, distance: 119.4
click at [835, 94] on div "Sunday August 17 - Saturday August 23 joharbawa27" at bounding box center [705, 91] width 1393 height 47
paste input "[PERSON_NAME][EMAIL_ADDRESS][PERSON_NAME][DOMAIN_NAME]"
click at [887, 120] on div "Angelo Penalver ( angelo.f.penalver@gmail.com )" at bounding box center [1135, 127] width 502 height 14
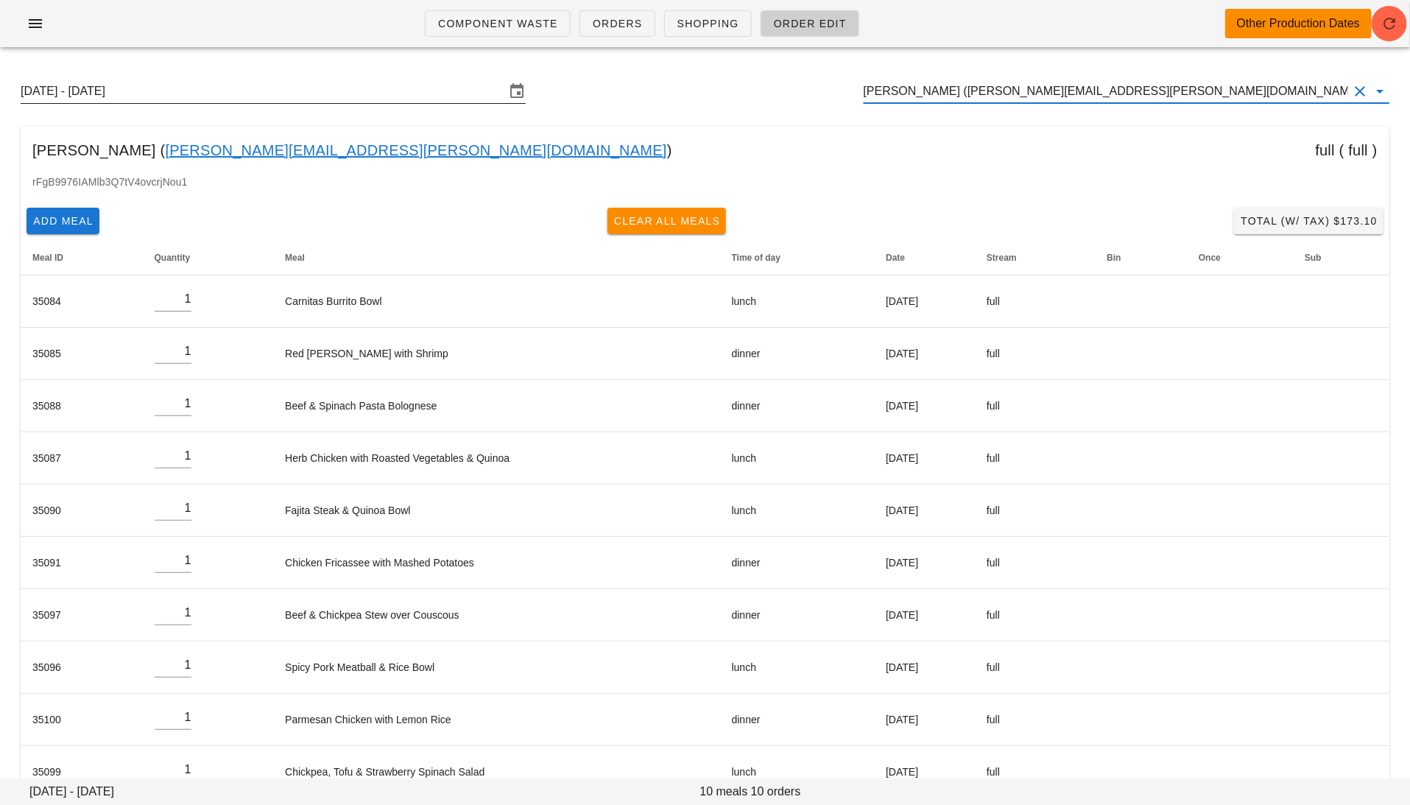
type input "Angelo Penalver (angelo.f.penalver@gmail.com)"
click at [239, 86] on input "Sunday August 17 - Saturday August 23" at bounding box center [263, 92] width 485 height 24
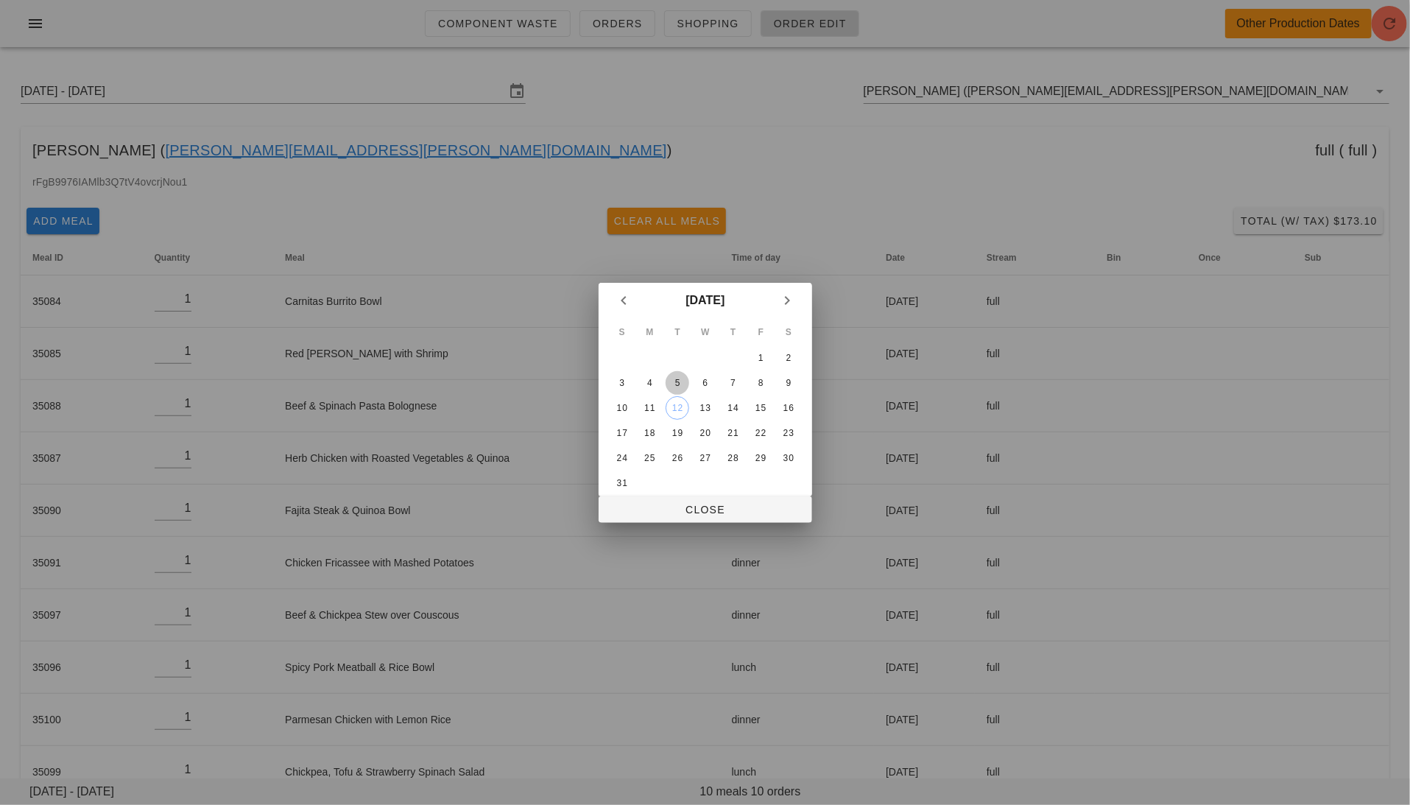
click at [679, 380] on div "5" at bounding box center [678, 383] width 24 height 10
click at [694, 511] on span "Close" at bounding box center [705, 510] width 190 height 12
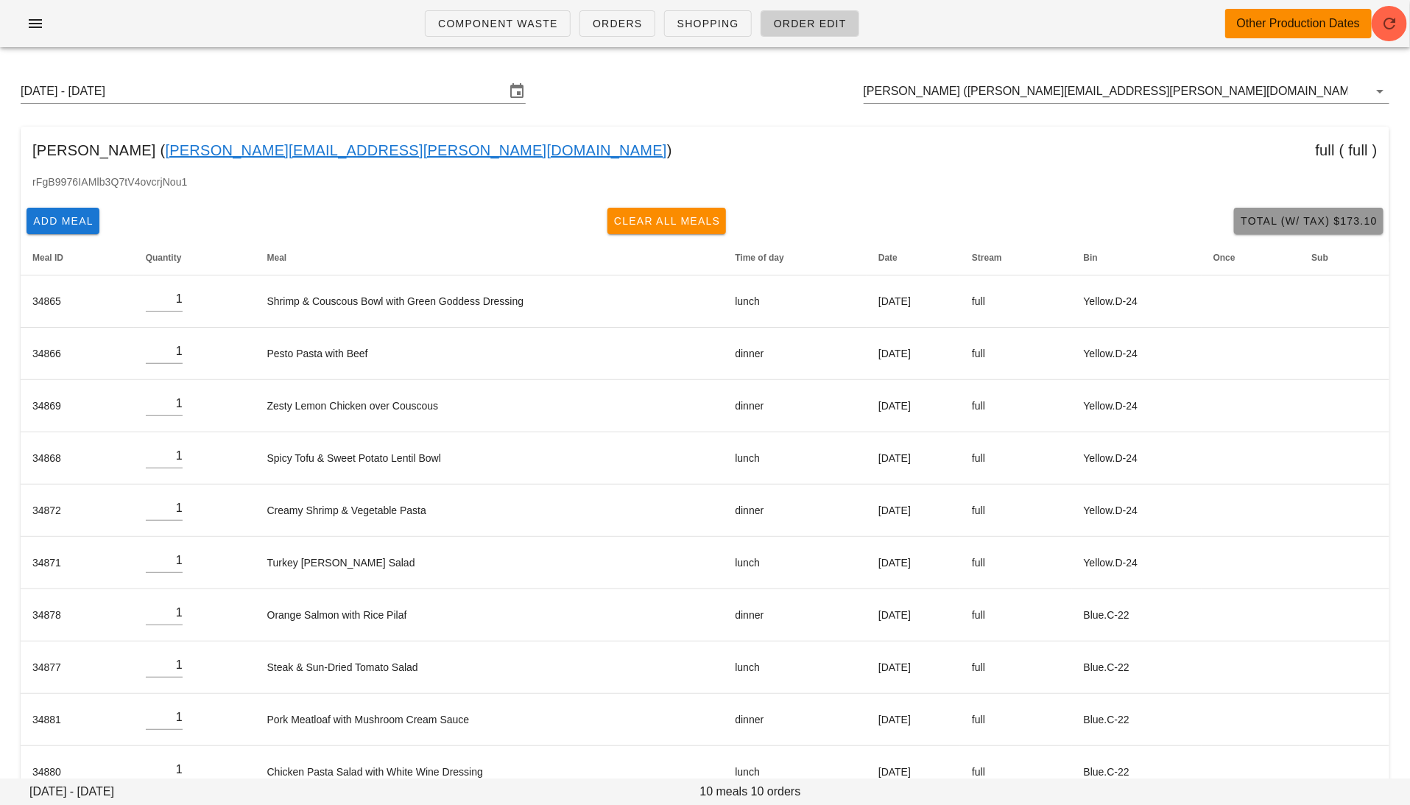
click at [887, 227] on span "Total (w/ Tax) $173.10" at bounding box center [1309, 221] width 138 height 12
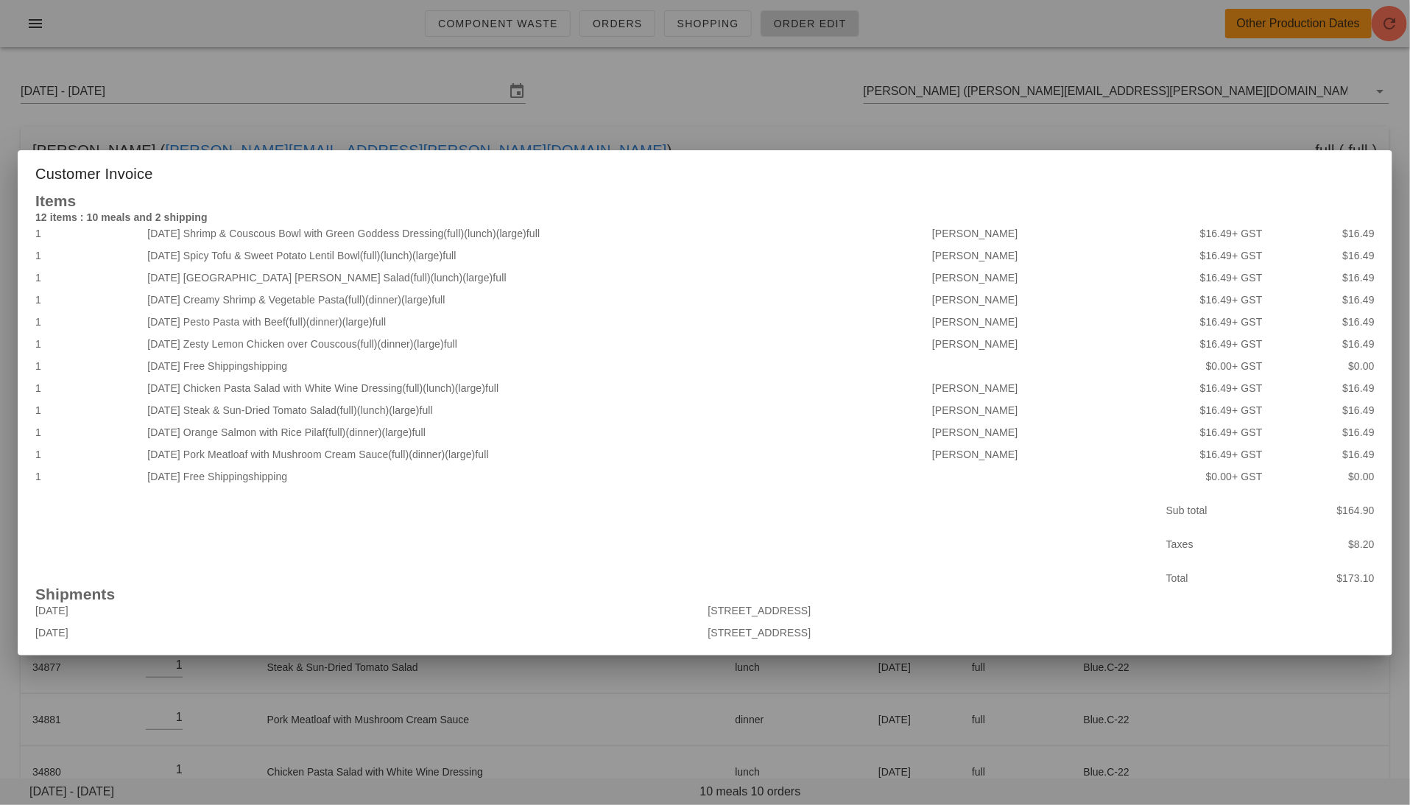
click at [887, 118] on div at bounding box center [705, 402] width 1410 height 805
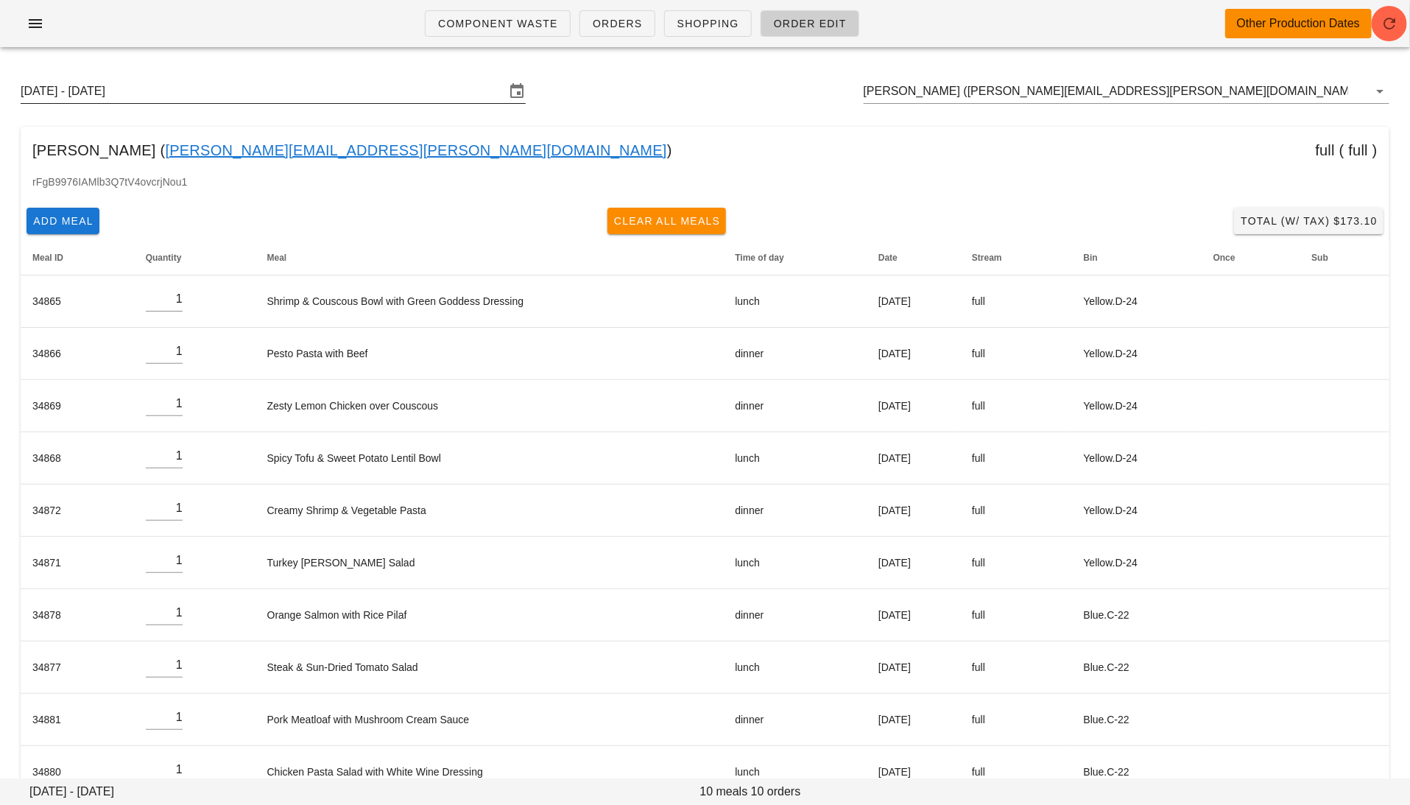
click at [320, 99] on input "Sunday August 3 - Saturday August 9" at bounding box center [263, 92] width 485 height 24
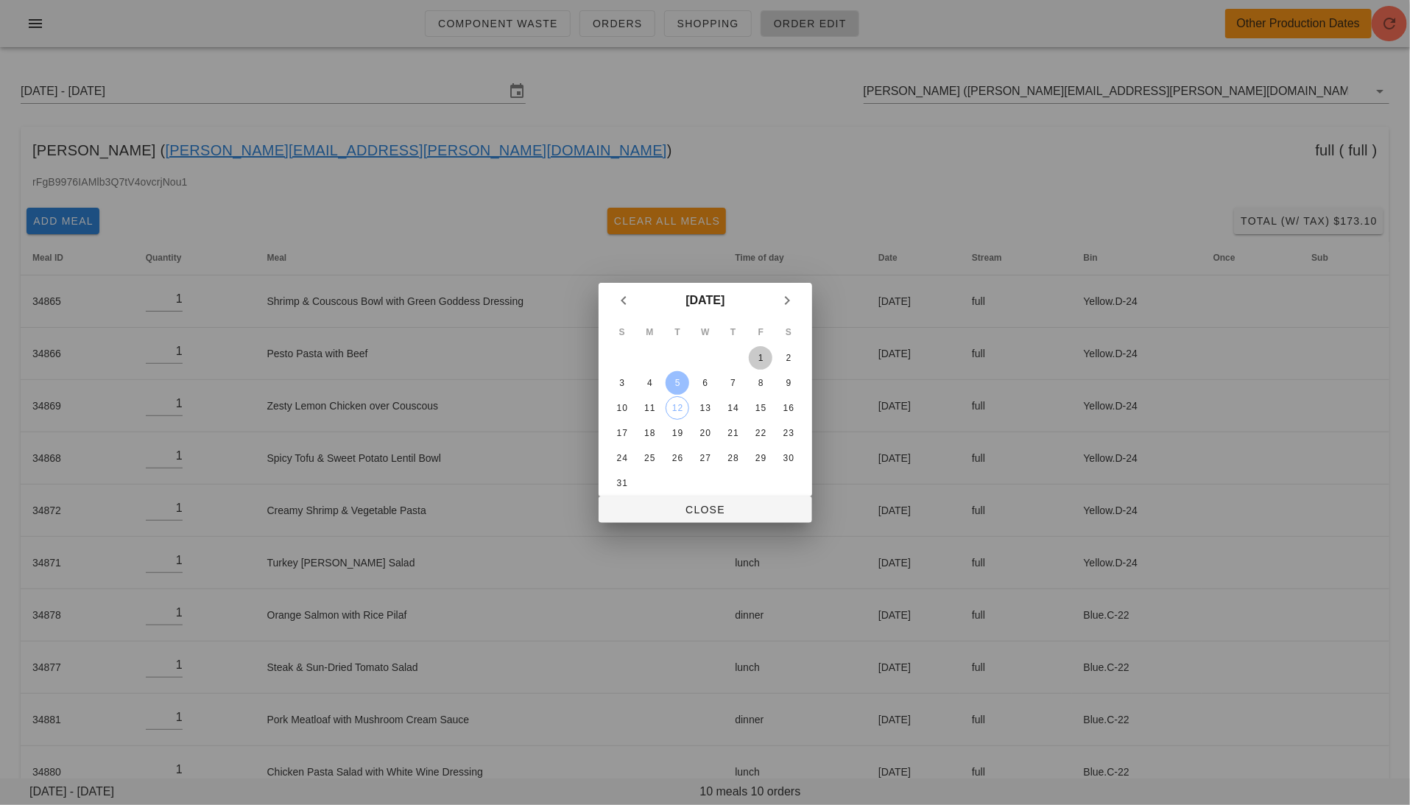
click at [764, 358] on div "1" at bounding box center [761, 358] width 24 height 10
click at [701, 507] on span "Close" at bounding box center [705, 510] width 190 height 12
type input "Sunday July 27 - Saturday August 2"
